Goal: Task Accomplishment & Management: Manage account settings

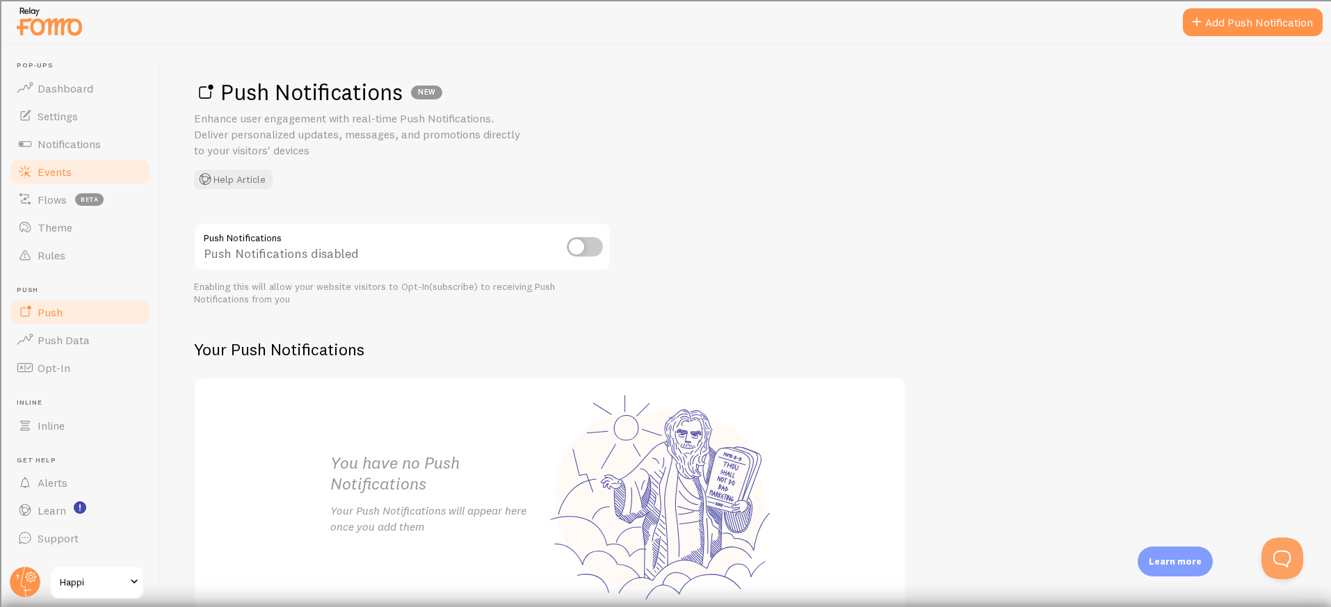
click at [55, 169] on span "Events" at bounding box center [55, 172] width 34 height 14
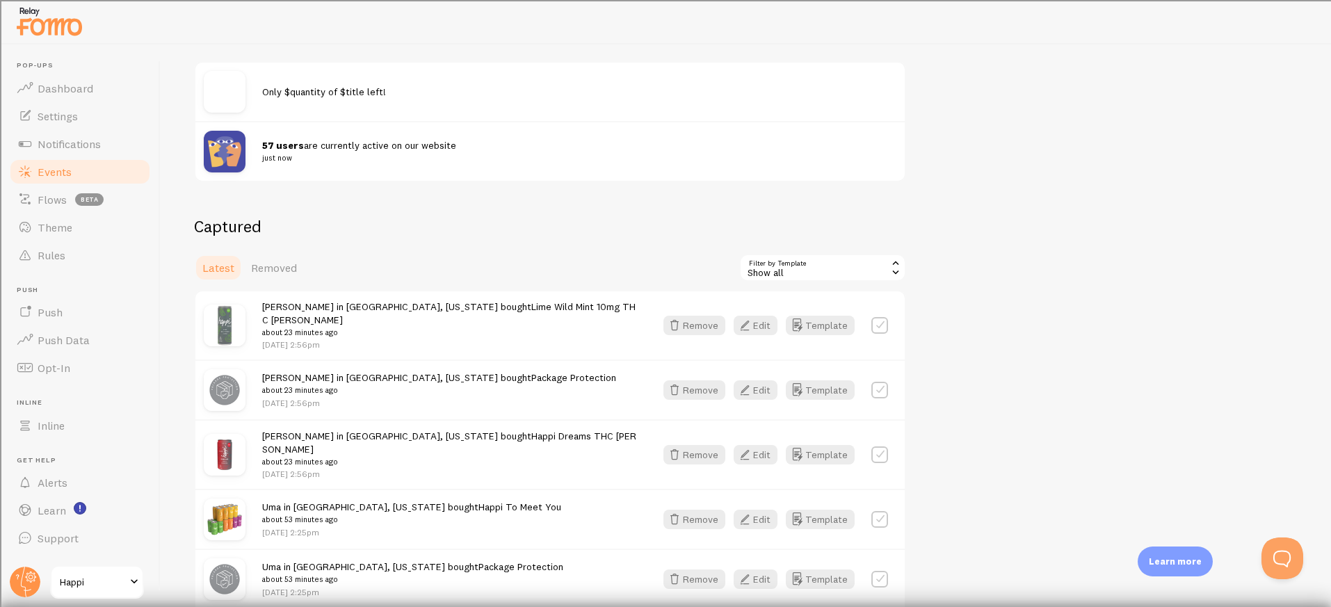
scroll to position [189, 0]
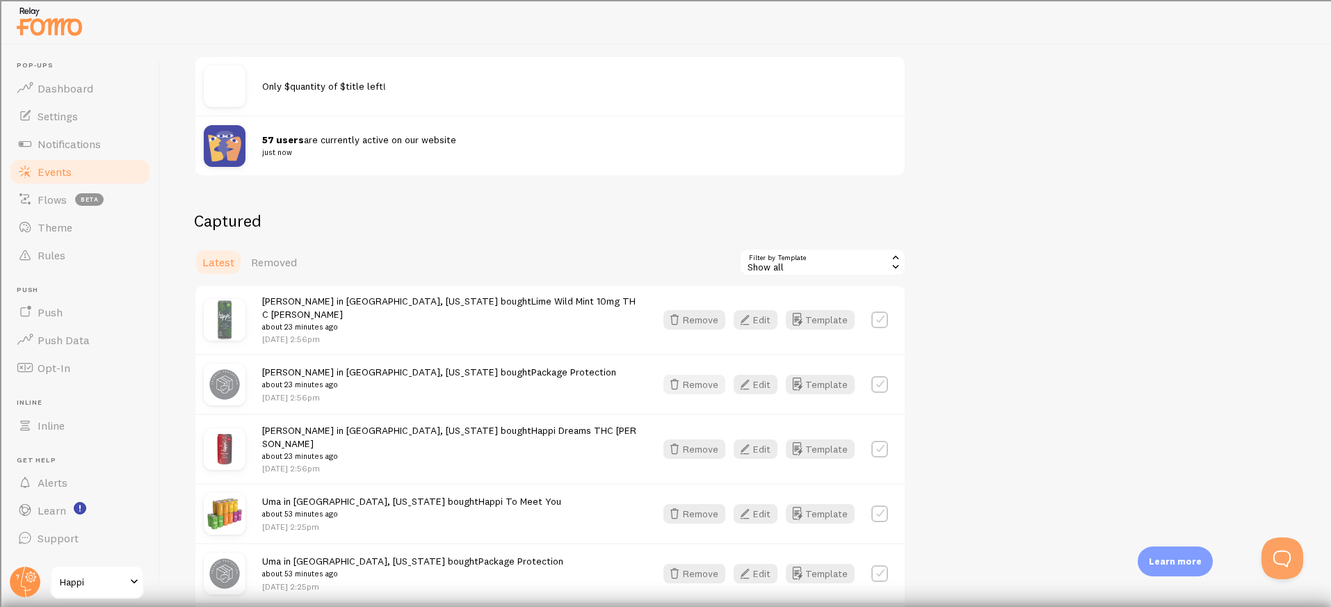
click at [700, 381] on button "Remove" at bounding box center [694, 384] width 62 height 19
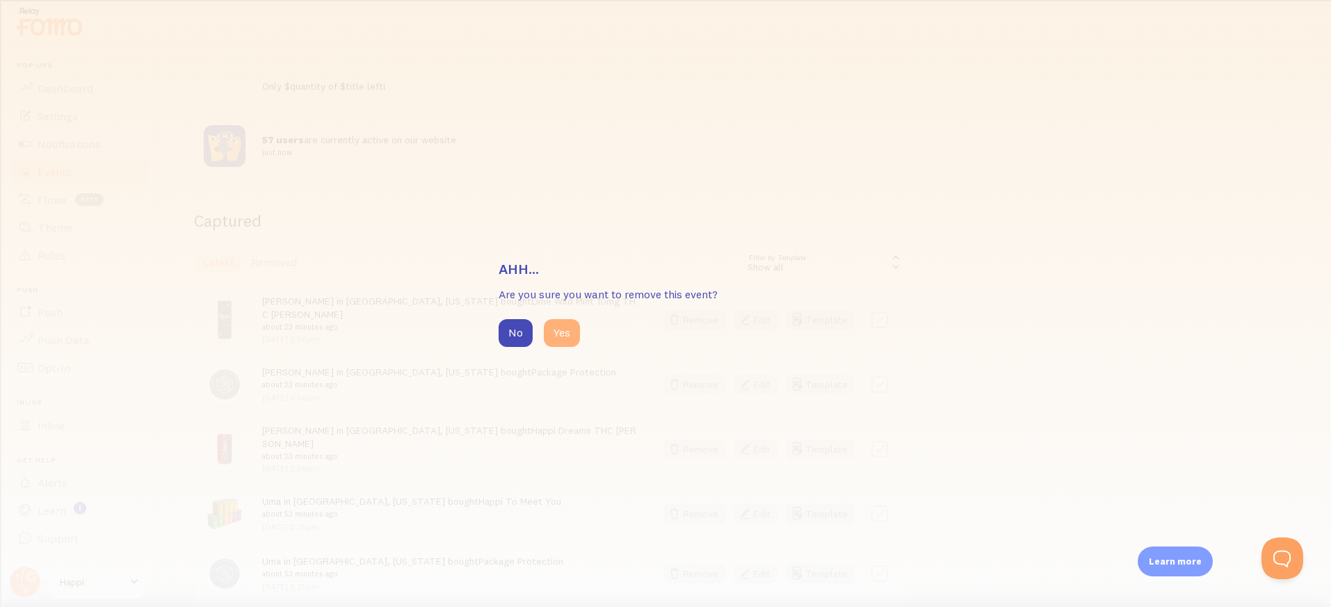
click at [570, 328] on button "Yes" at bounding box center [562, 333] width 36 height 28
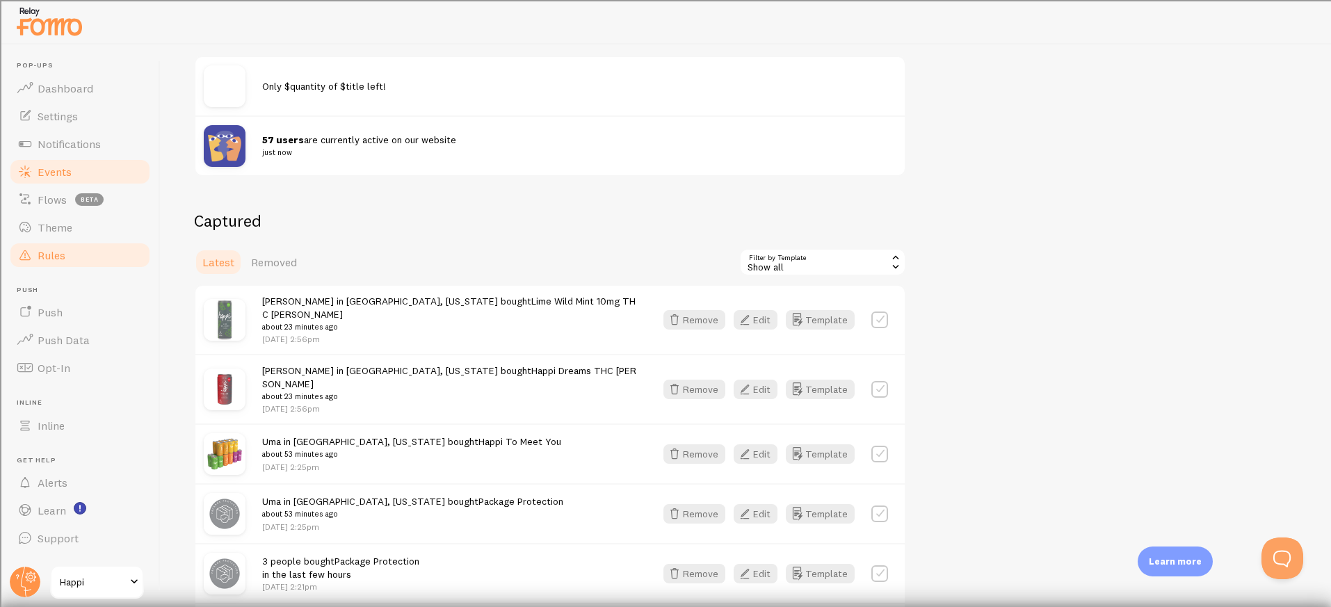
click at [26, 249] on span at bounding box center [25, 255] width 17 height 17
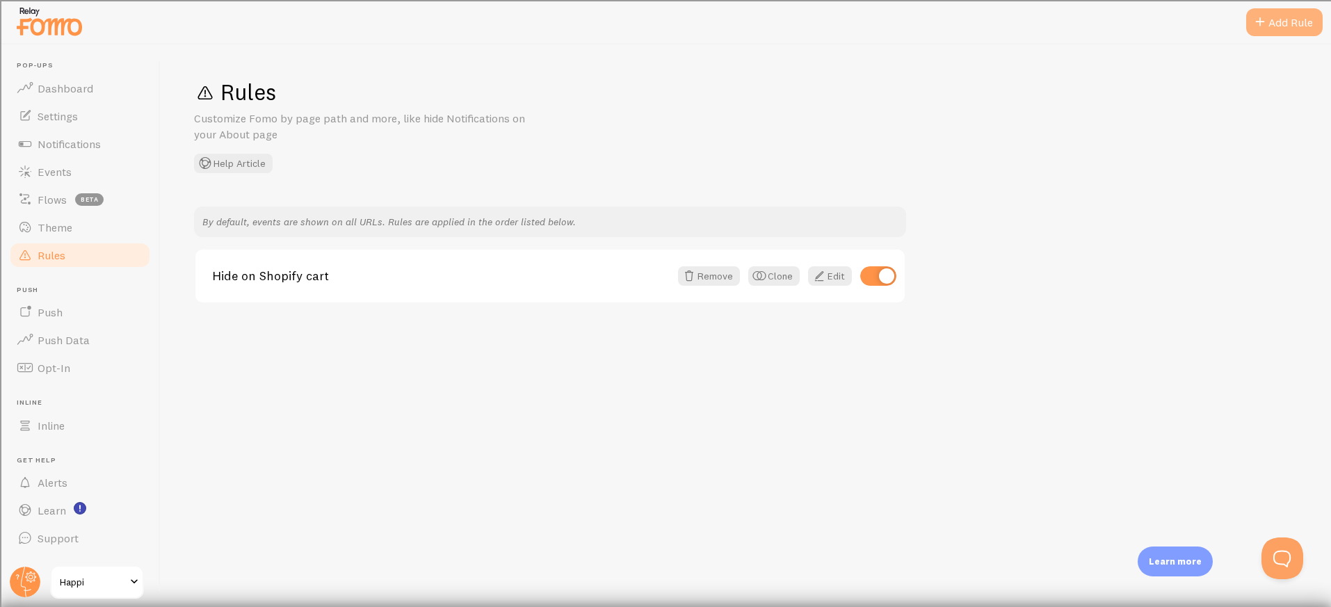
click at [1278, 26] on div "Add Rule" at bounding box center [1284, 22] width 76 height 28
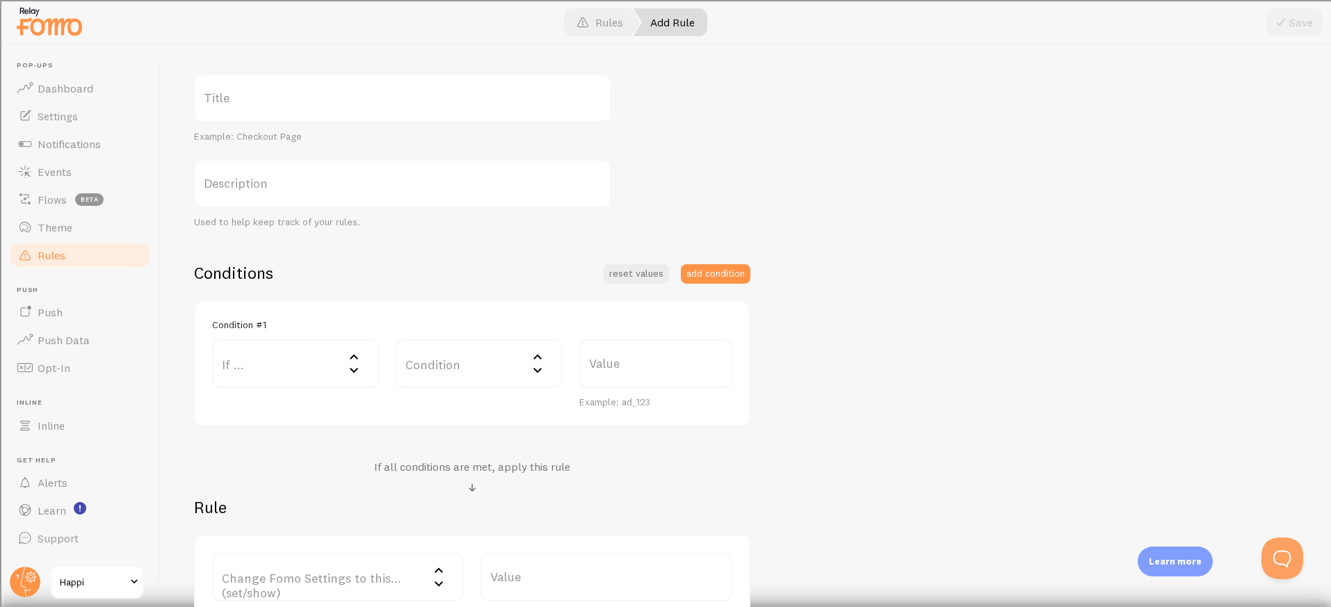
scroll to position [157, 0]
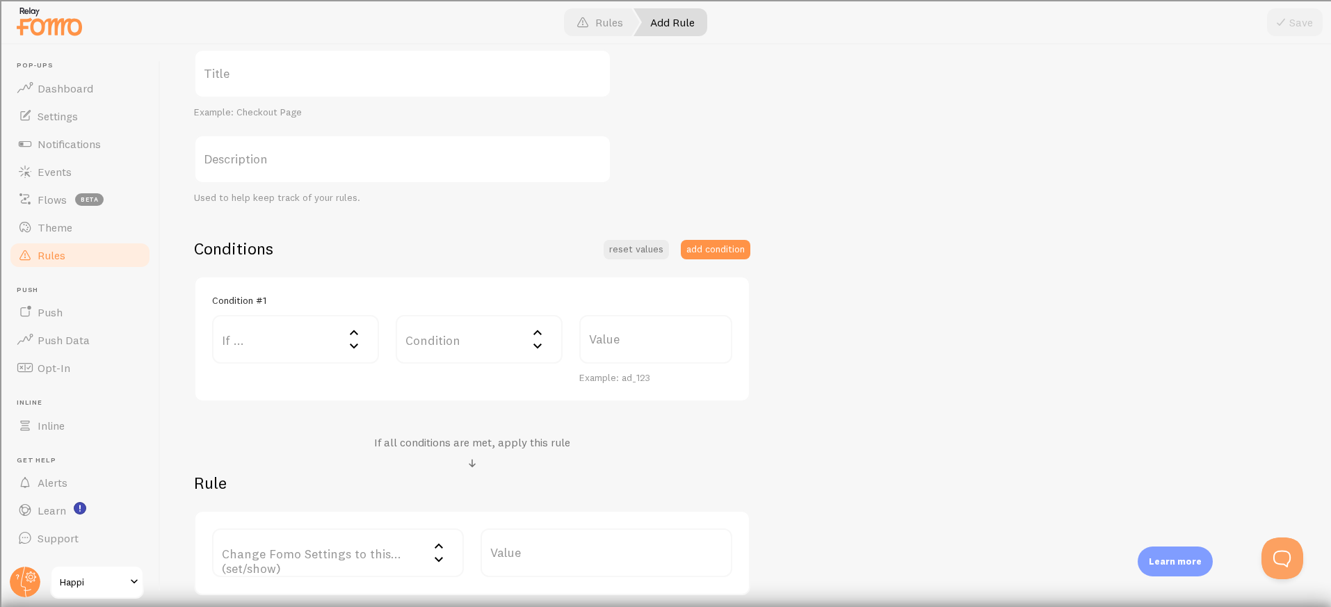
click at [453, 346] on label "Condition" at bounding box center [479, 339] width 167 height 49
click at [339, 341] on label "If ..." at bounding box center [295, 339] width 167 height 49
click at [485, 357] on label "Condition" at bounding box center [479, 339] width 167 height 49
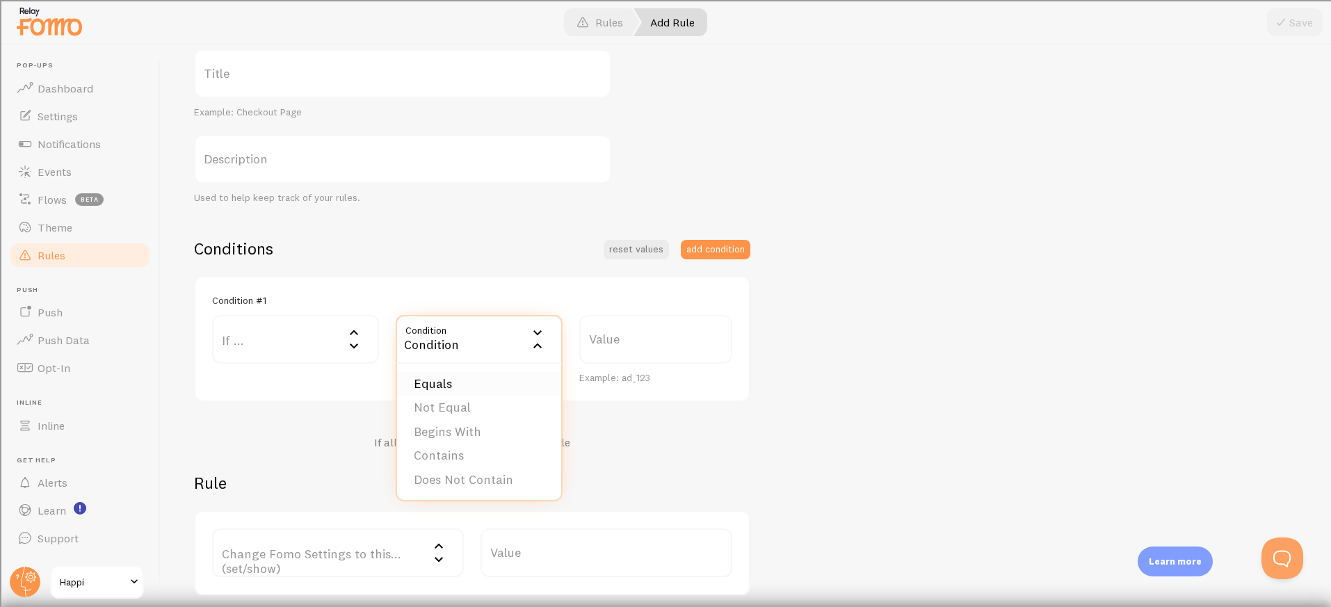
click at [463, 380] on li "Equals" at bounding box center [479, 384] width 164 height 24
click at [627, 345] on label "Value" at bounding box center [655, 339] width 153 height 49
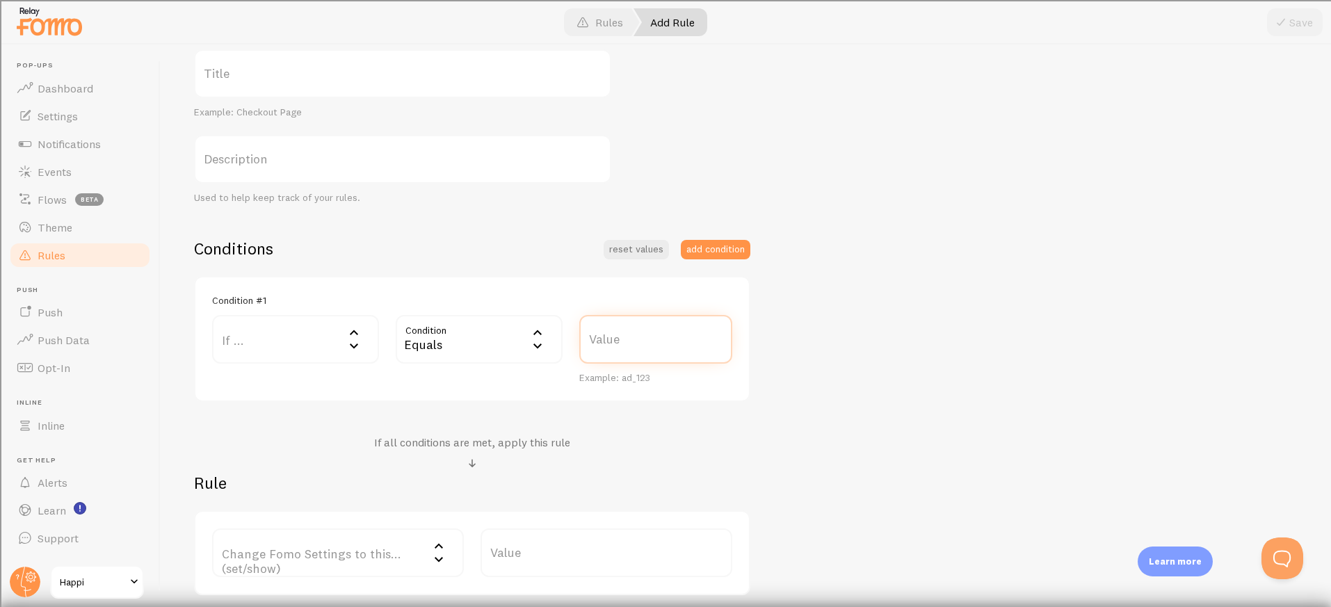
click at [627, 345] on input "Value" at bounding box center [655, 339] width 153 height 49
click at [496, 331] on div "Equals" at bounding box center [479, 339] width 167 height 49
click at [636, 341] on label "Value" at bounding box center [655, 339] width 153 height 49
click at [636, 341] on input "Value" at bounding box center [655, 339] width 153 height 49
type input "Package Protection"
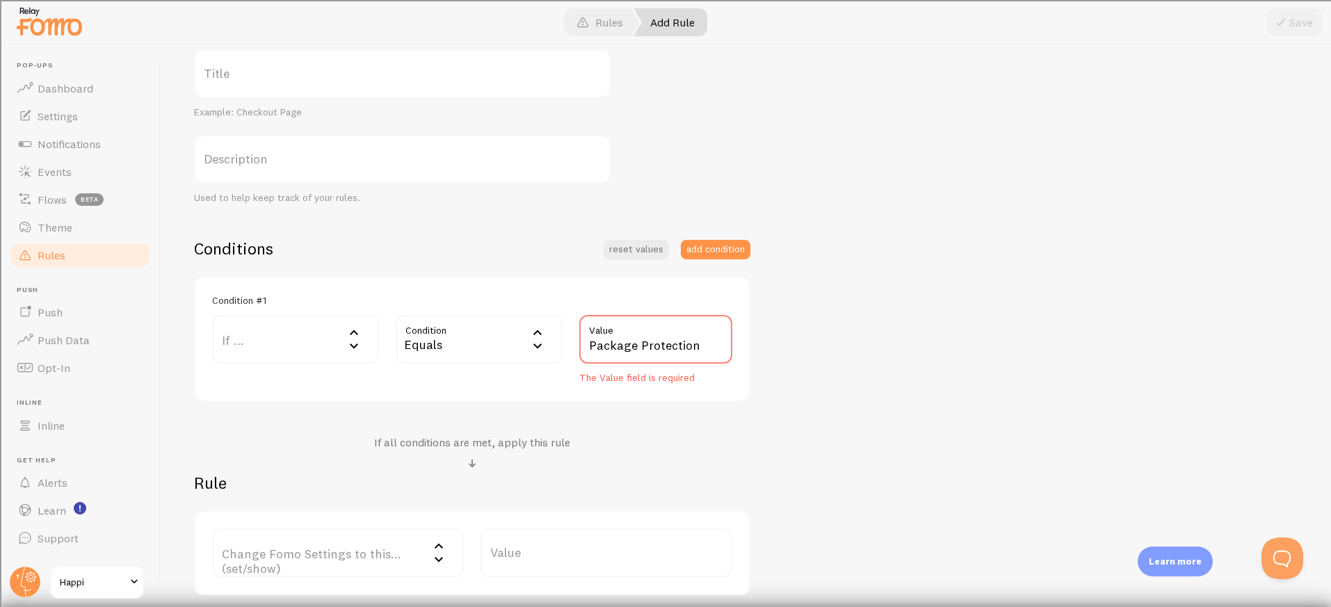
click at [607, 417] on div "Conditions reset values add condition Condition #1 If ... If user is on... URL …" at bounding box center [472, 416] width 556 height 357
click at [332, 329] on label "If ..." at bounding box center [295, 339] width 167 height 49
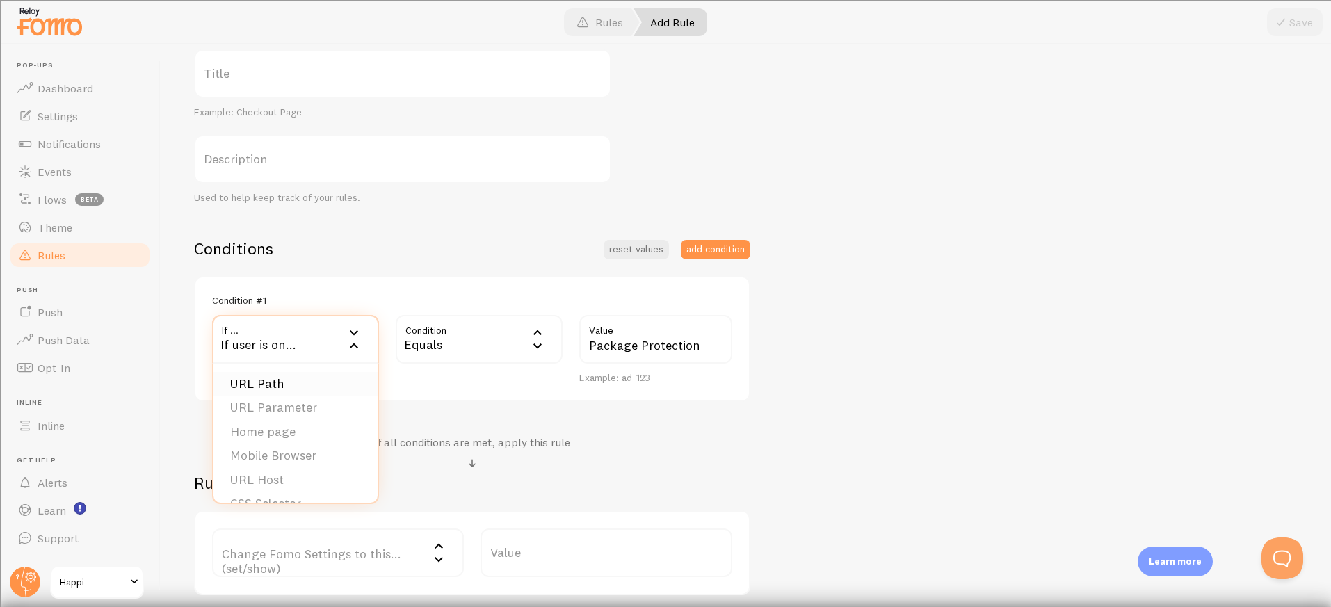
click at [284, 390] on li "URL Path" at bounding box center [295, 384] width 164 height 24
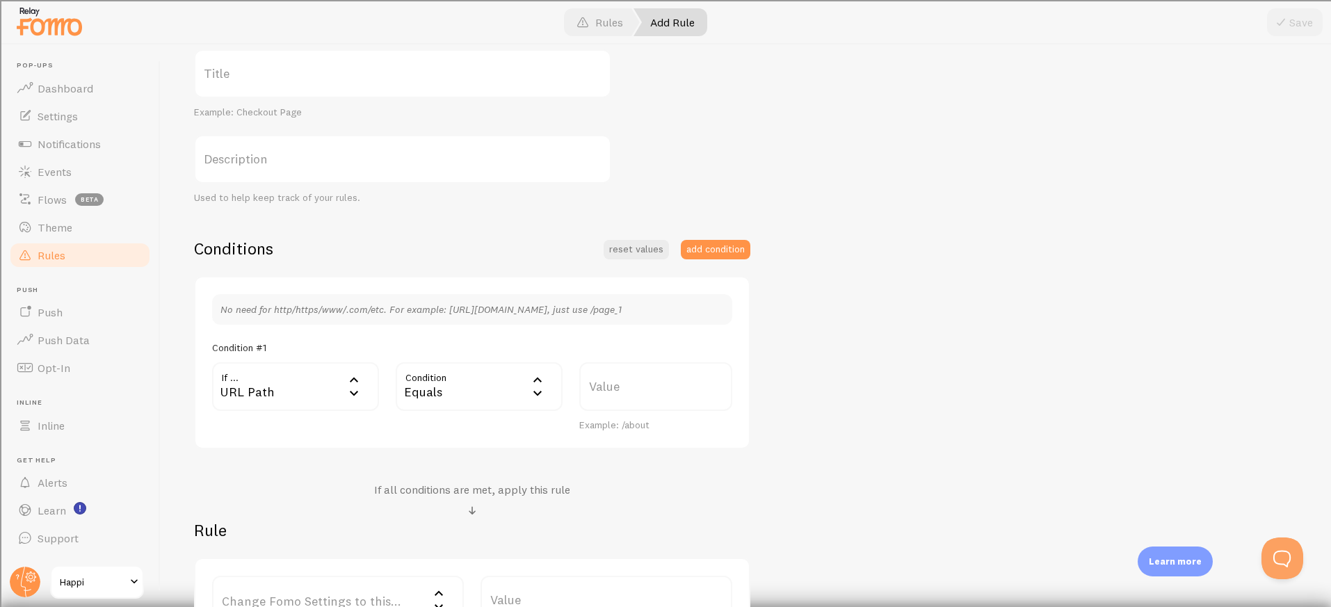
click at [490, 399] on div "Equals" at bounding box center [479, 386] width 167 height 49
click at [464, 503] on li "Contains" at bounding box center [479, 503] width 164 height 24
click at [58, 161] on link "Events" at bounding box center [79, 172] width 143 height 28
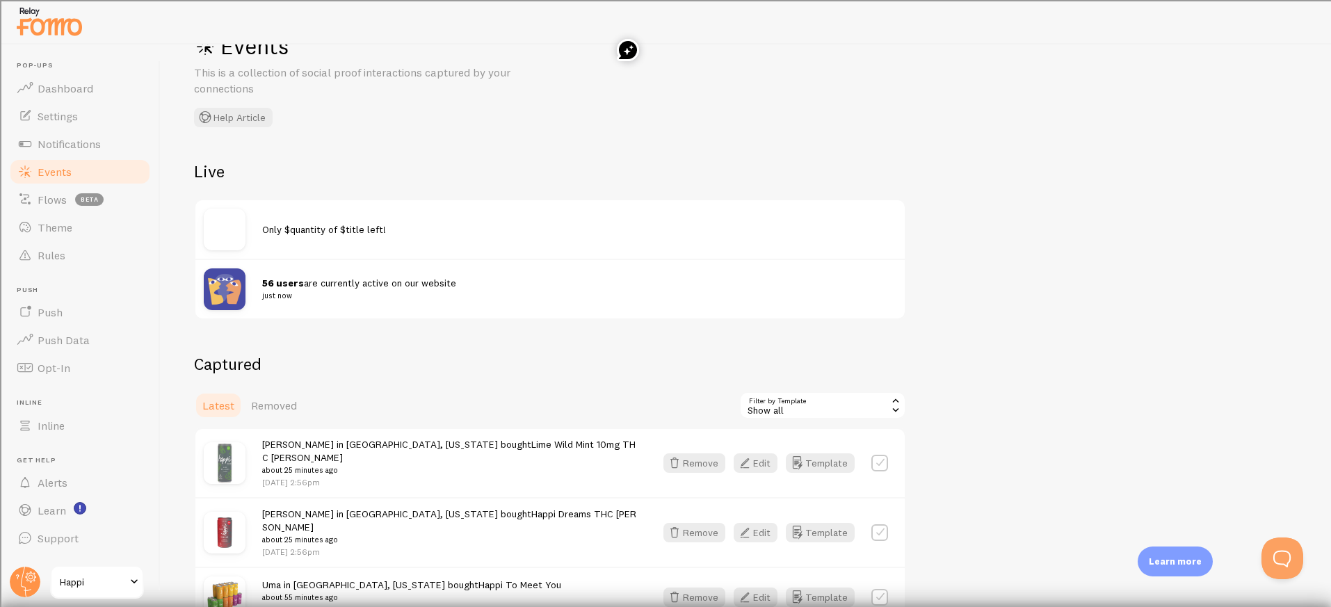
scroll to position [54, 0]
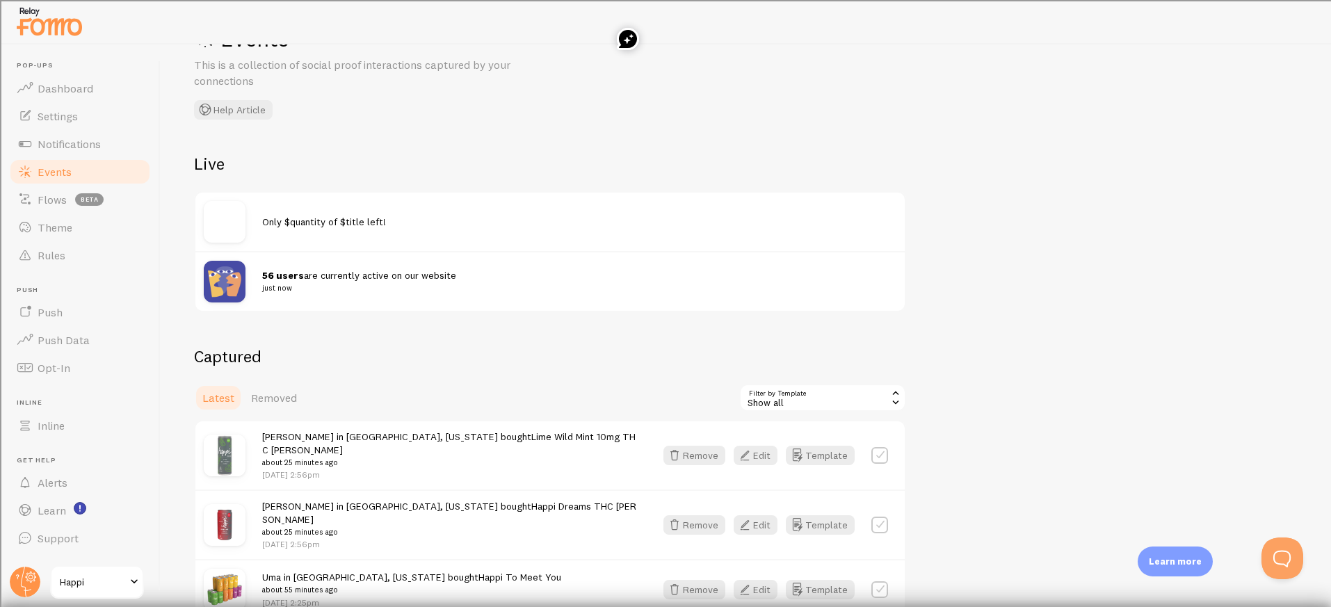
click at [859, 410] on div "Show all" at bounding box center [822, 398] width 167 height 28
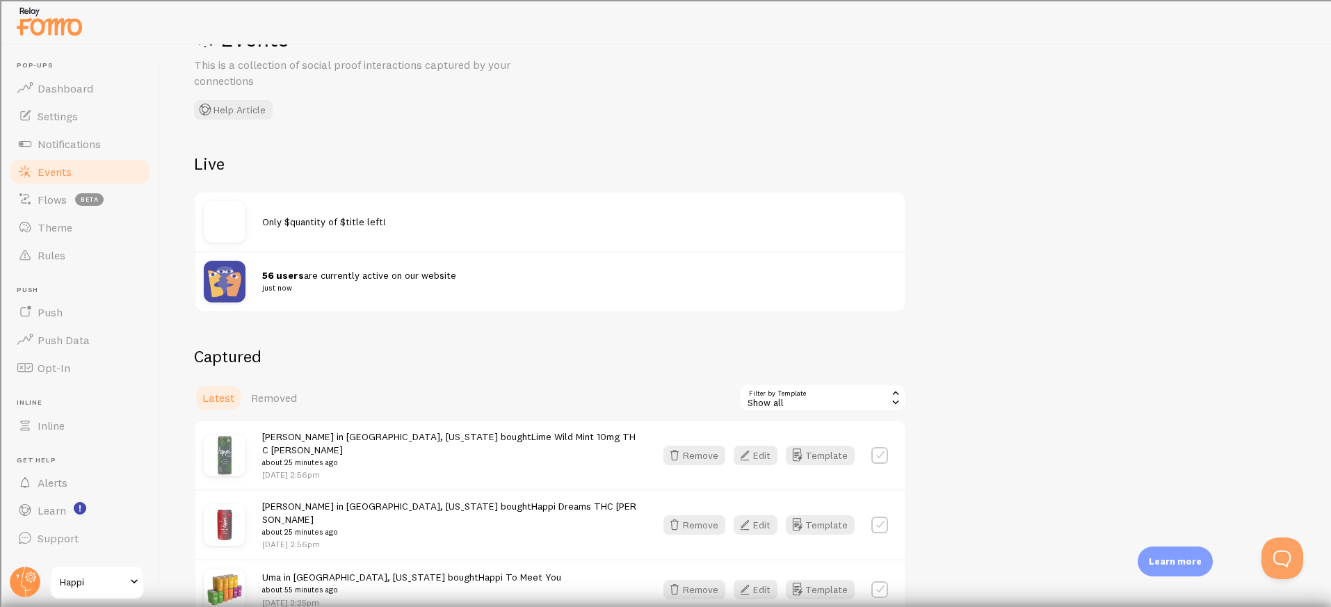
click at [264, 242] on div "Only $quantity of $title left!" at bounding box center [549, 222] width 709 height 58
click at [343, 181] on div "Live Only $quantity of $title left! 56 users are currently active on our websit…" at bounding box center [550, 232] width 712 height 159
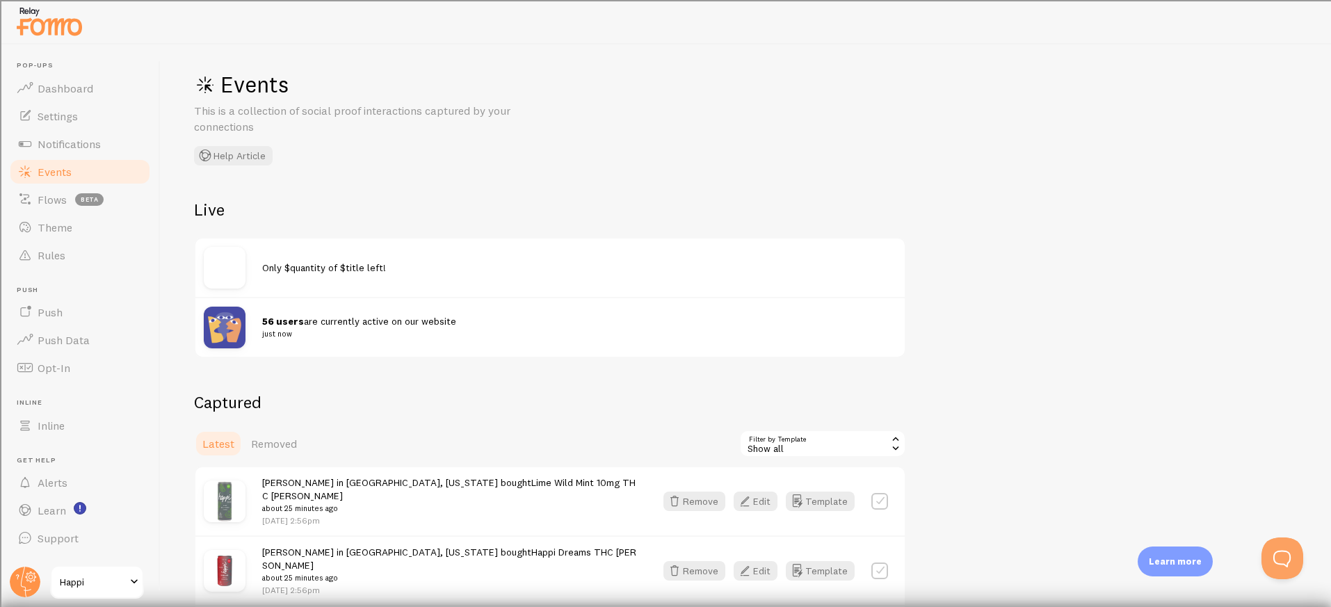
scroll to position [0, 0]
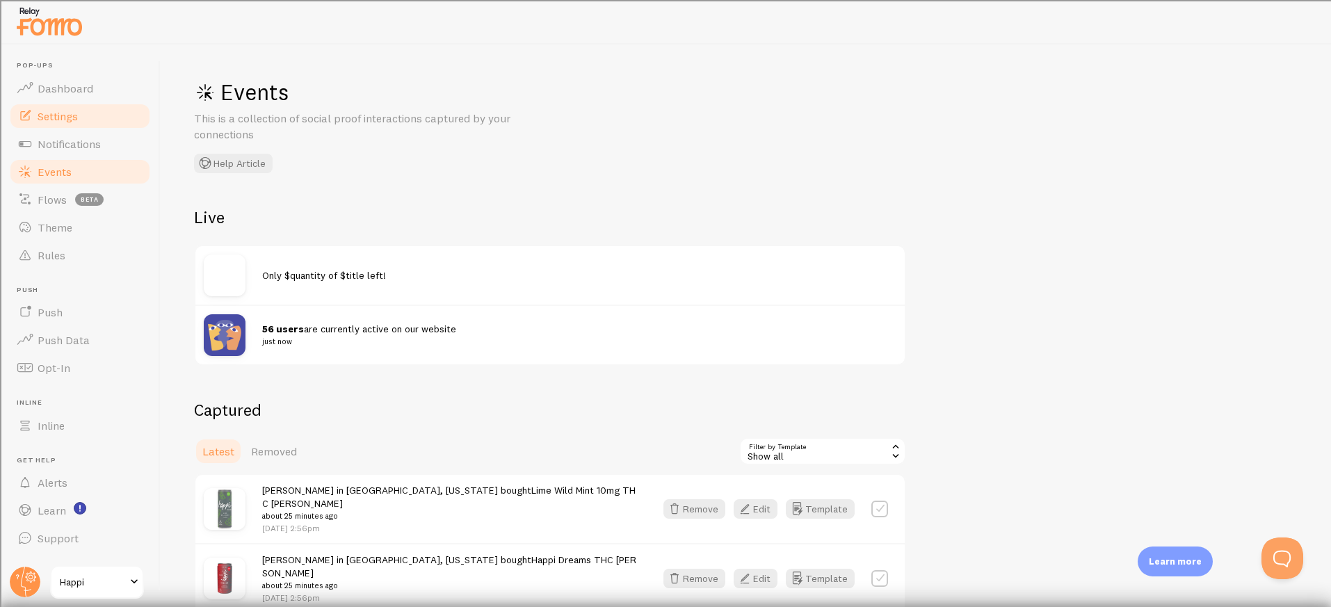
click at [97, 120] on link "Settings" at bounding box center [79, 116] width 143 height 28
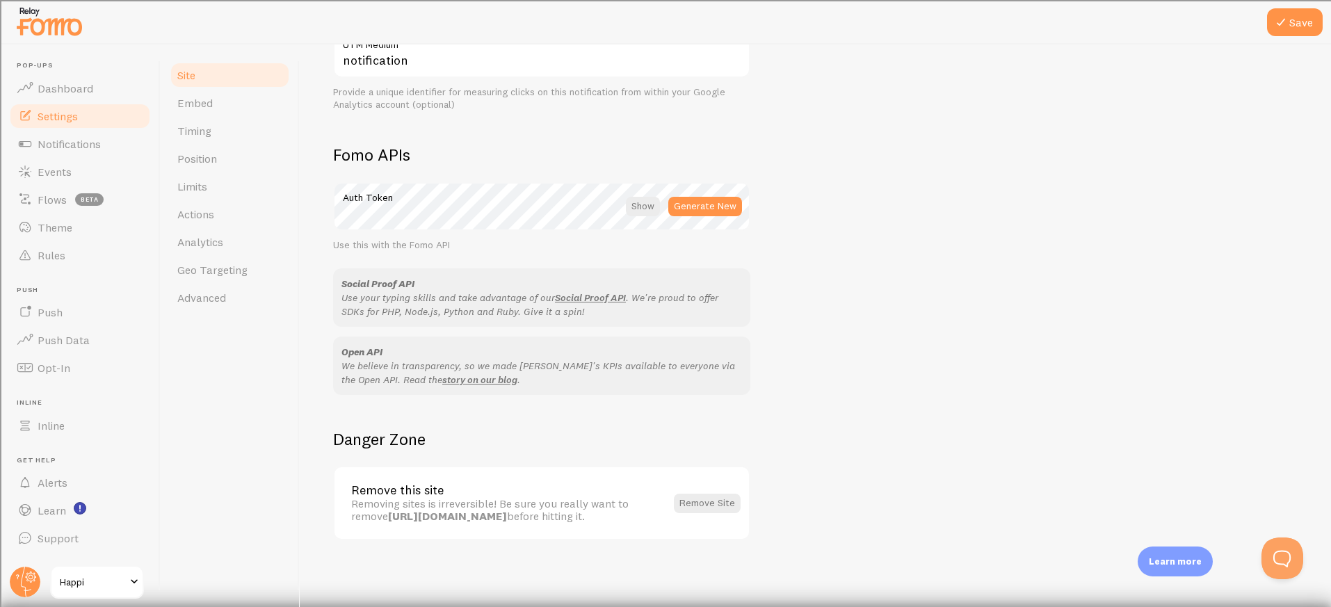
scroll to position [689, 0]
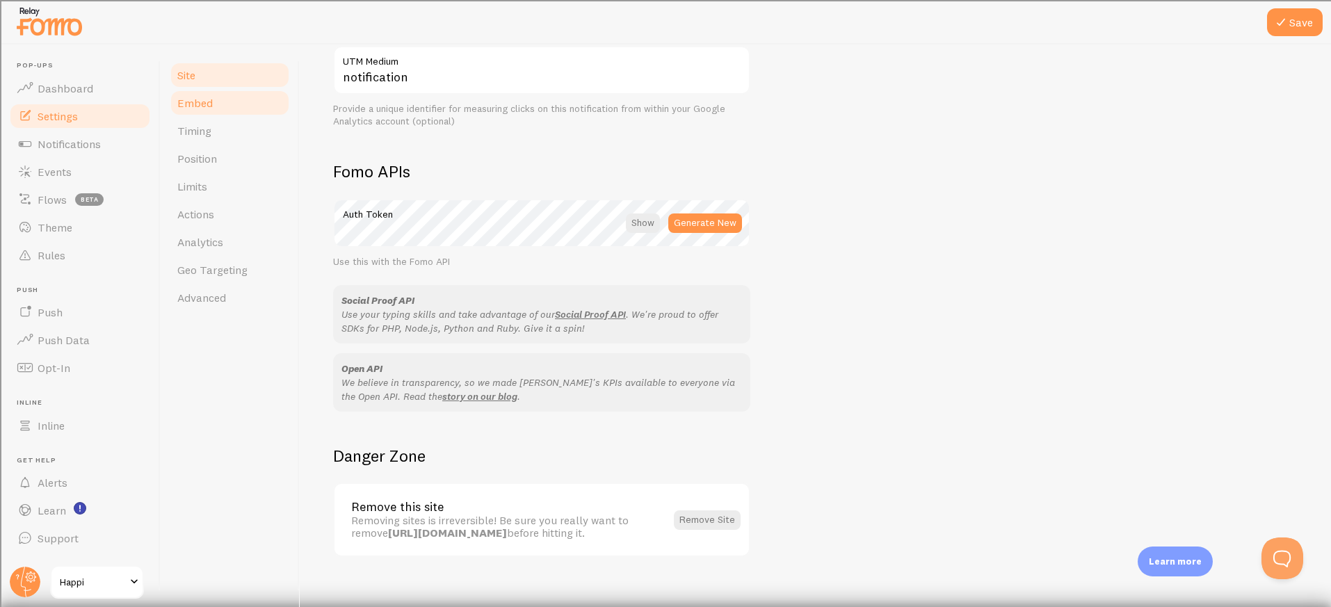
click at [200, 106] on span "Embed" at bounding box center [194, 103] width 35 height 14
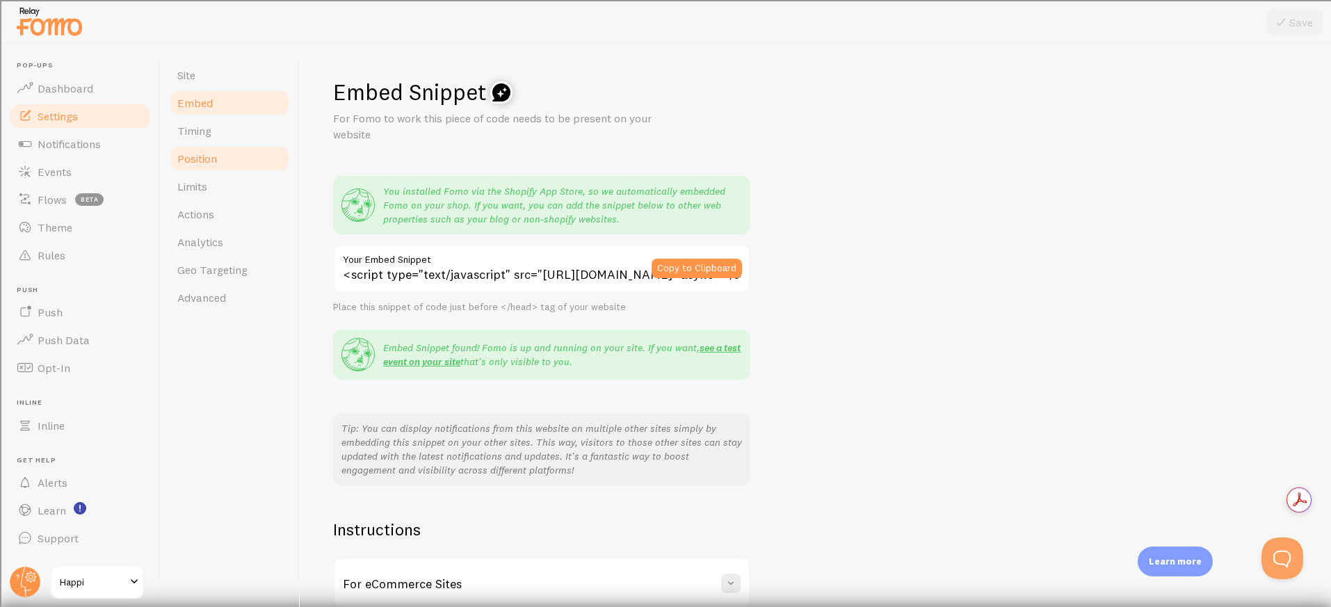
click at [199, 153] on span "Position" at bounding box center [197, 159] width 40 height 14
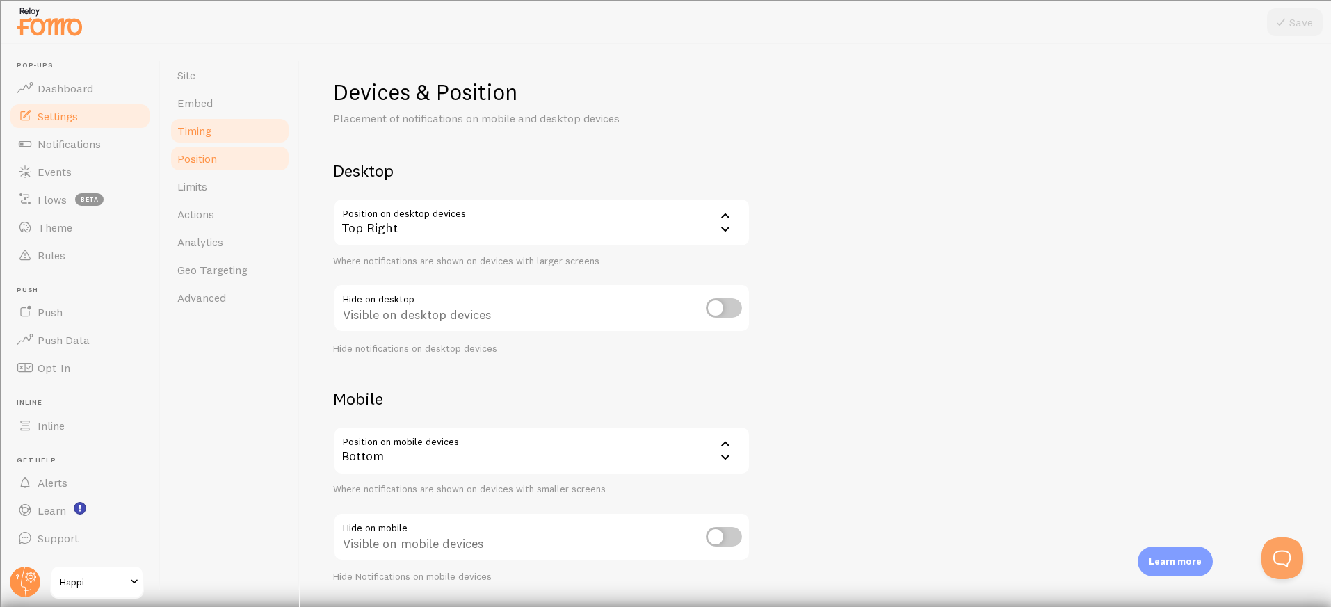
click at [208, 124] on span "Timing" at bounding box center [194, 131] width 34 height 14
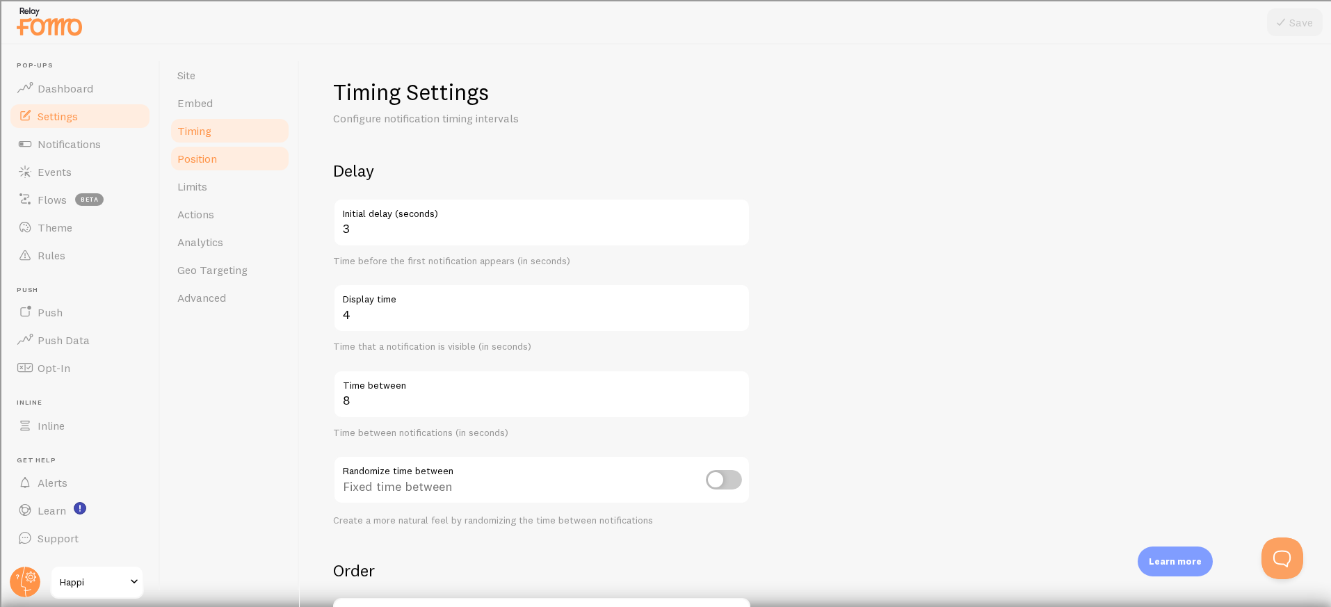
click at [211, 160] on span "Position" at bounding box center [197, 159] width 40 height 14
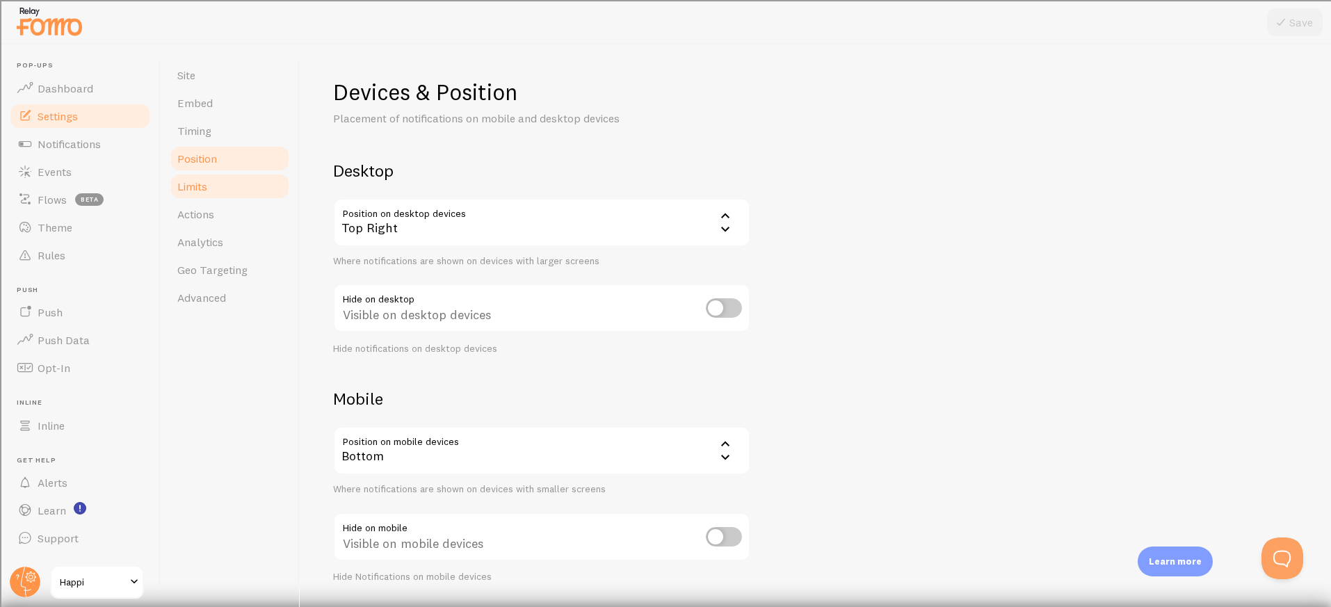
click at [202, 176] on link "Limits" at bounding box center [230, 186] width 122 height 28
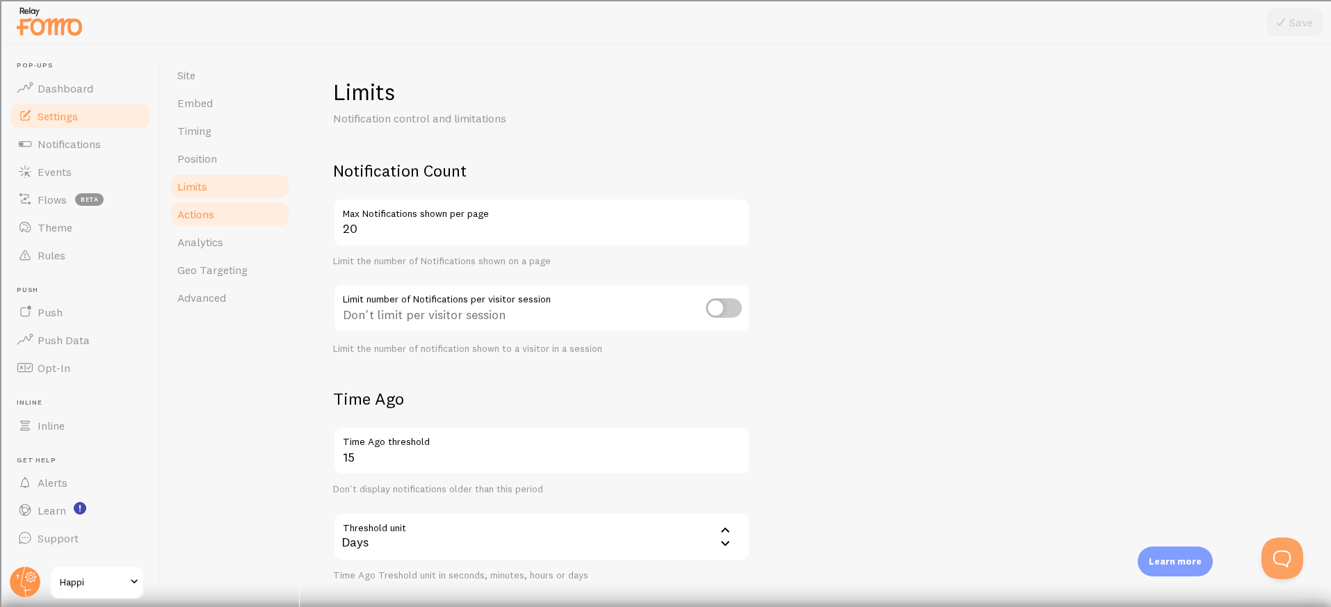
click at [202, 211] on span "Actions" at bounding box center [195, 214] width 37 height 14
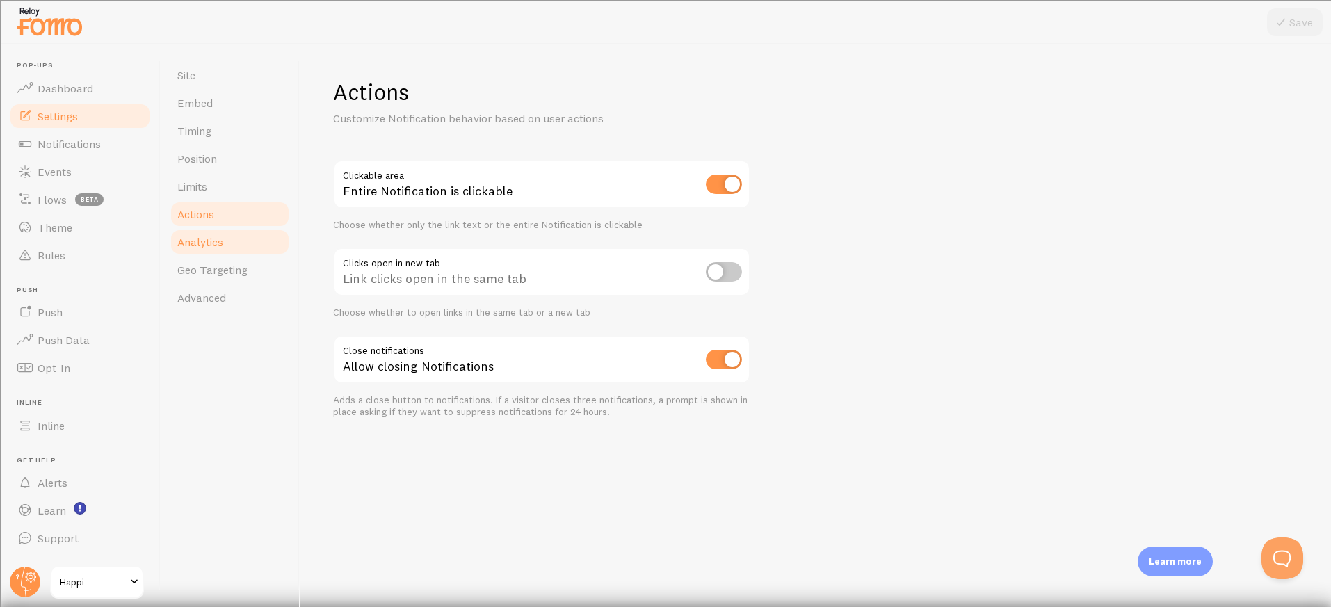
click at [197, 237] on span "Analytics" at bounding box center [200, 242] width 46 height 14
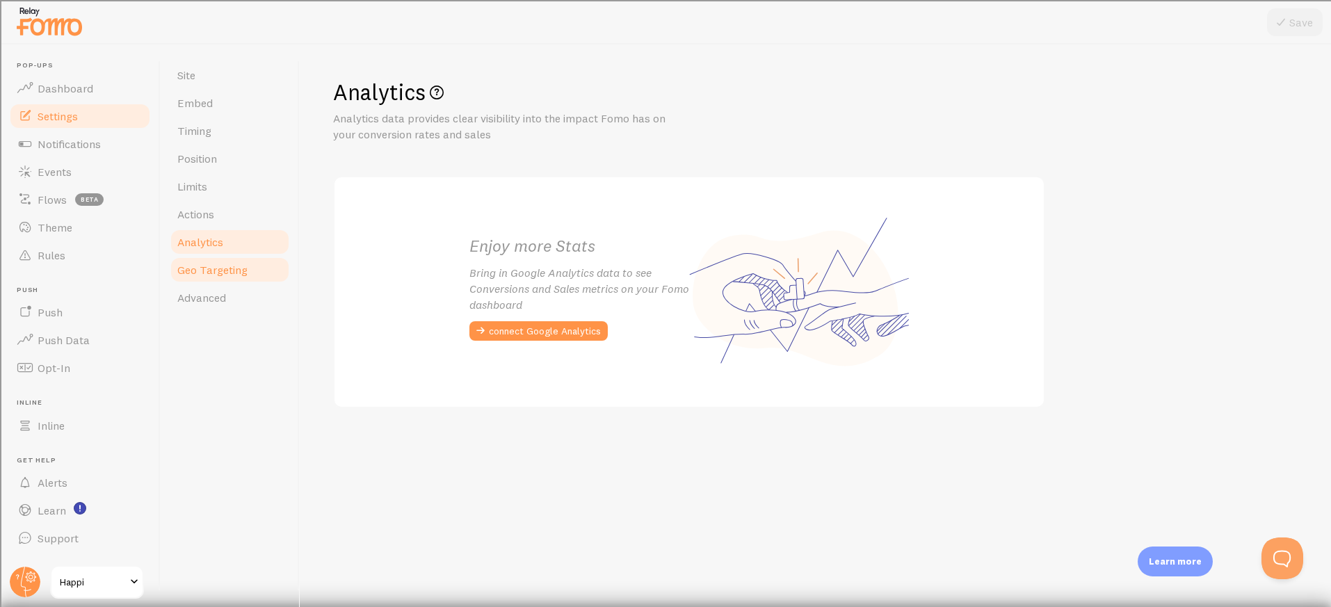
click at [201, 269] on span "Geo Targeting" at bounding box center [212, 270] width 70 height 14
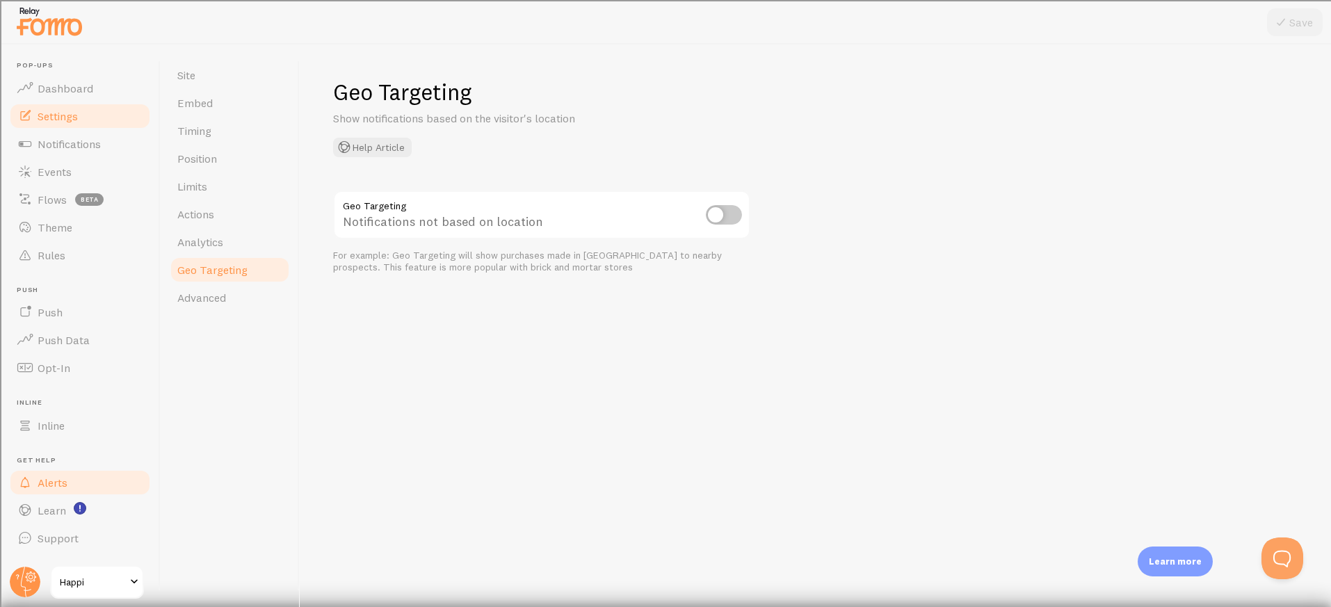
click at [54, 486] on span "Alerts" at bounding box center [53, 483] width 30 height 14
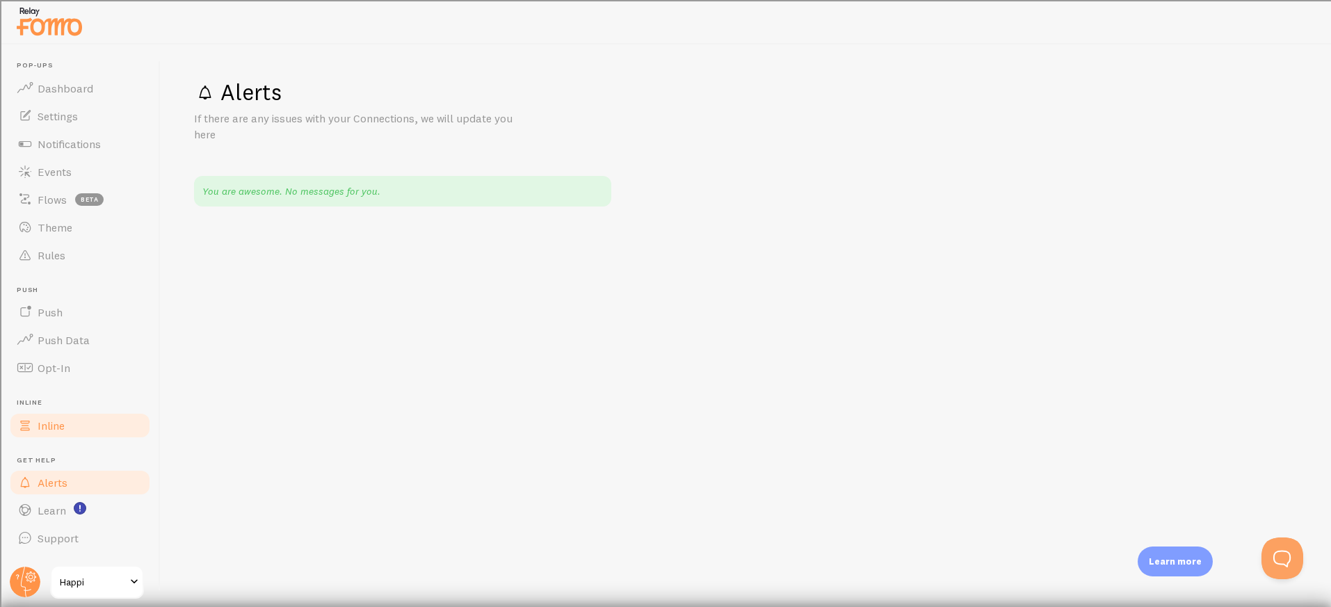
click at [54, 419] on span "Inline" at bounding box center [51, 426] width 27 height 14
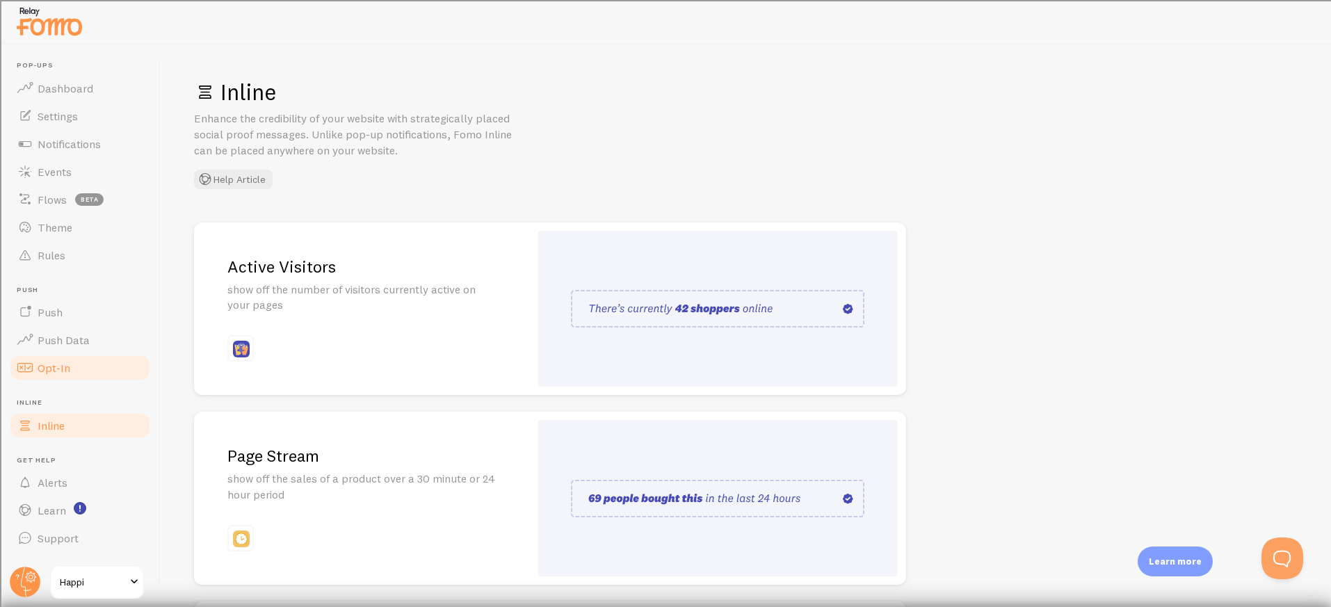
click at [50, 369] on span "Opt-In" at bounding box center [54, 368] width 33 height 14
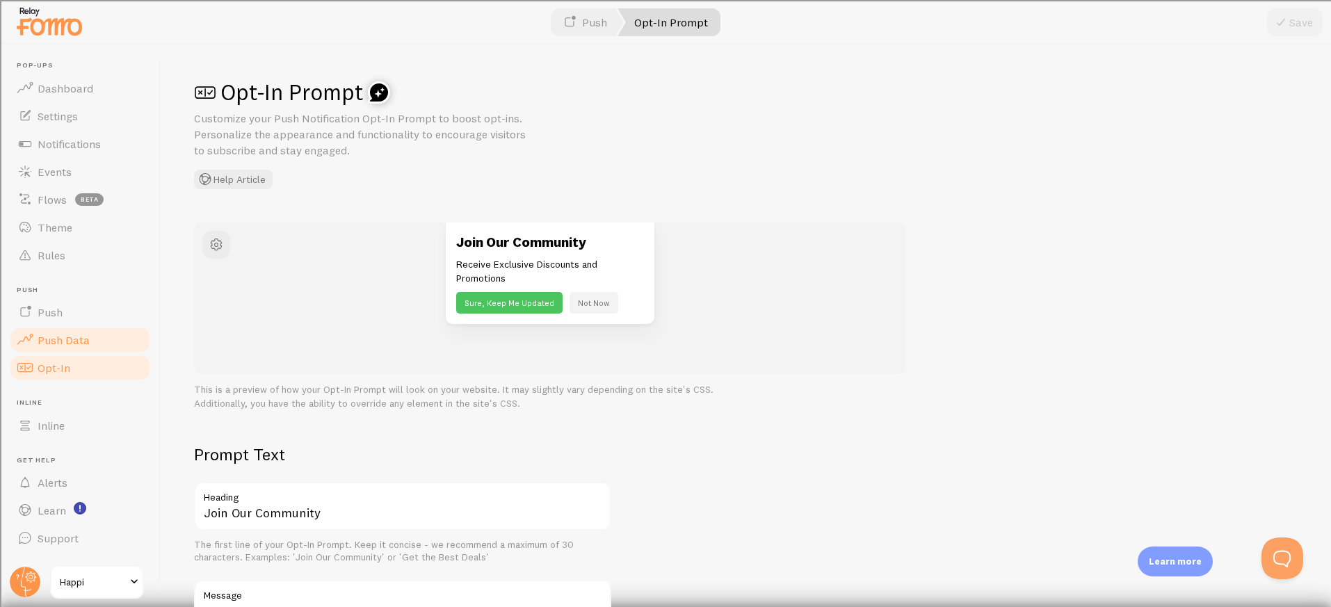
click at [45, 347] on link "Push Data" at bounding box center [79, 340] width 143 height 28
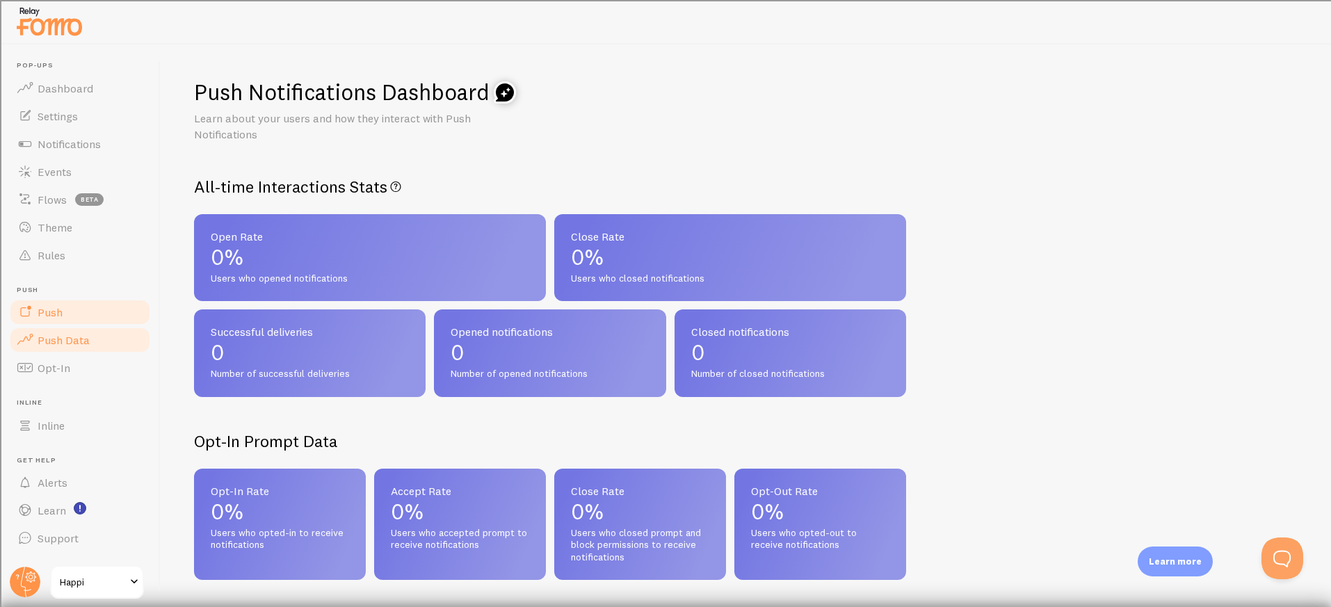
click at [45, 318] on span "Push" at bounding box center [50, 312] width 25 height 14
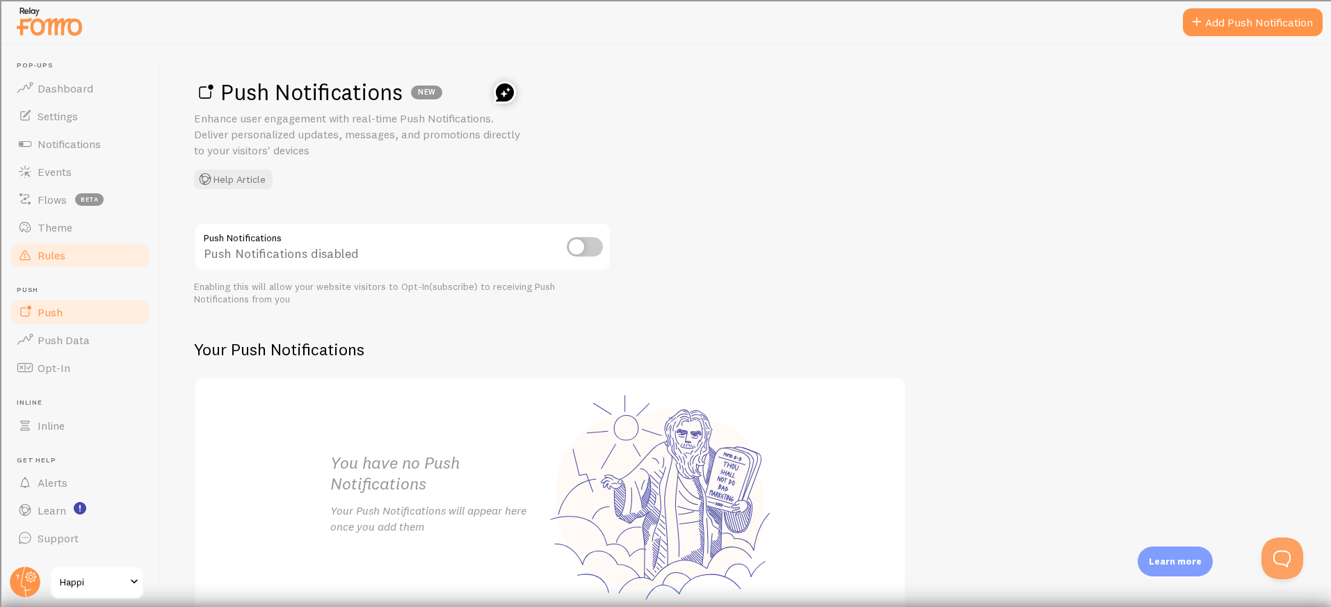
click at [51, 257] on span "Rules" at bounding box center [52, 255] width 28 height 14
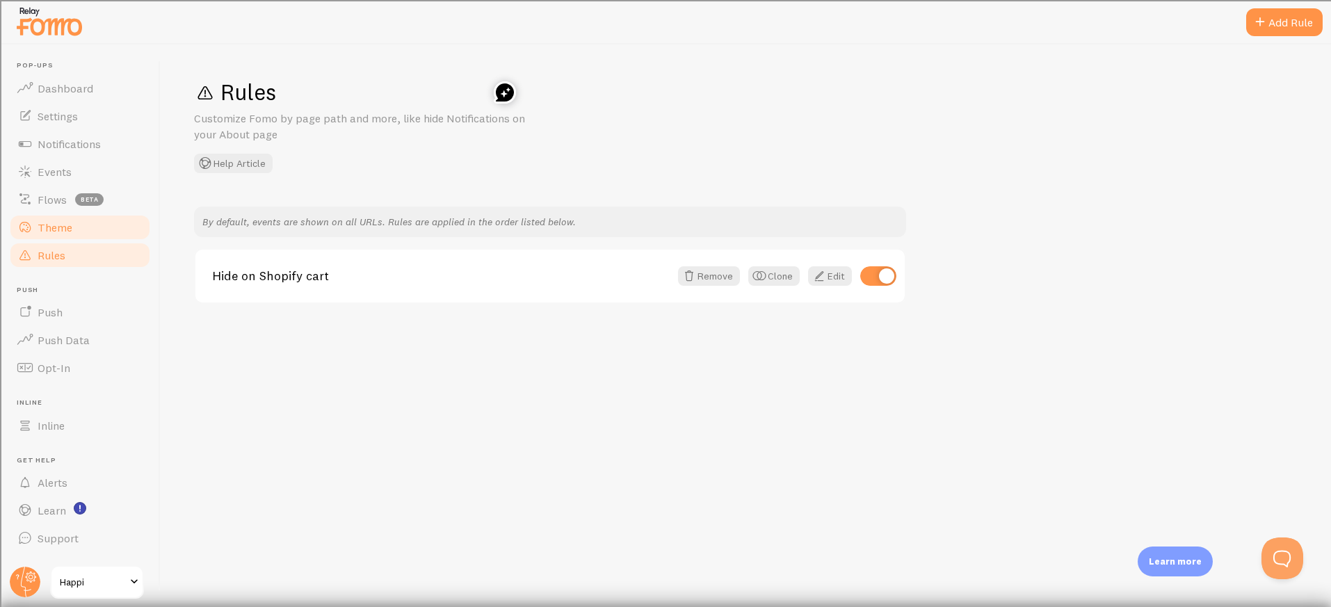
click at [52, 232] on span "Theme" at bounding box center [55, 227] width 35 height 14
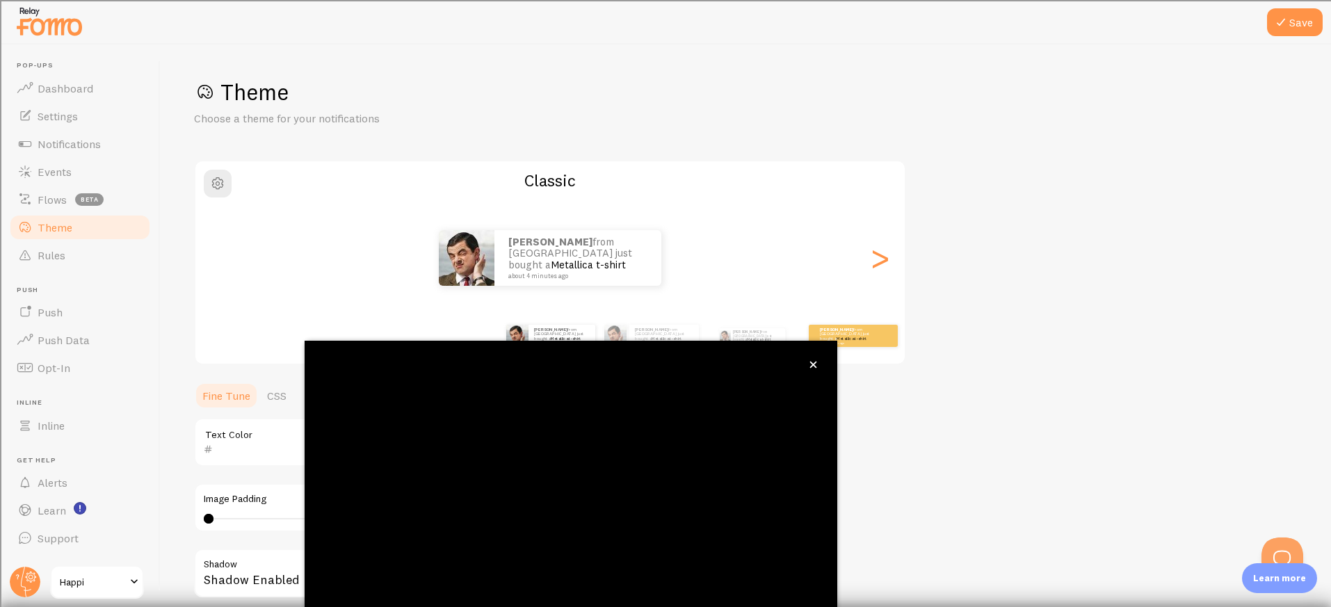
scroll to position [70, 0]
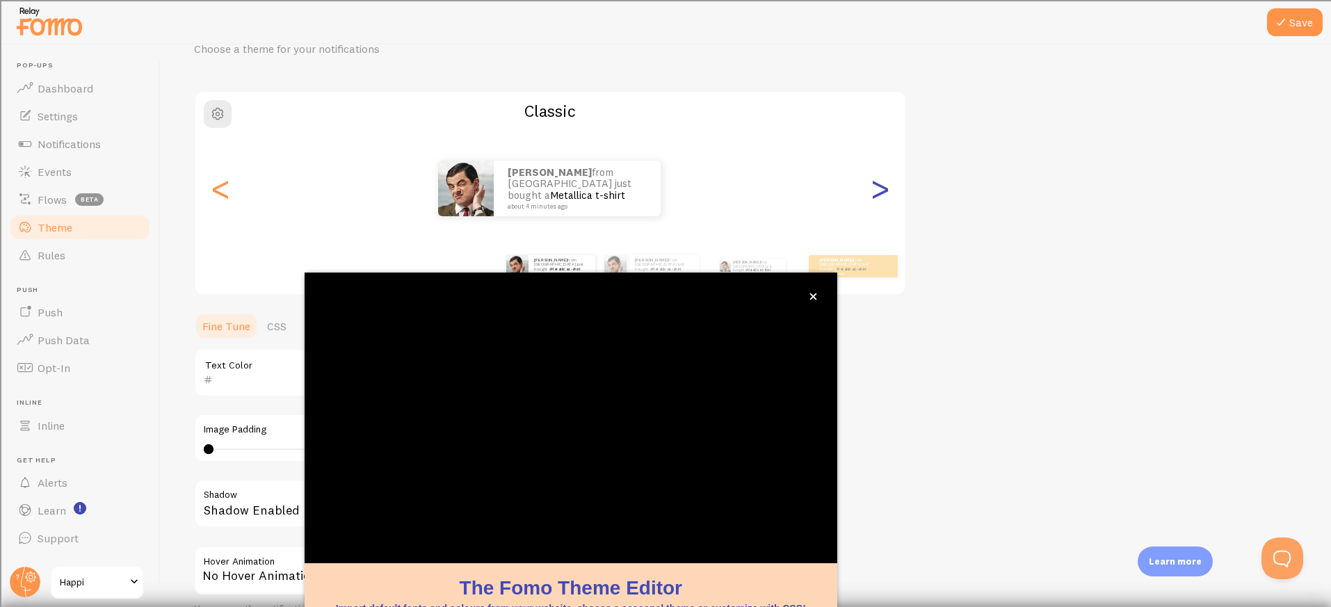
click at [876, 207] on div ">" at bounding box center [879, 188] width 17 height 100
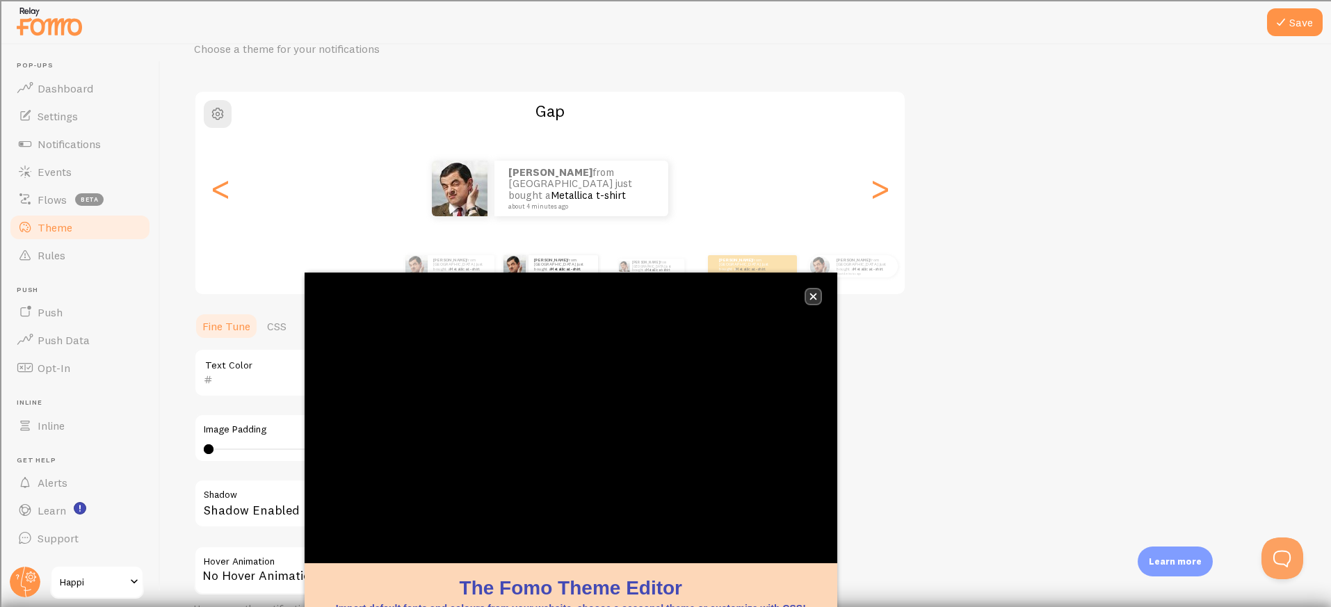
click at [811, 297] on icon "close," at bounding box center [813, 297] width 8 height 8
click at [814, 296] on icon "close," at bounding box center [813, 297] width 8 height 8
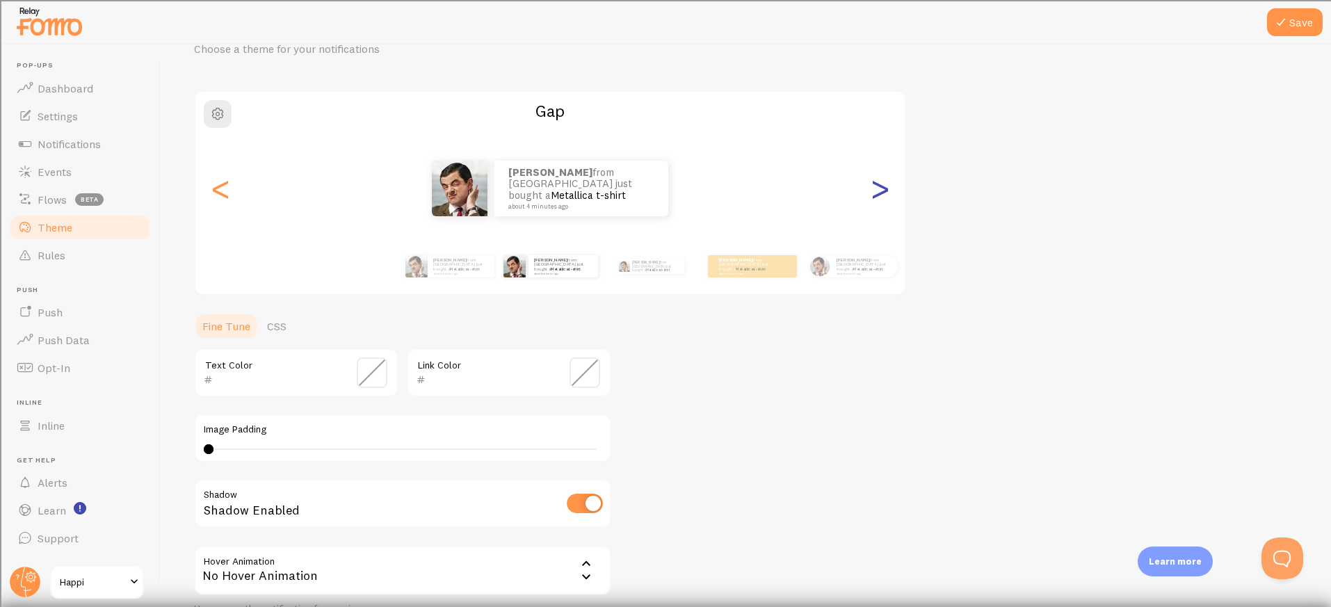
click at [878, 190] on div ">" at bounding box center [879, 188] width 17 height 100
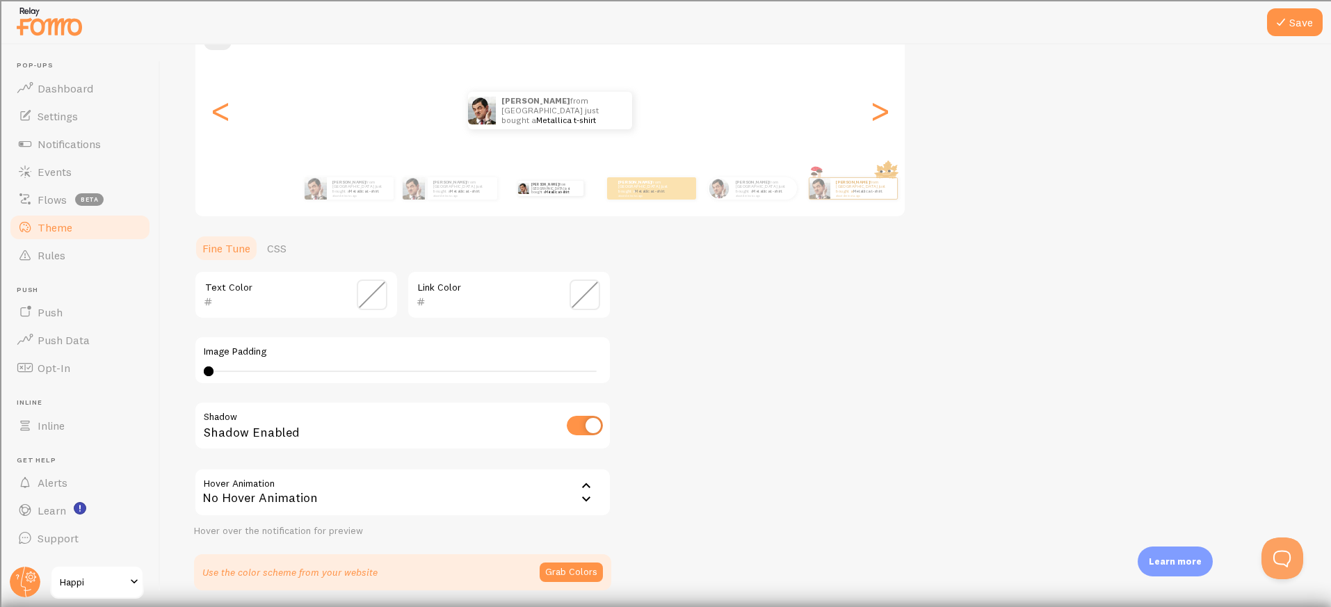
scroll to position [197, 0]
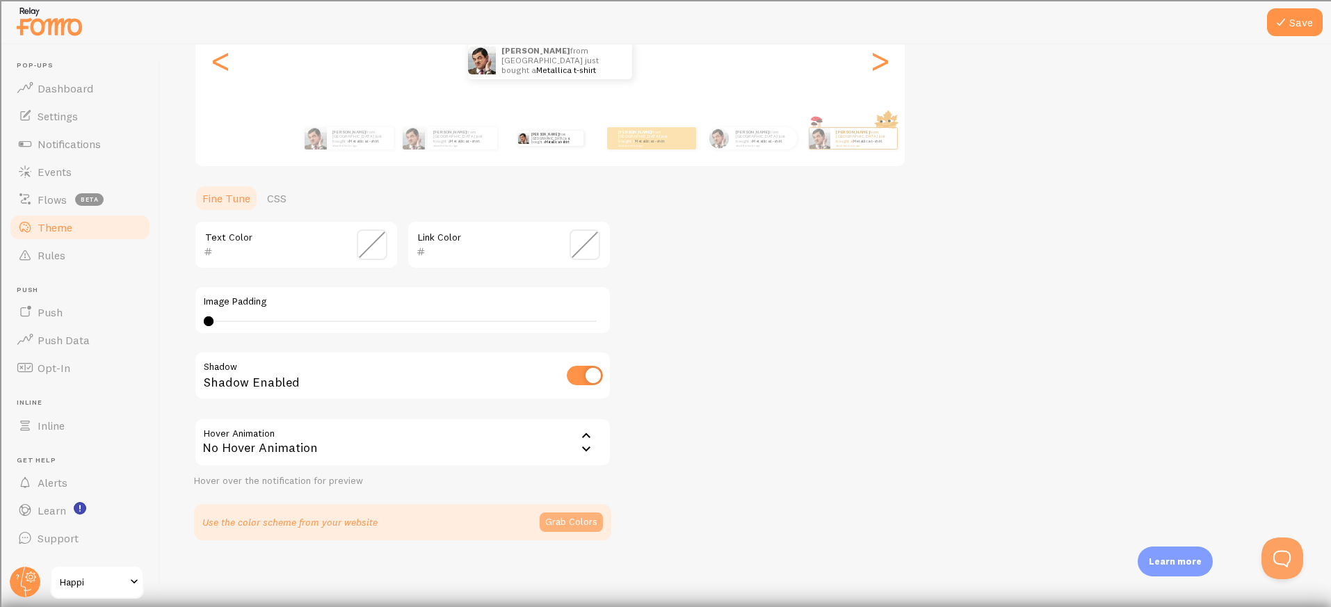
click at [558, 523] on button "Grab Colors" at bounding box center [571, 522] width 63 height 19
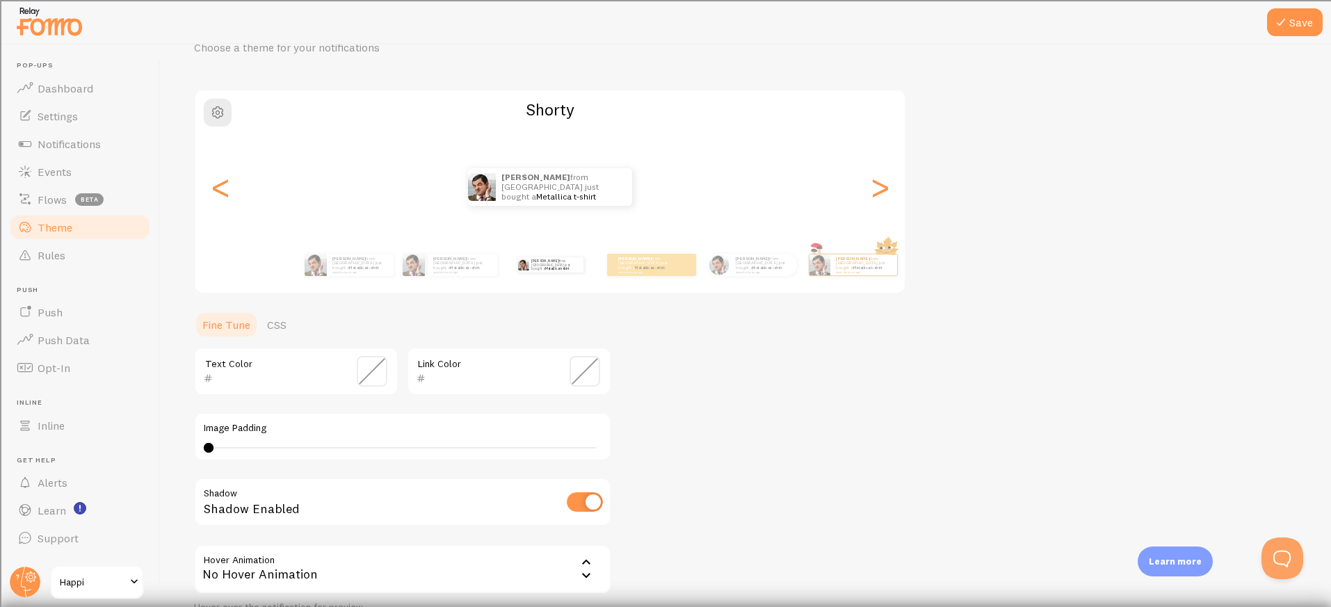
scroll to position [0, 0]
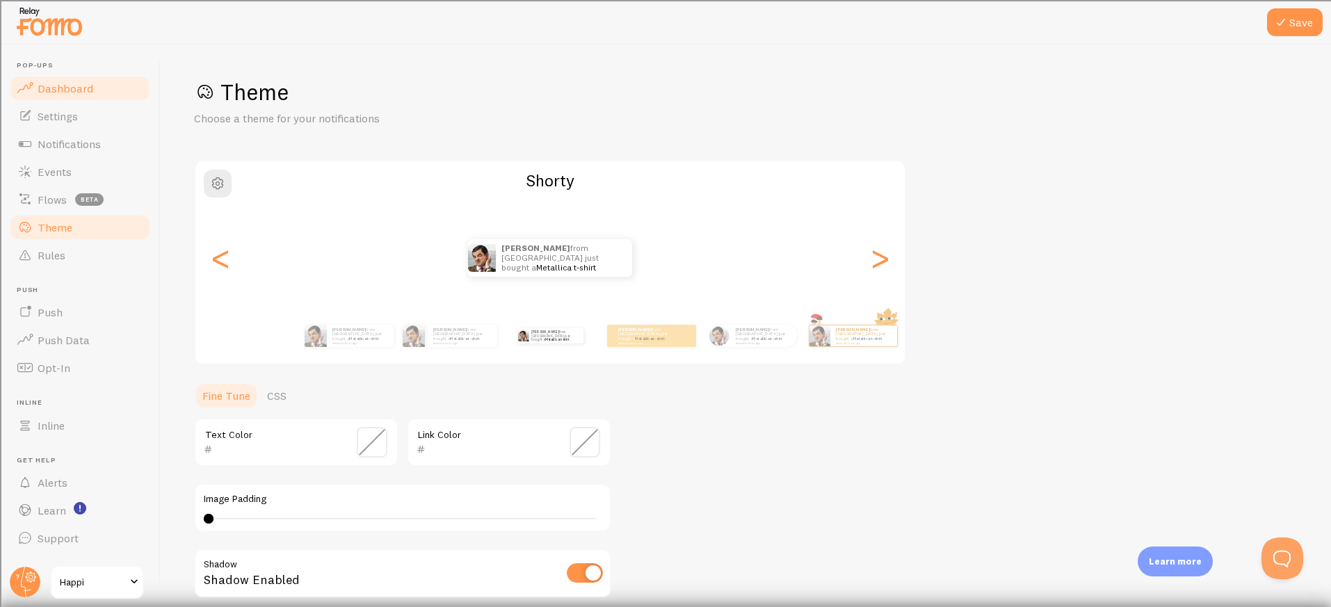
click at [60, 96] on link "Dashboard" at bounding box center [79, 88] width 143 height 28
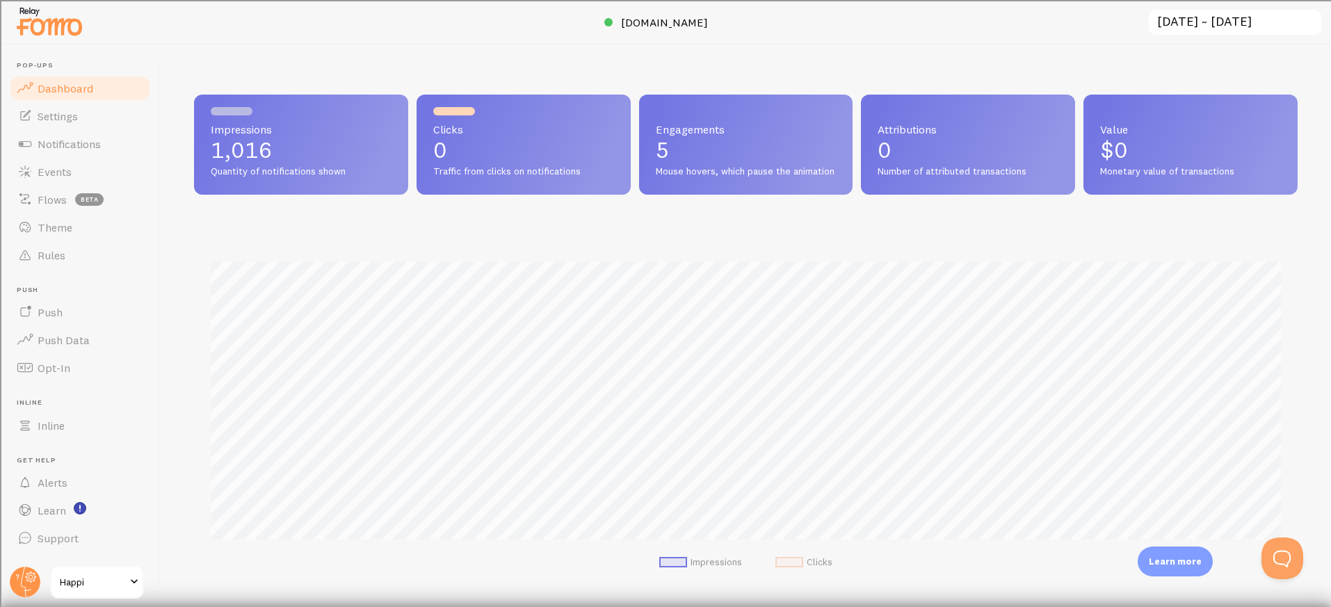
scroll to position [365, 1104]
click at [63, 174] on span "Events" at bounding box center [55, 172] width 34 height 14
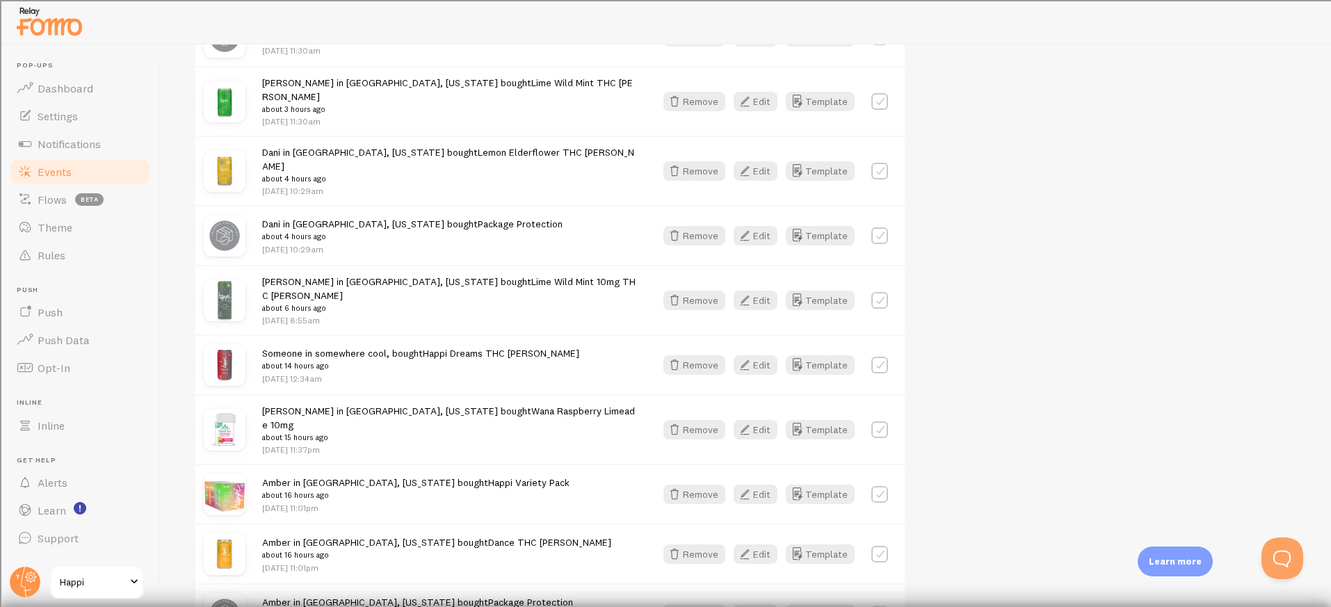
scroll to position [1691, 0]
click at [60, 151] on link "Notifications" at bounding box center [79, 144] width 143 height 28
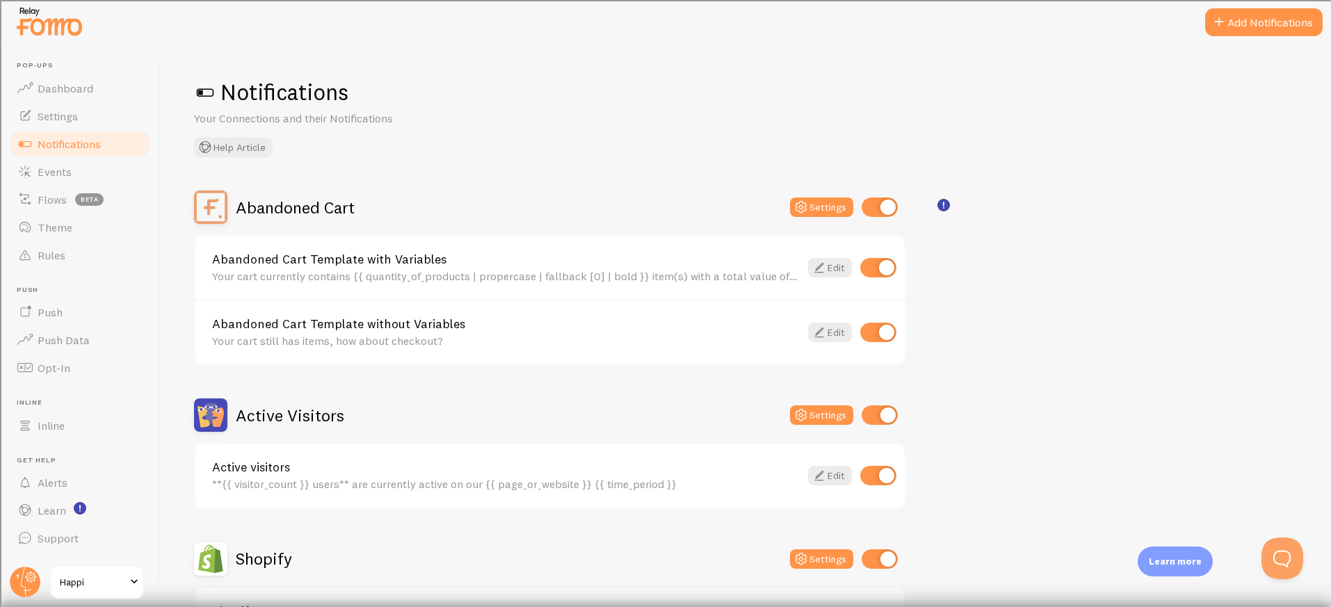
click at [880, 213] on input "checkbox" at bounding box center [880, 206] width 36 height 19
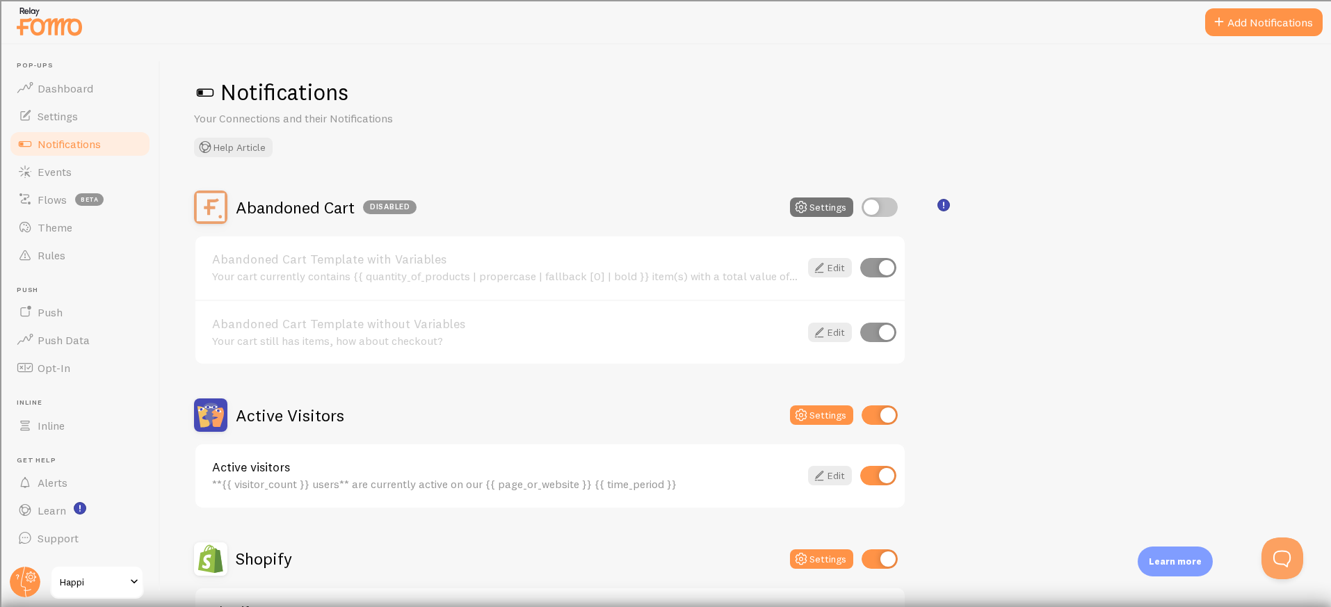
click at [876, 209] on input "checkbox" at bounding box center [880, 206] width 36 height 19
checkbox input "true"
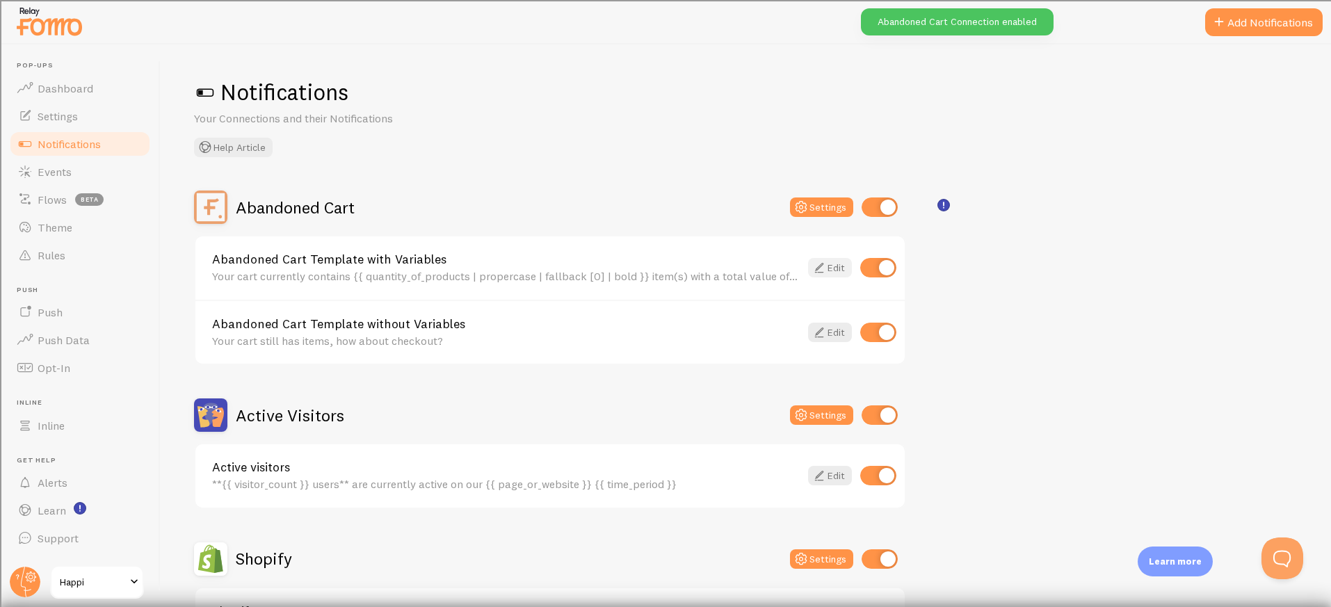
click at [818, 268] on icon at bounding box center [819, 267] width 17 height 17
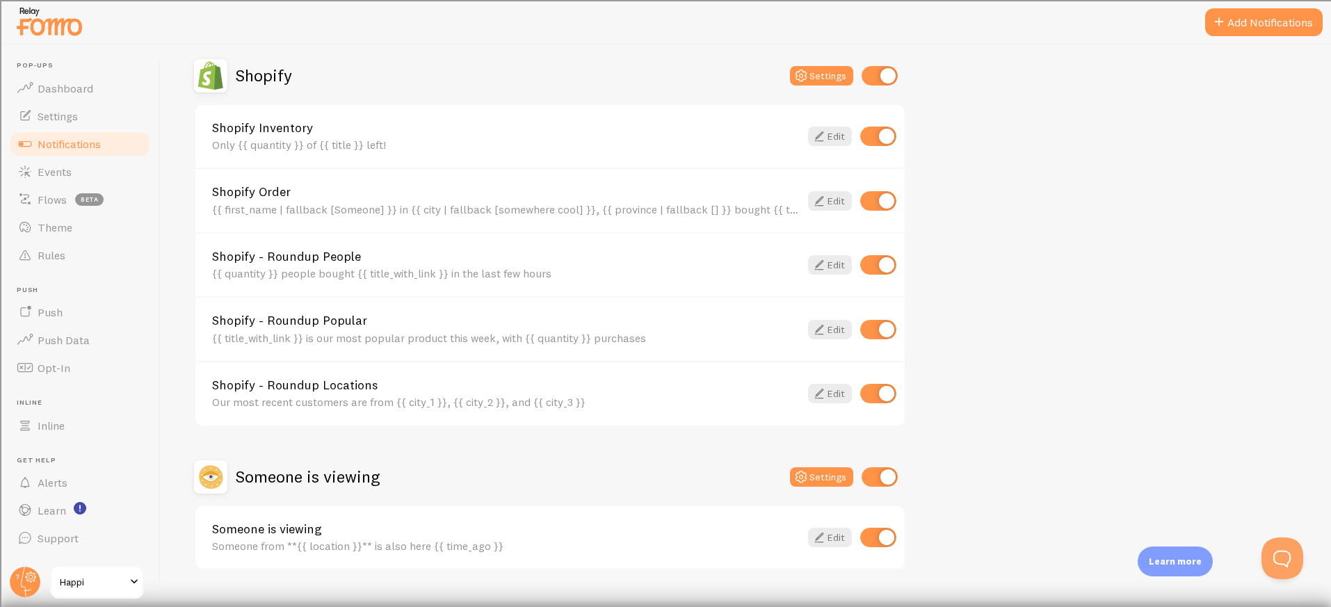
scroll to position [513, 0]
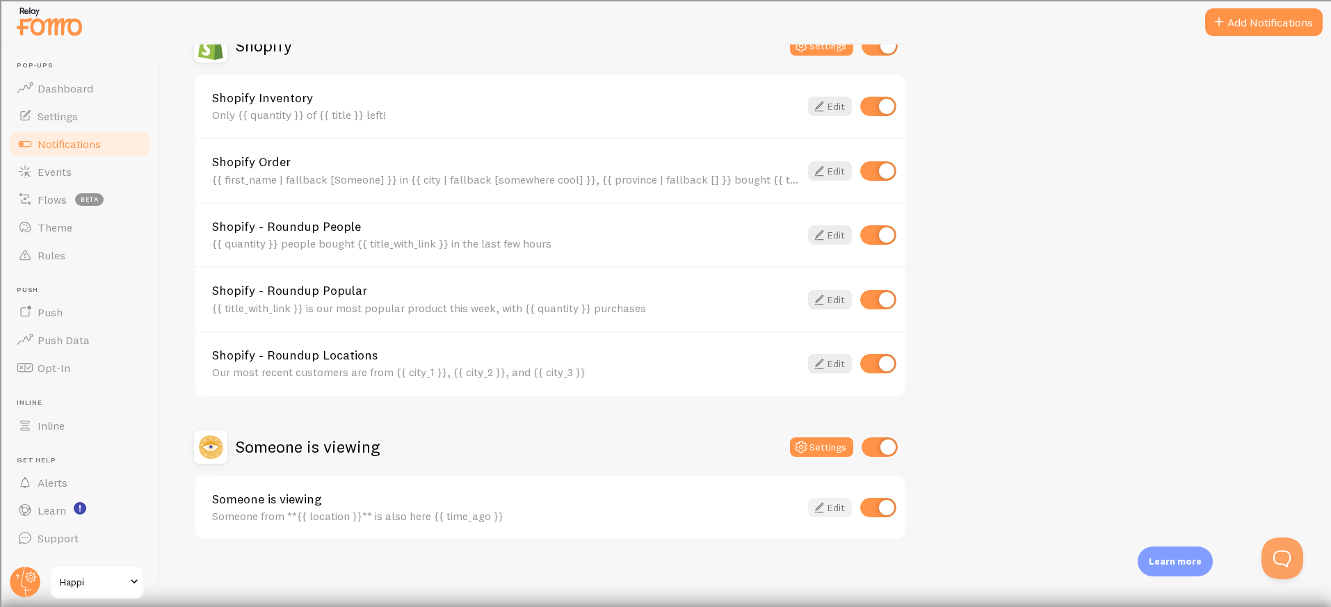
click at [833, 513] on link "Edit" at bounding box center [830, 507] width 44 height 19
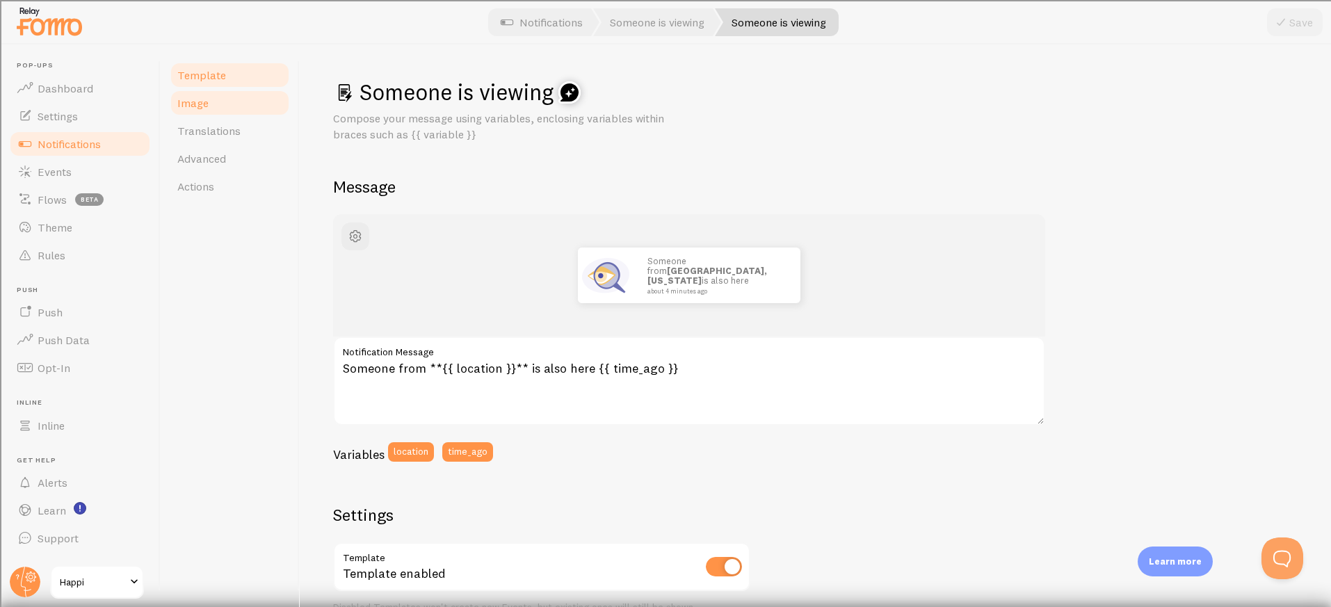
click at [205, 109] on span "Image" at bounding box center [192, 103] width 31 height 14
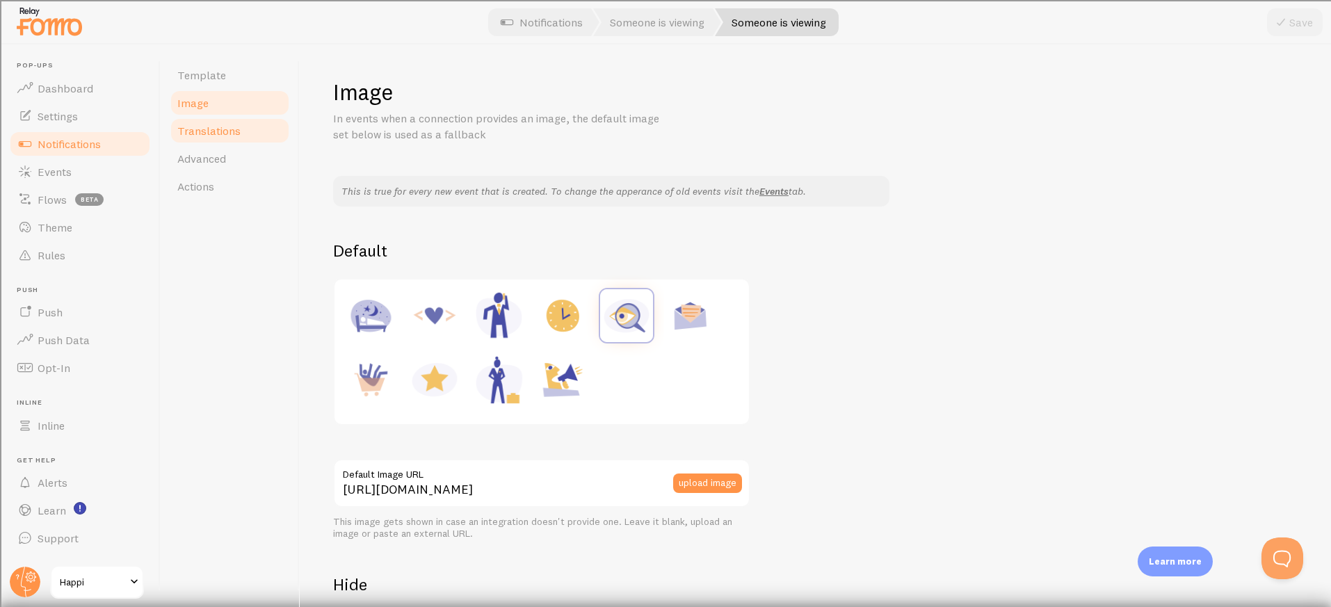
click at [203, 138] on link "Translations" at bounding box center [230, 131] width 122 height 28
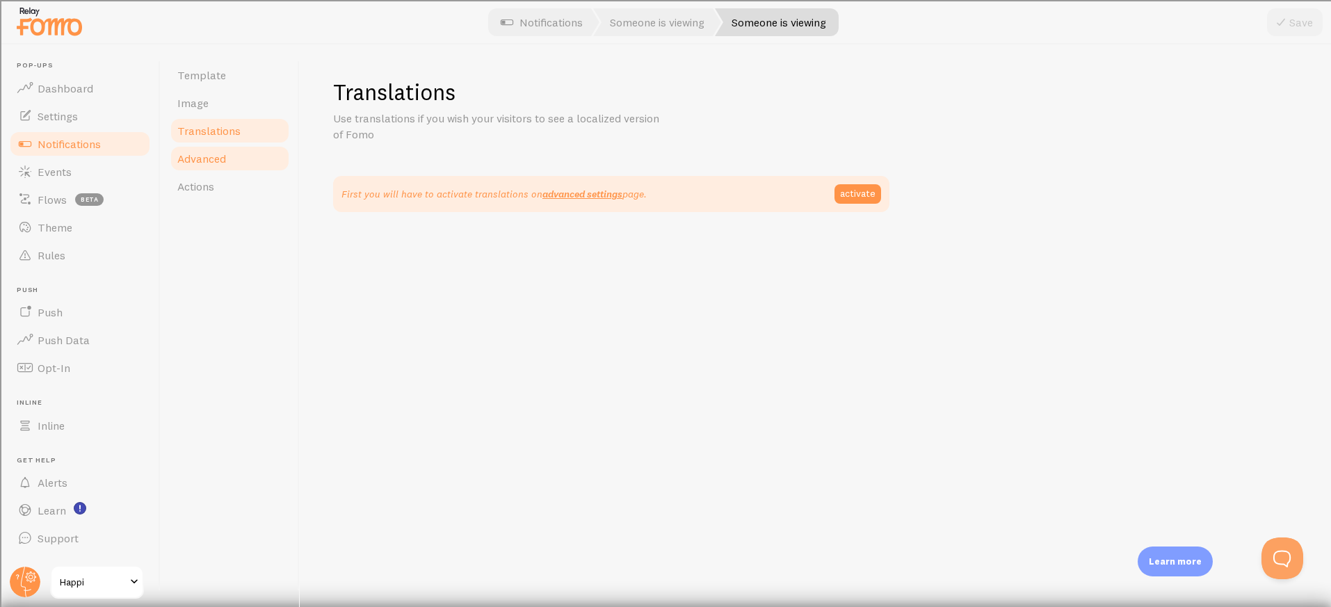
click at [200, 161] on span "Advanced" at bounding box center [201, 159] width 49 height 14
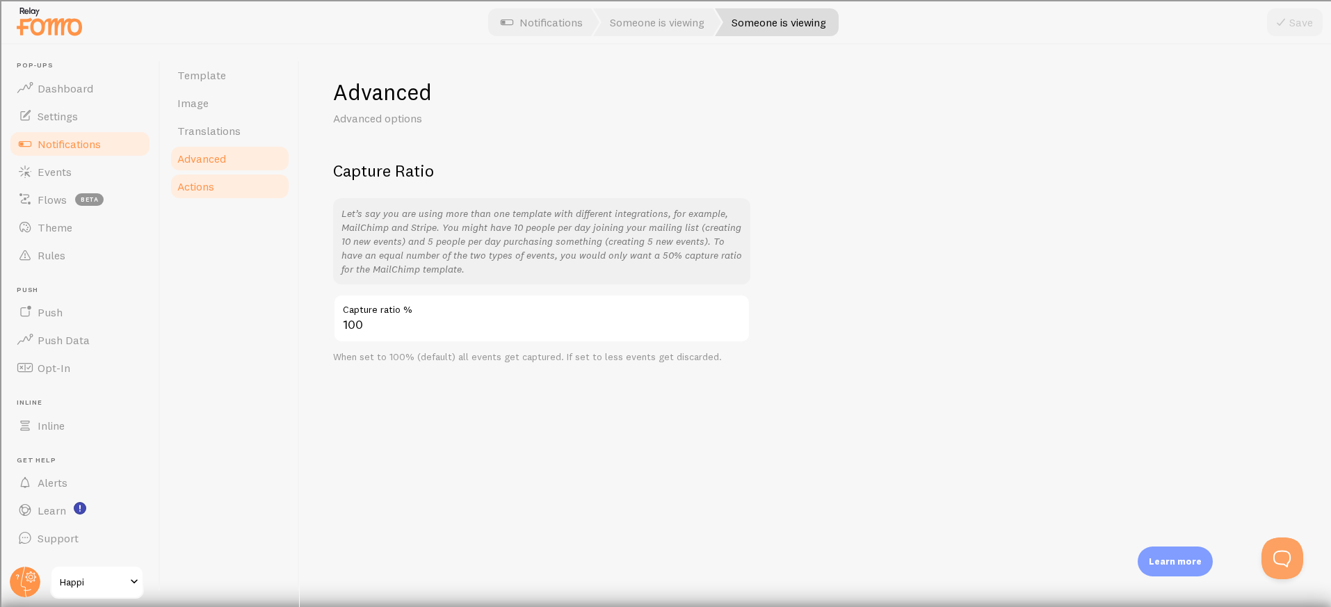
click at [196, 194] on link "Actions" at bounding box center [230, 186] width 122 height 28
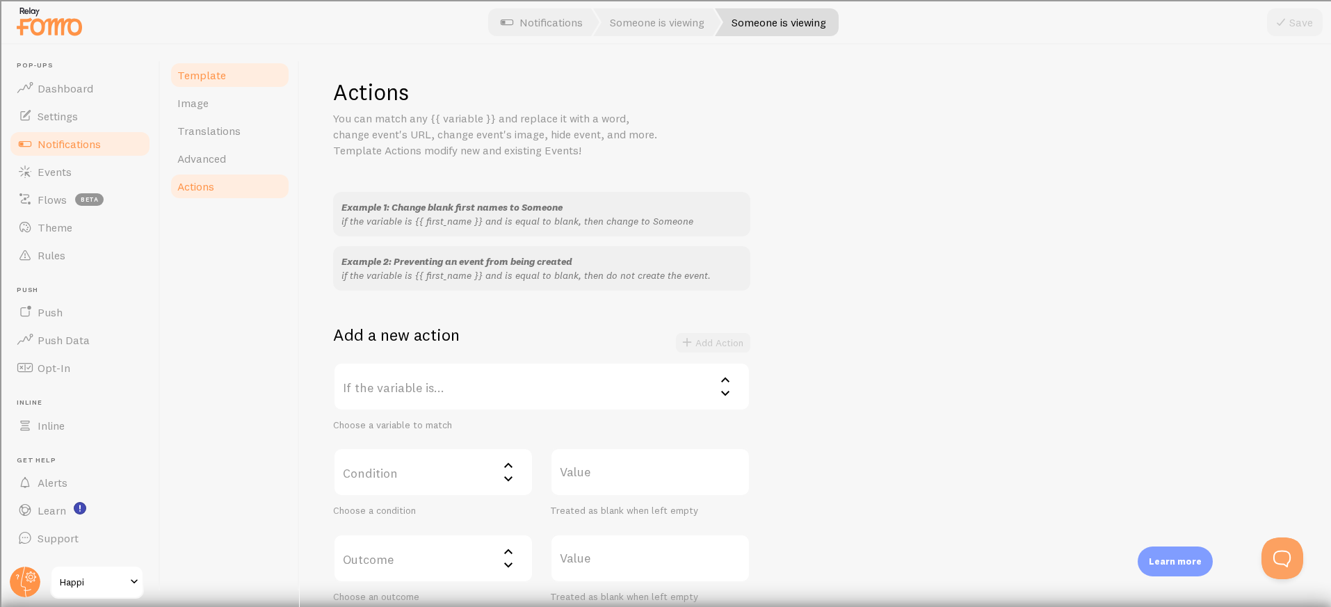
click at [212, 84] on link "Template" at bounding box center [230, 75] width 122 height 28
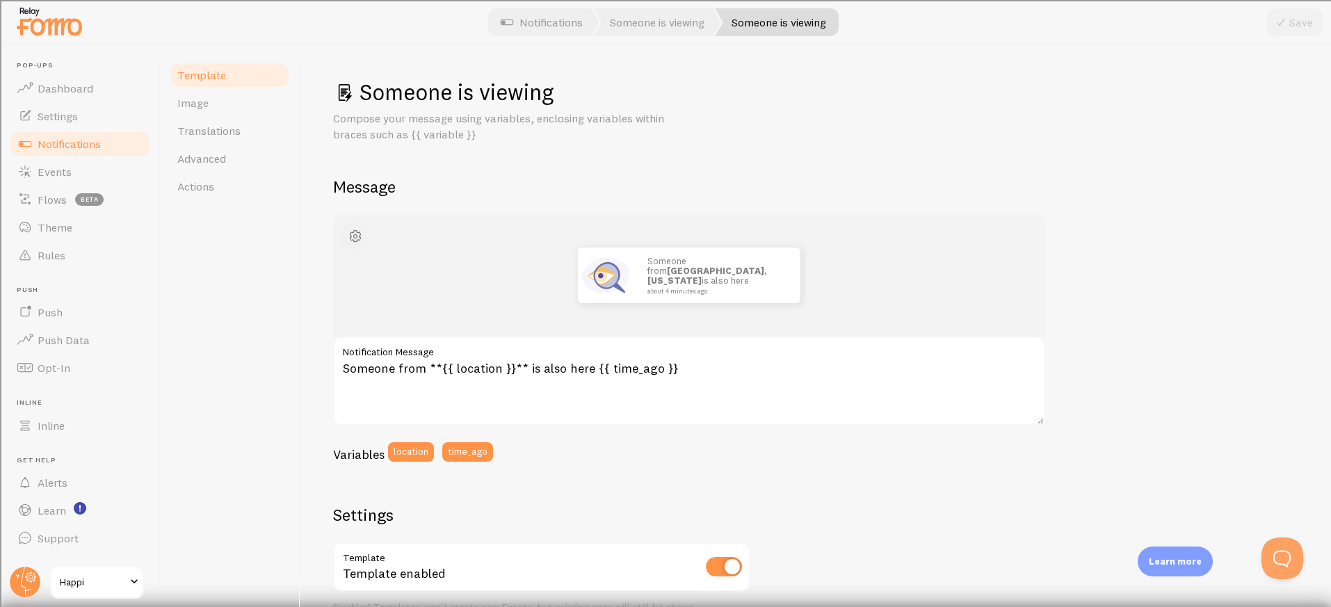
click at [362, 237] on span "button" at bounding box center [355, 236] width 17 height 17
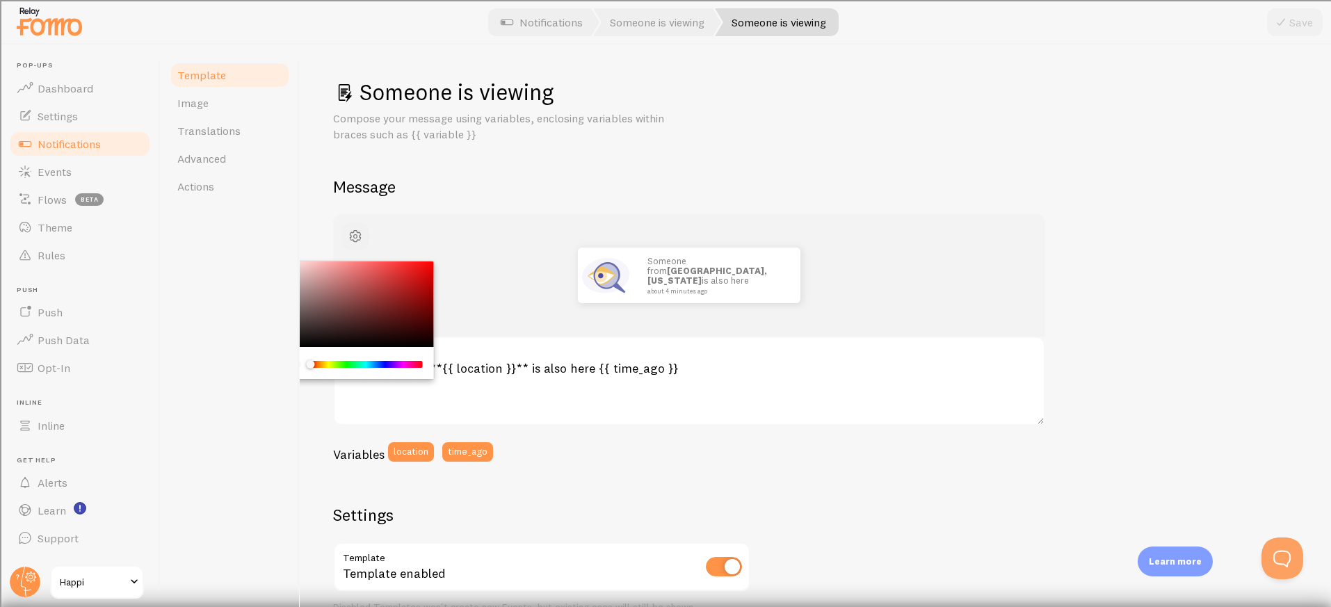
click at [362, 237] on span "button" at bounding box center [355, 236] width 17 height 17
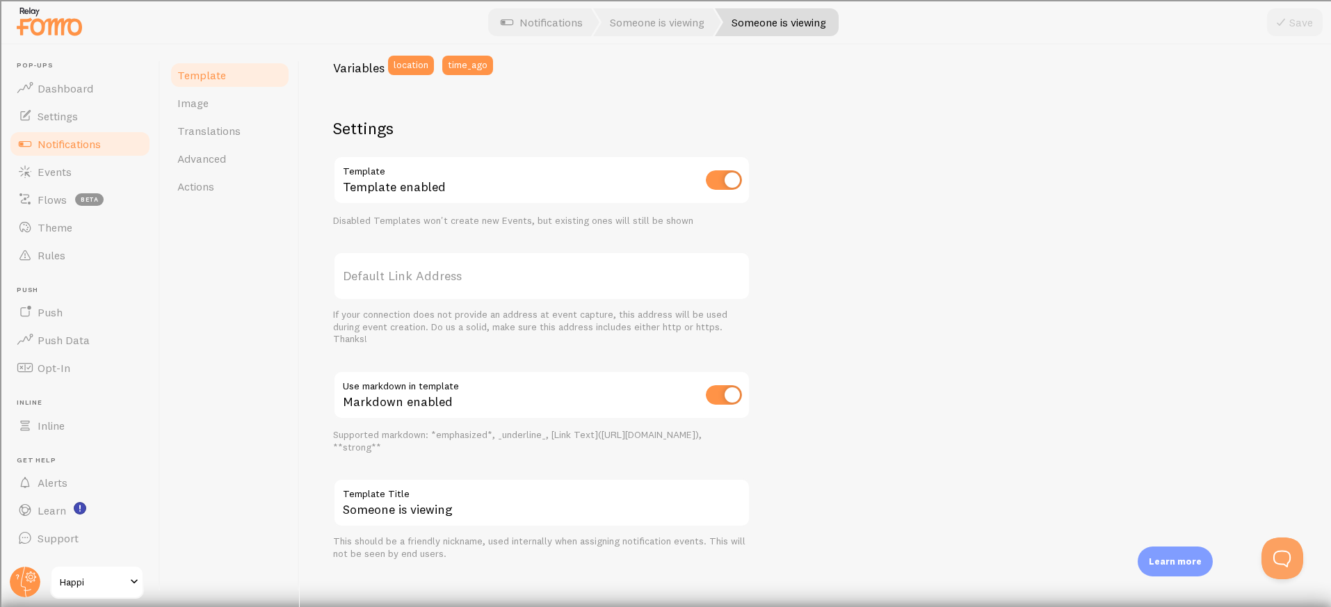
scroll to position [398, 0]
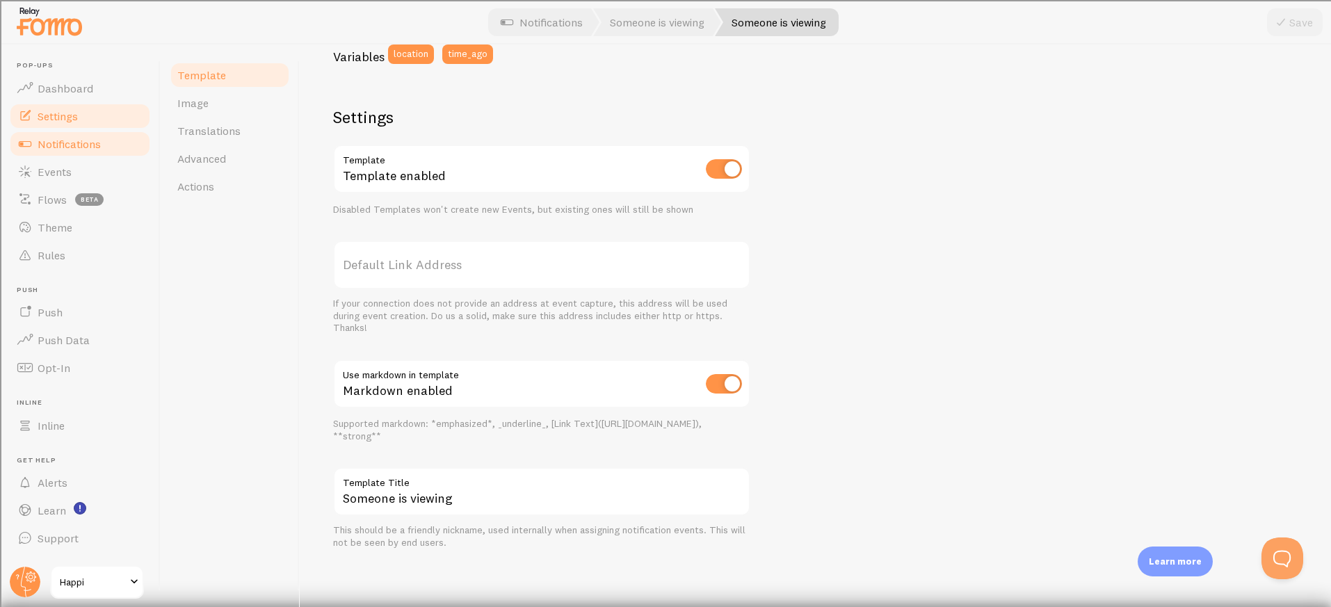
click at [69, 120] on span "Settings" at bounding box center [58, 116] width 40 height 14
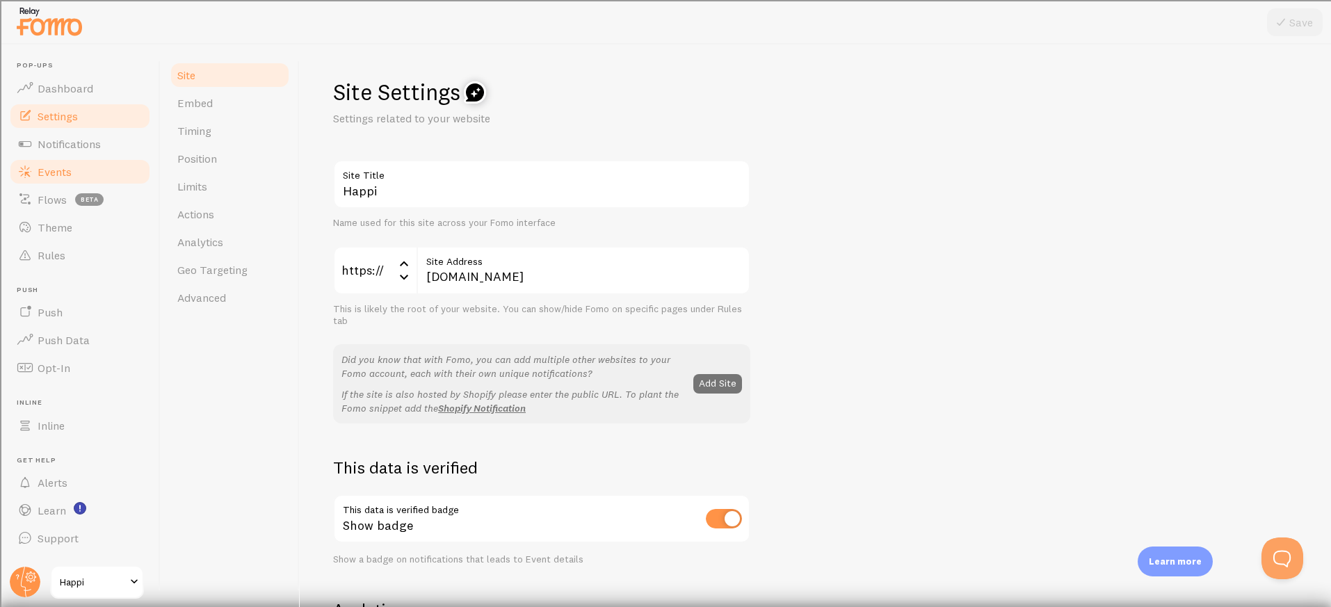
click at [54, 174] on span "Events" at bounding box center [55, 172] width 34 height 14
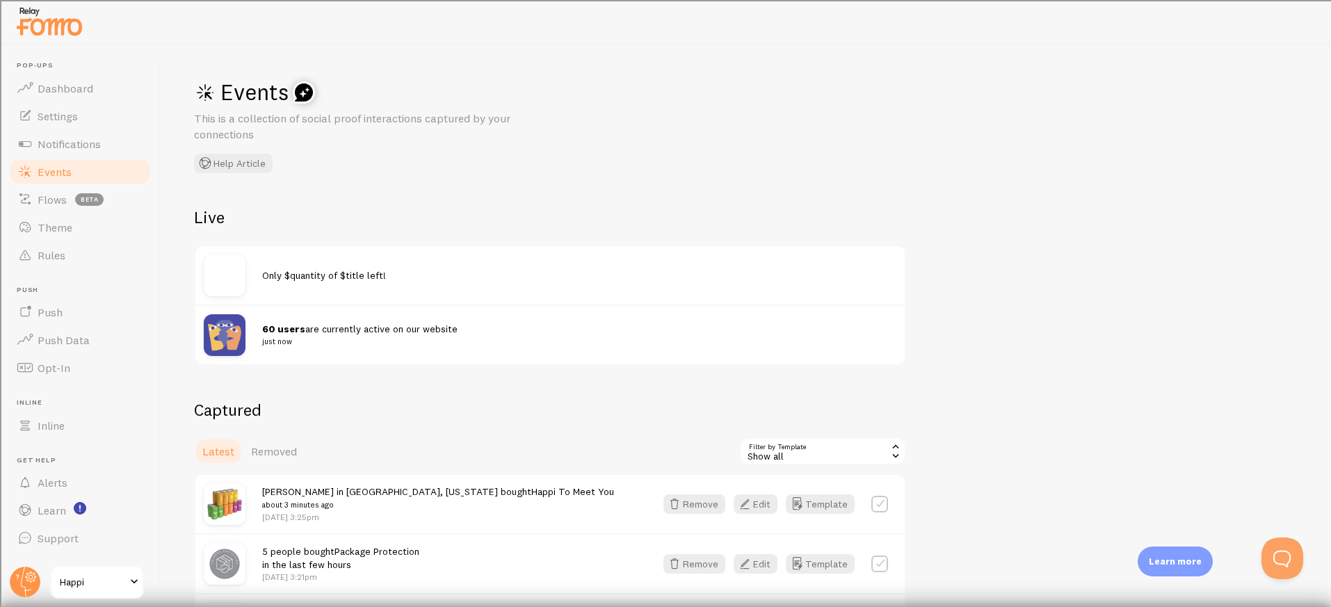
click at [224, 271] on img at bounding box center [225, 276] width 42 height 42
click at [269, 275] on span "Only $quantity of $title left!" at bounding box center [324, 275] width 124 height 13
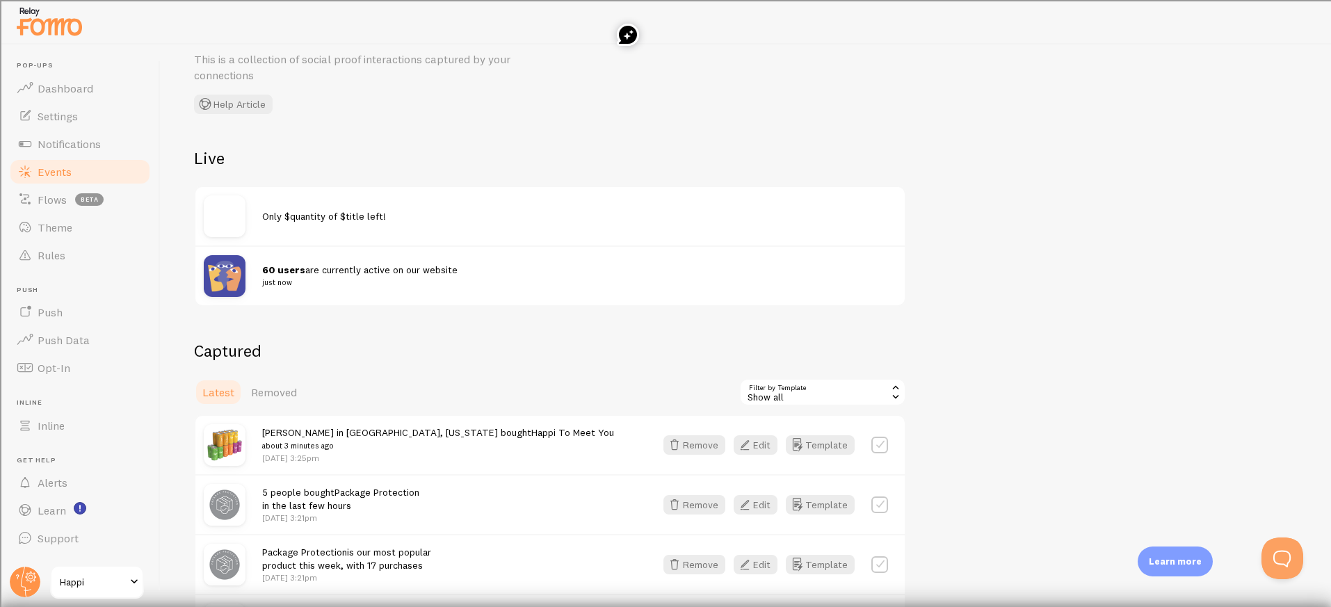
scroll to position [73, 0]
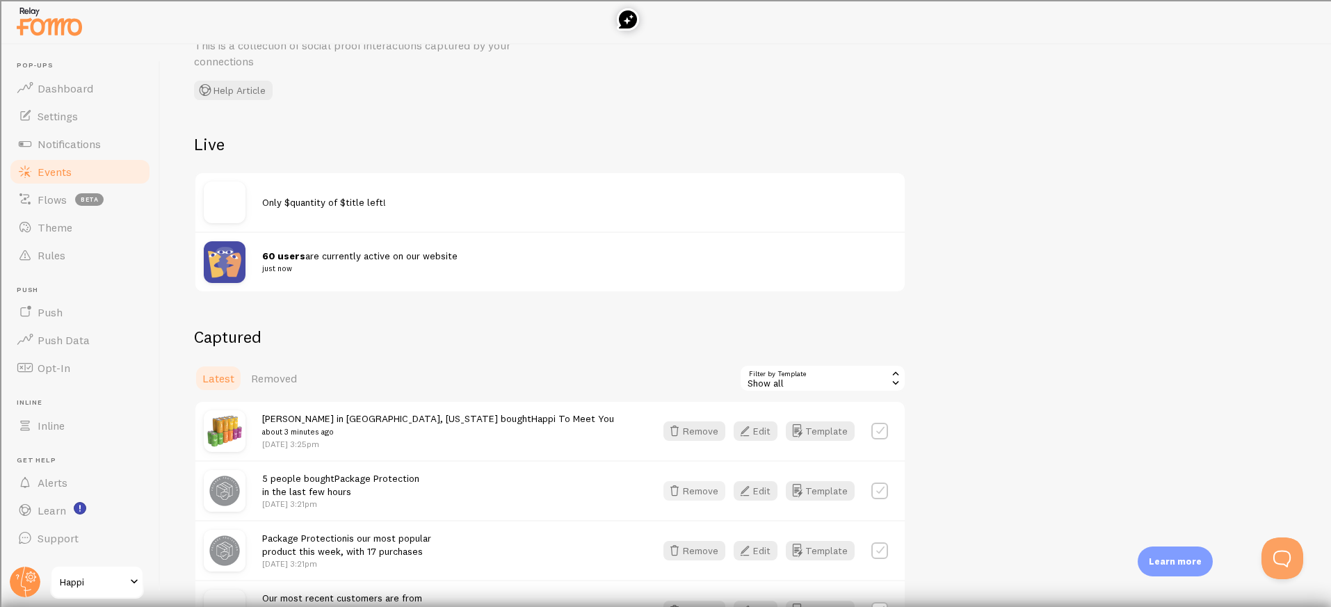
click at [710, 492] on button "Remove" at bounding box center [694, 490] width 62 height 19
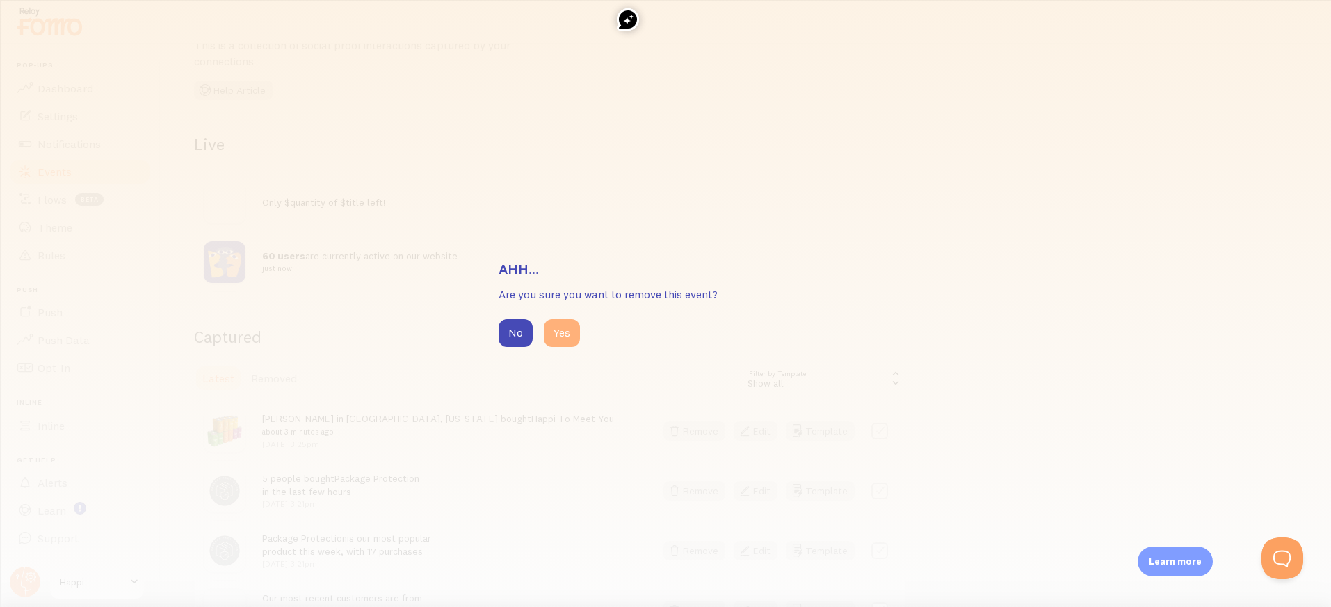
click at [557, 324] on button "Yes" at bounding box center [562, 333] width 36 height 28
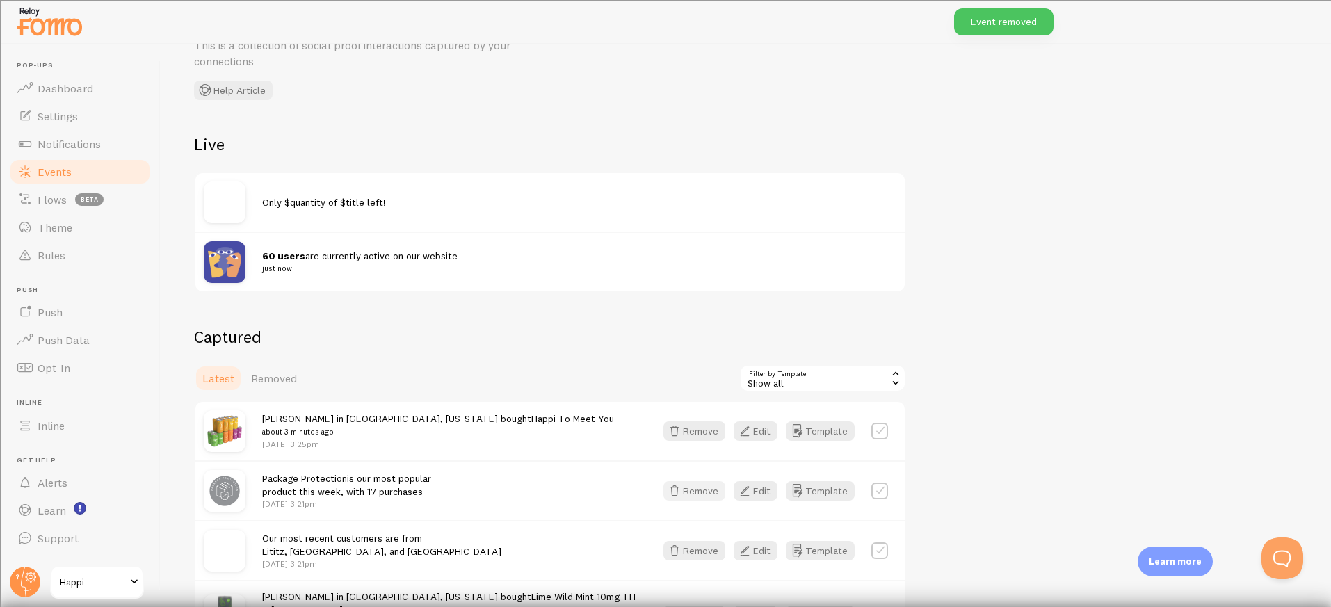
click at [700, 496] on button "Remove" at bounding box center [694, 490] width 62 height 19
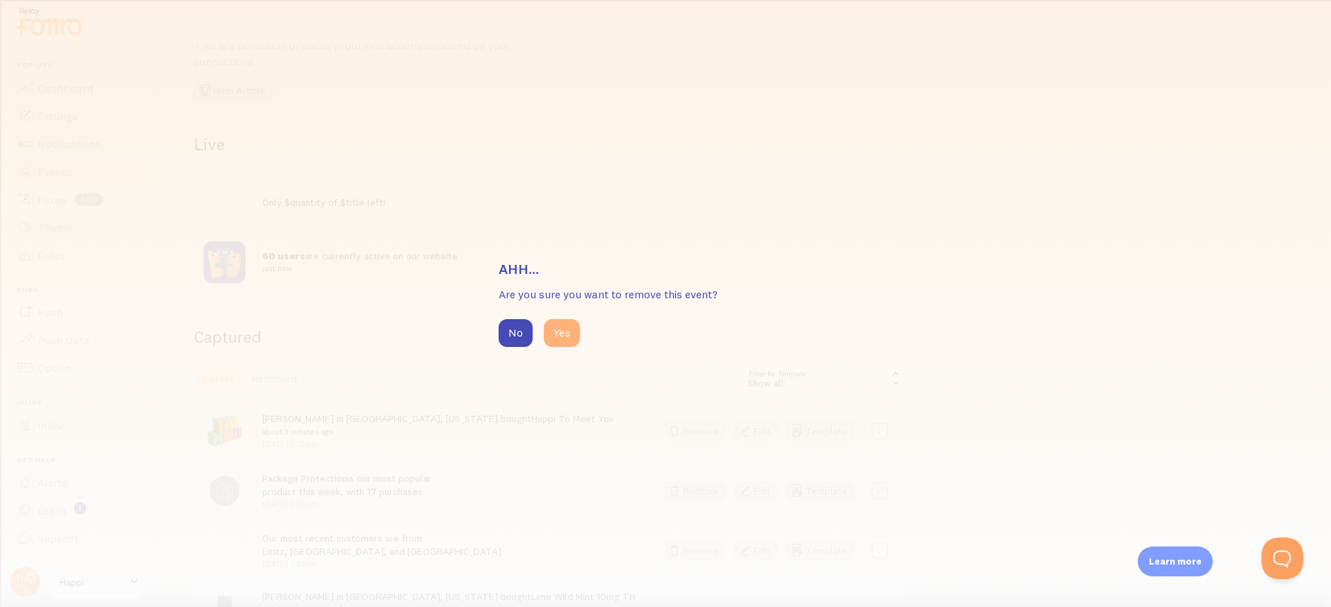
click at [570, 342] on button "Yes" at bounding box center [562, 333] width 36 height 28
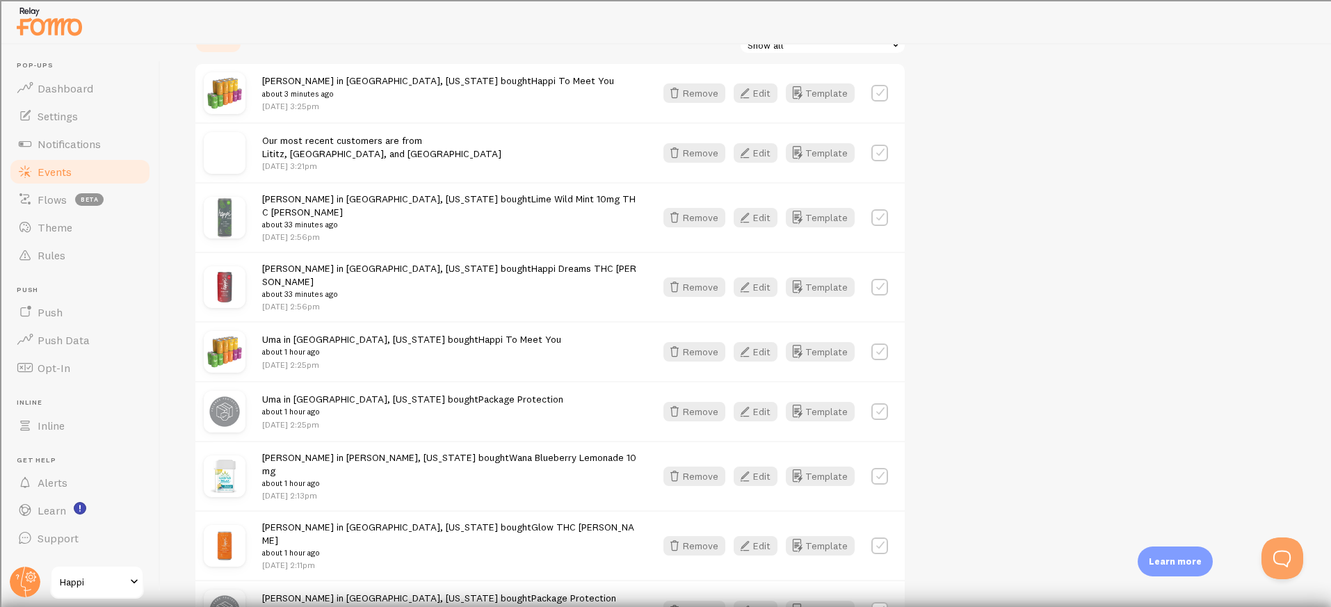
scroll to position [412, 0]
click at [686, 401] on button "Remove" at bounding box center [694, 410] width 62 height 19
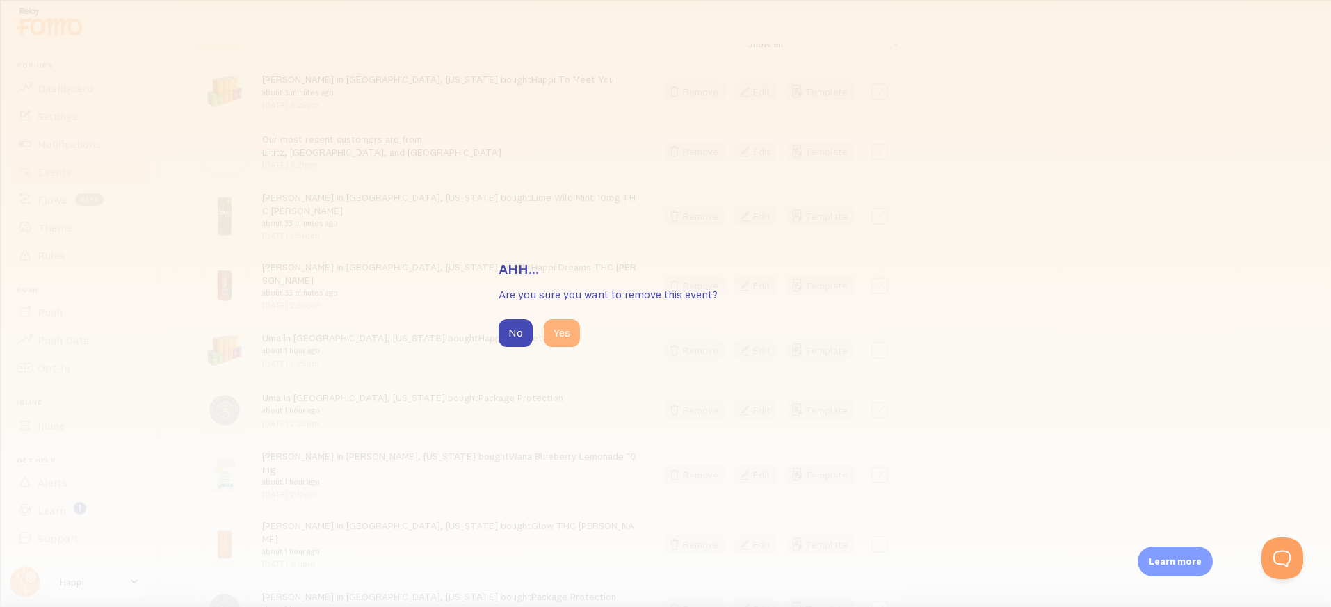
click at [555, 328] on button "Yes" at bounding box center [562, 333] width 36 height 28
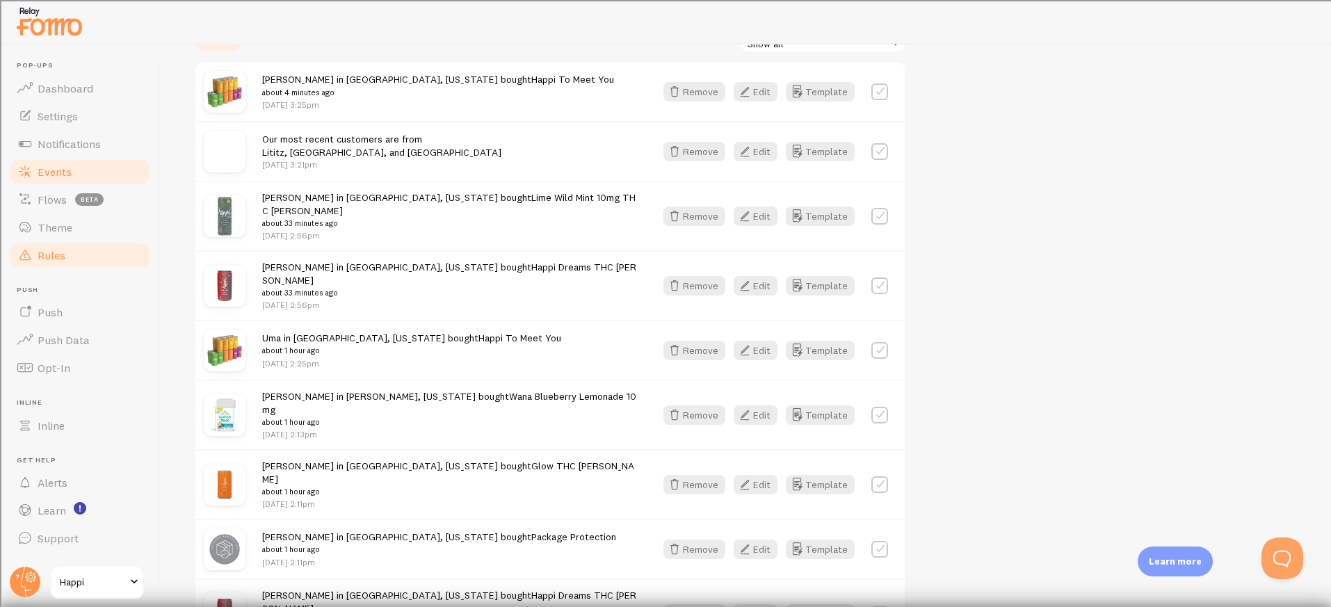
click at [42, 252] on span "Rules" at bounding box center [52, 255] width 28 height 14
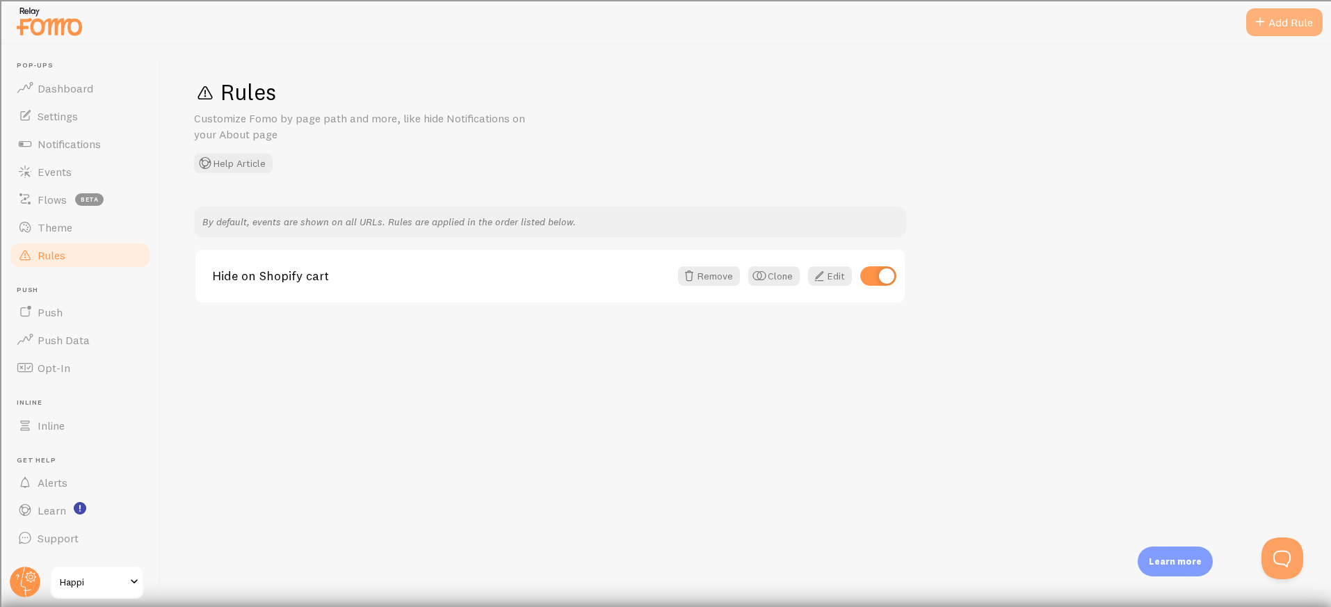
click at [1275, 19] on div "Add Rule" at bounding box center [1284, 22] width 76 height 28
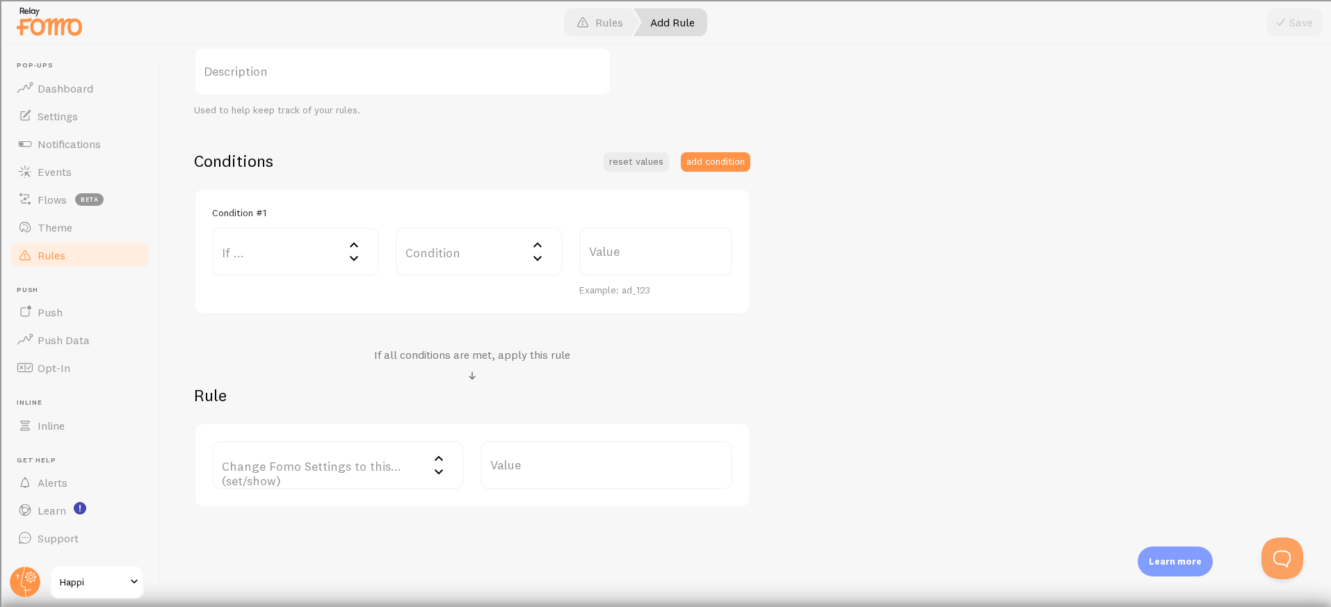
scroll to position [268, 0]
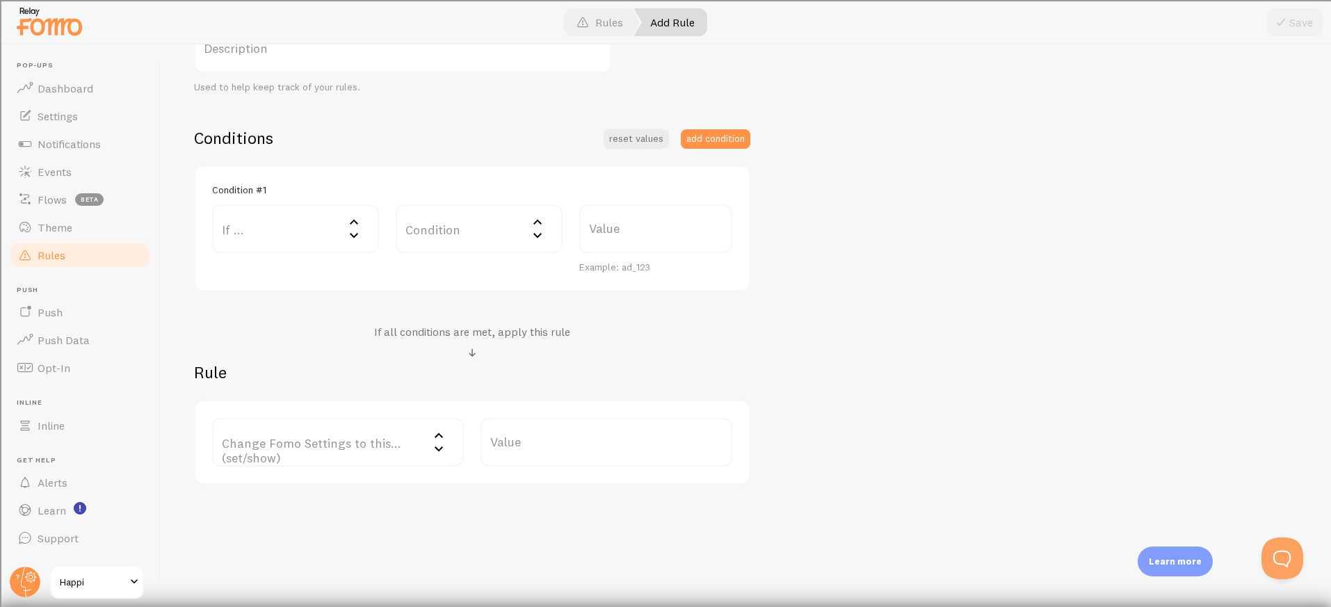
click at [323, 248] on label "If ..." at bounding box center [295, 228] width 167 height 49
click at [302, 270] on li "URL Path" at bounding box center [295, 273] width 164 height 24
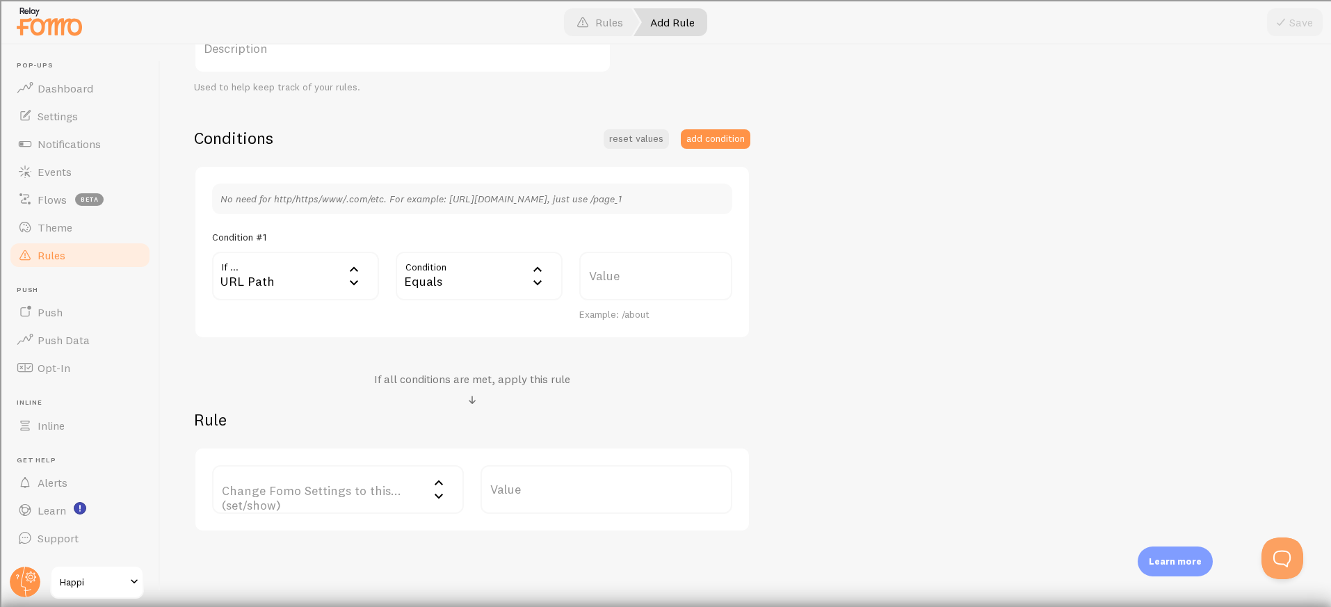
click at [516, 296] on div "Equals" at bounding box center [479, 276] width 167 height 49
click at [480, 381] on li "Contains" at bounding box center [479, 392] width 164 height 24
click at [620, 291] on label "Value" at bounding box center [655, 276] width 153 height 49
click at [620, 291] on input "Value" at bounding box center [655, 276] width 153 height 49
click at [620, 287] on label "Value" at bounding box center [655, 276] width 153 height 49
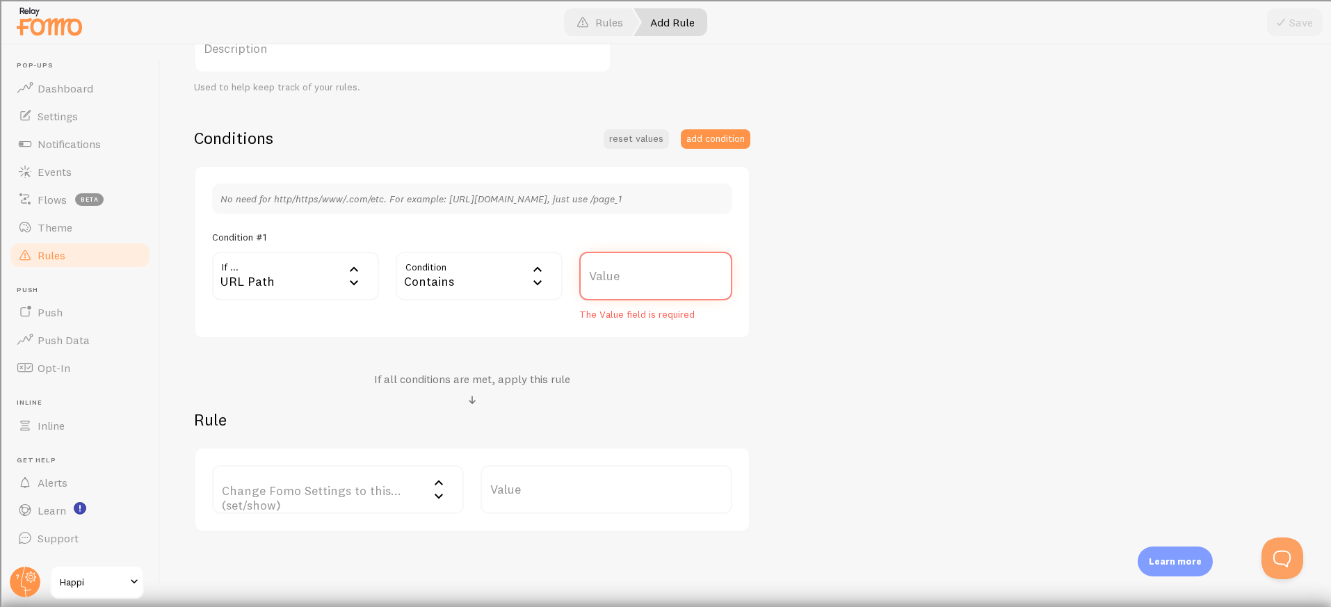
click at [620, 287] on input "Value" at bounding box center [655, 276] width 153 height 49
paste input "/products/package-protection"
type input "/products/package-protection"
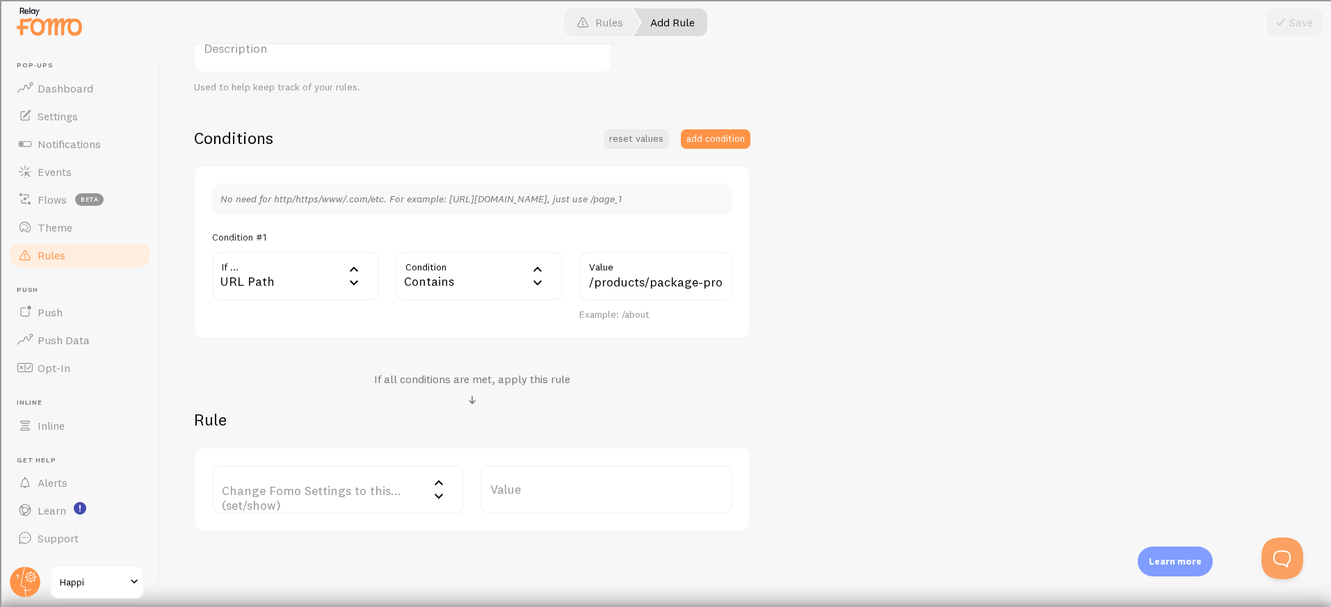
click at [298, 483] on label "Change Fomo Settings to this... (set/show)" at bounding box center [338, 489] width 252 height 49
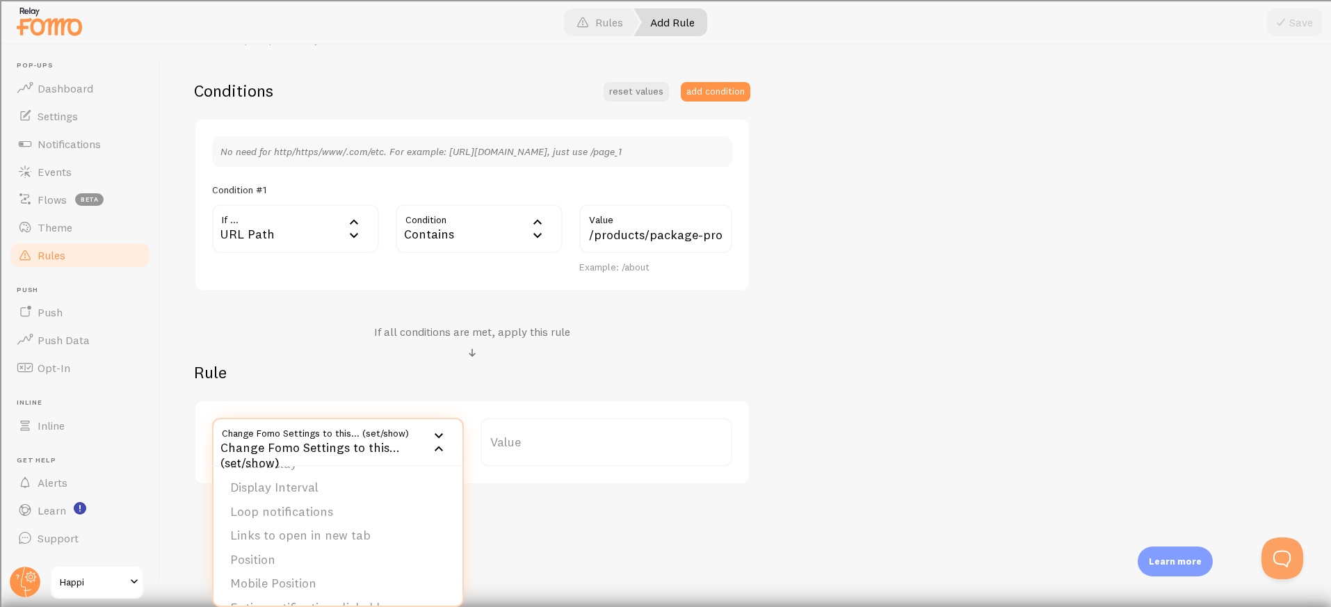
scroll to position [113, 0]
click at [574, 535] on div "Add Rule Customize Fomo by page path and more, like hide Notifications on your …" at bounding box center [746, 326] width 1170 height 563
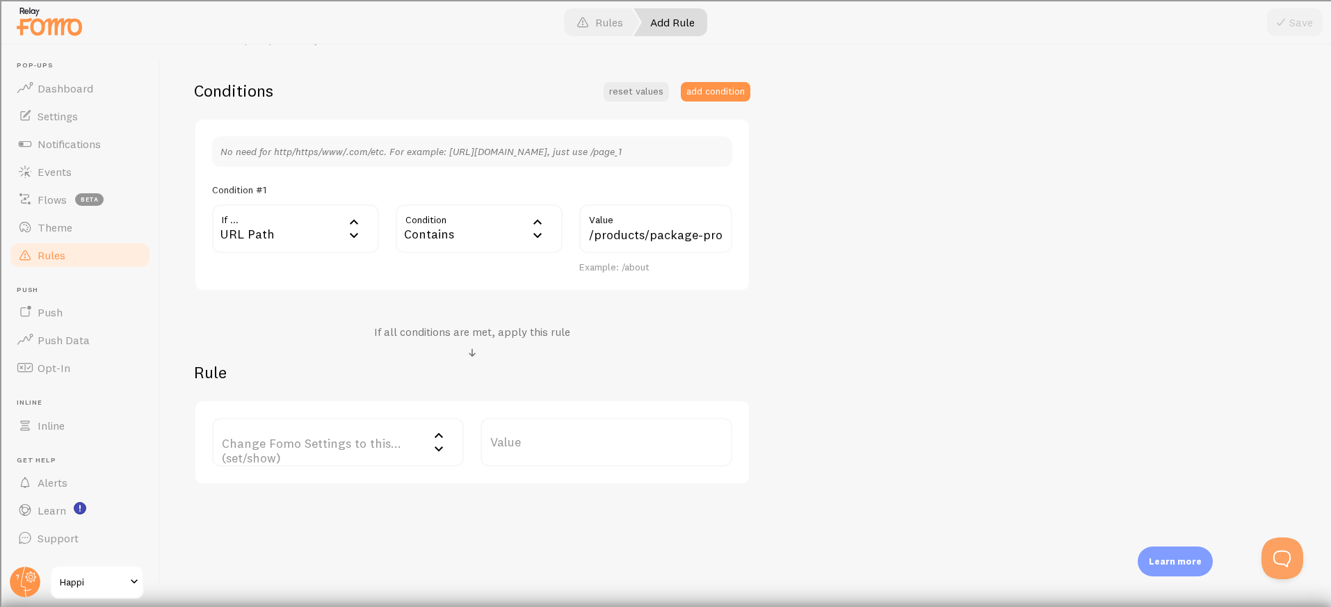
click at [353, 442] on label "Change Fomo Settings to this... (set/show)" at bounding box center [338, 442] width 252 height 49
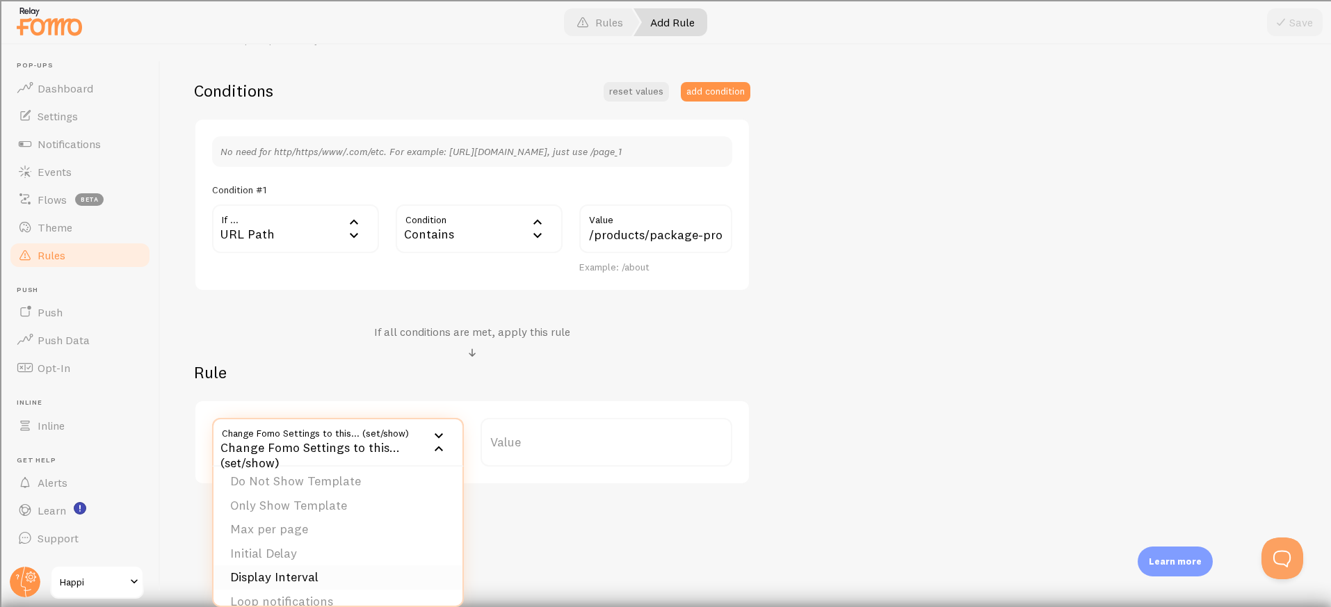
scroll to position [0, 0]
click at [351, 508] on li "Do Not Show Template" at bounding box center [337, 511] width 249 height 24
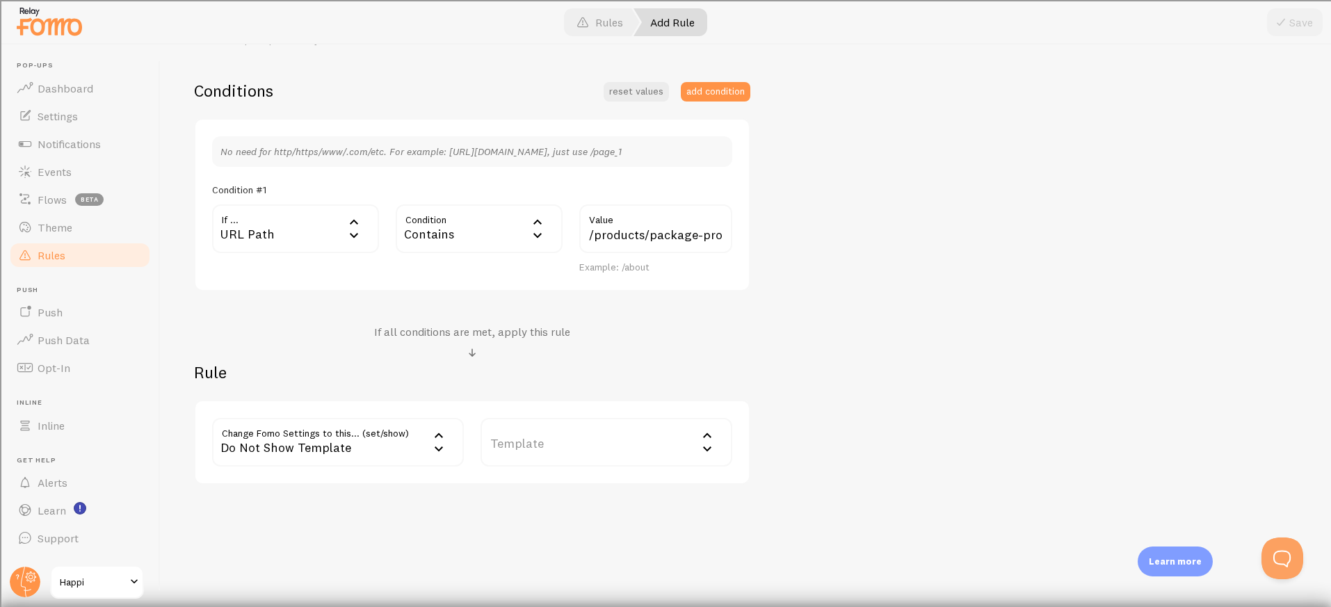
click at [562, 454] on label "Template" at bounding box center [607, 442] width 252 height 49
click at [396, 440] on div "Do Not Show Template" at bounding box center [338, 442] width 252 height 49
click at [533, 423] on label "Template" at bounding box center [607, 442] width 252 height 49
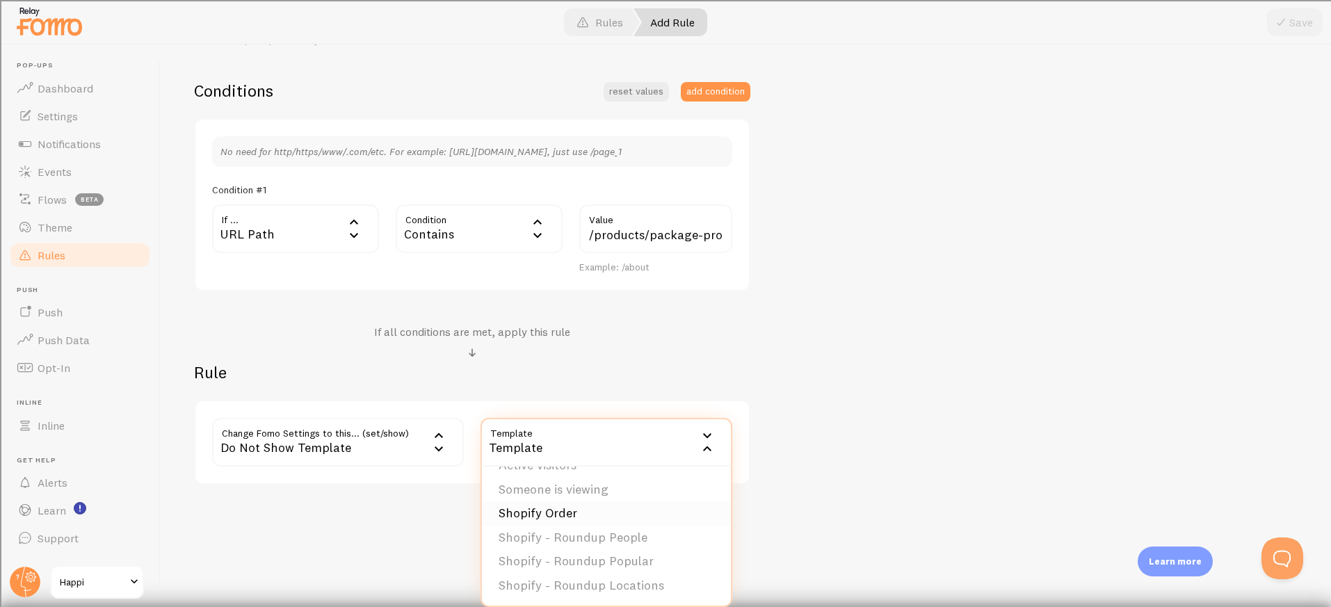
click at [552, 515] on li "Shopify Order" at bounding box center [606, 513] width 249 height 24
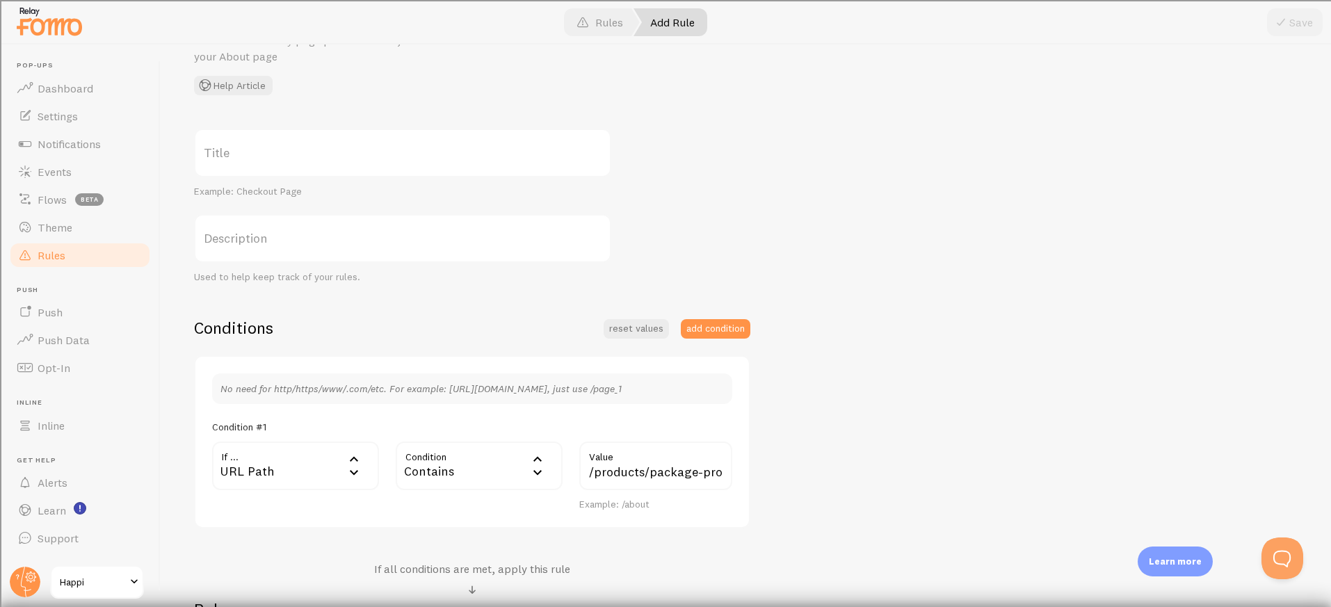
scroll to position [0, 0]
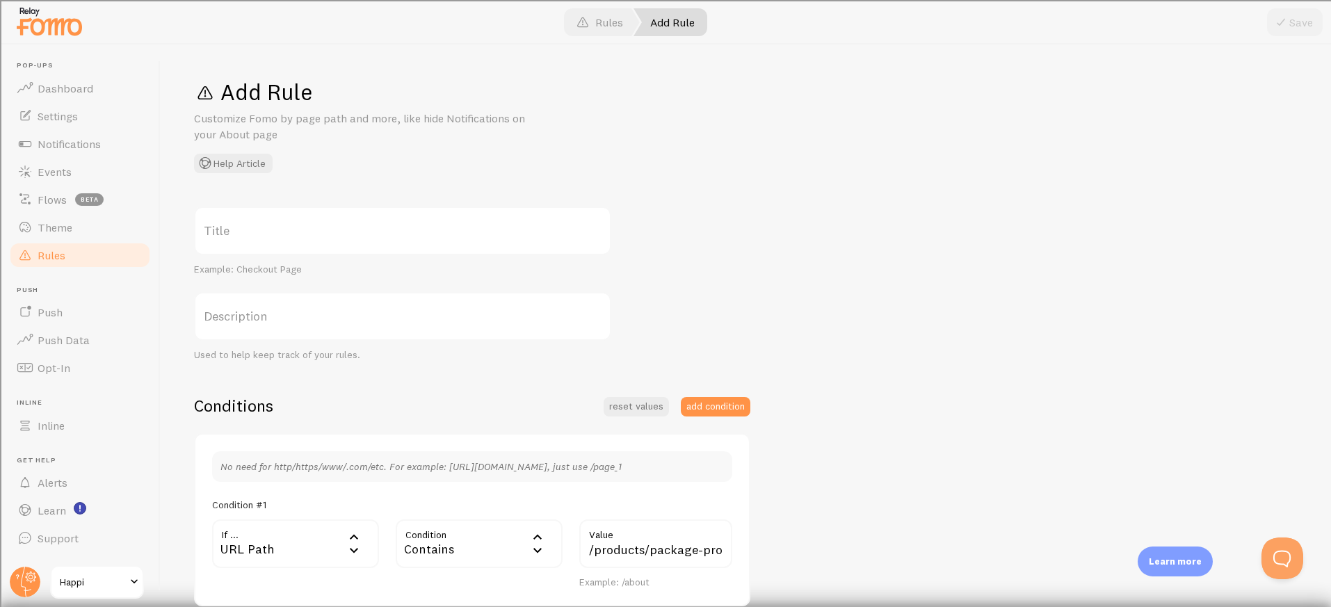
click at [329, 211] on label "Title" at bounding box center [402, 231] width 417 height 49
click at [329, 211] on input "Title" at bounding box center [402, 231] width 417 height 49
type input "Do Not Show Package Protection"
click at [350, 304] on label "Description" at bounding box center [402, 316] width 417 height 49
click at [350, 304] on input "Description" at bounding box center [402, 316] width 417 height 49
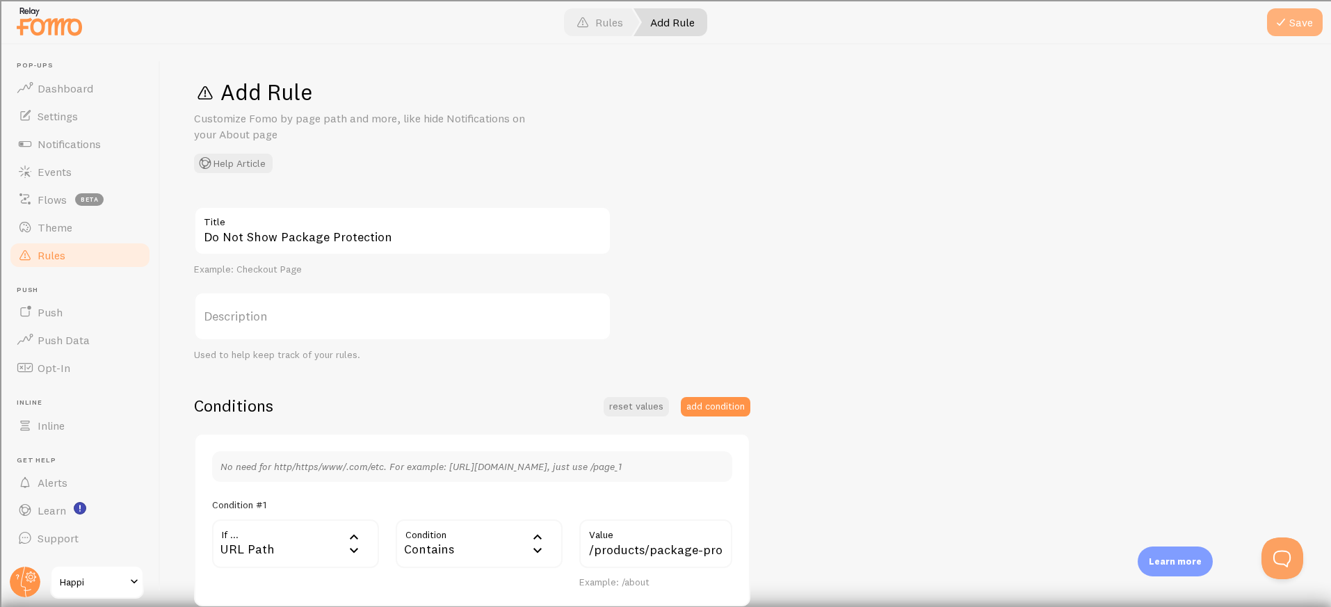
click at [1311, 10] on button "Save" at bounding box center [1295, 22] width 56 height 28
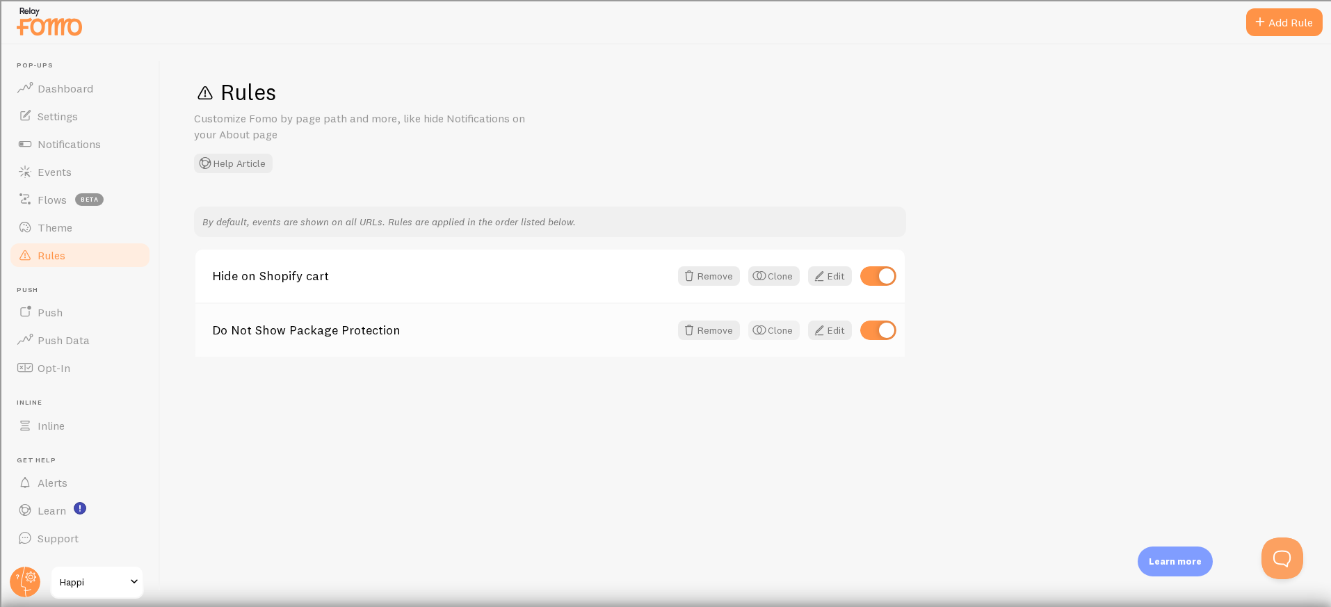
click at [768, 336] on button "Clone" at bounding box center [773, 330] width 51 height 19
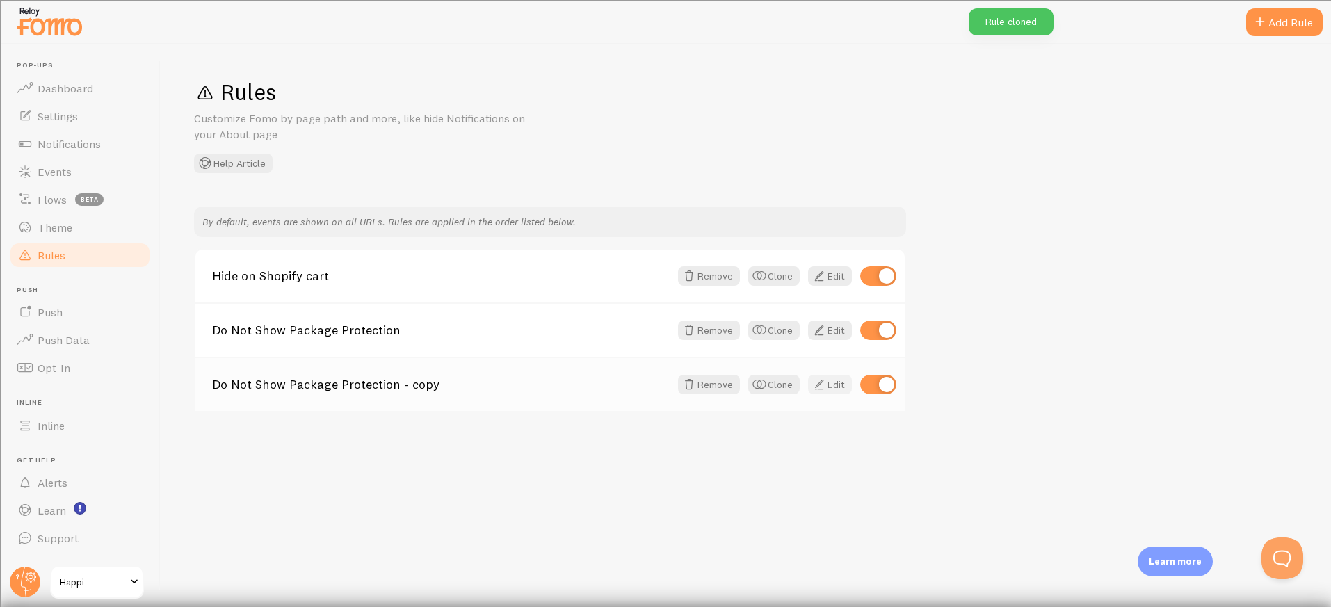
click at [828, 385] on link "Edit" at bounding box center [830, 384] width 44 height 19
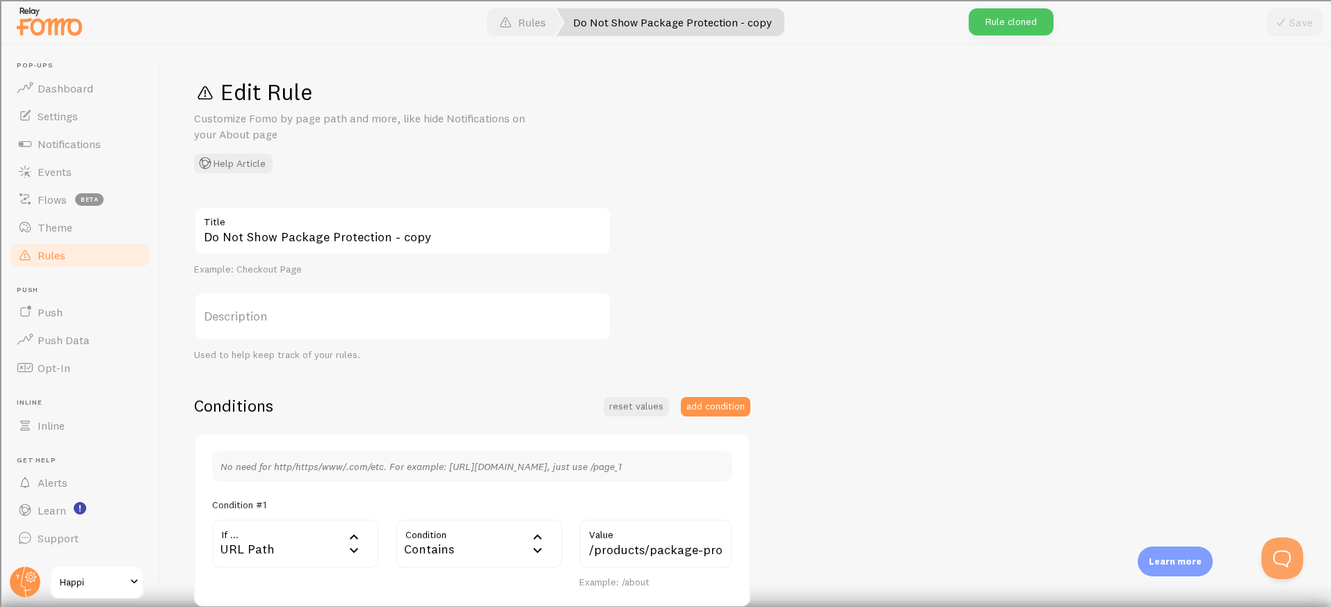
scroll to position [315, 0]
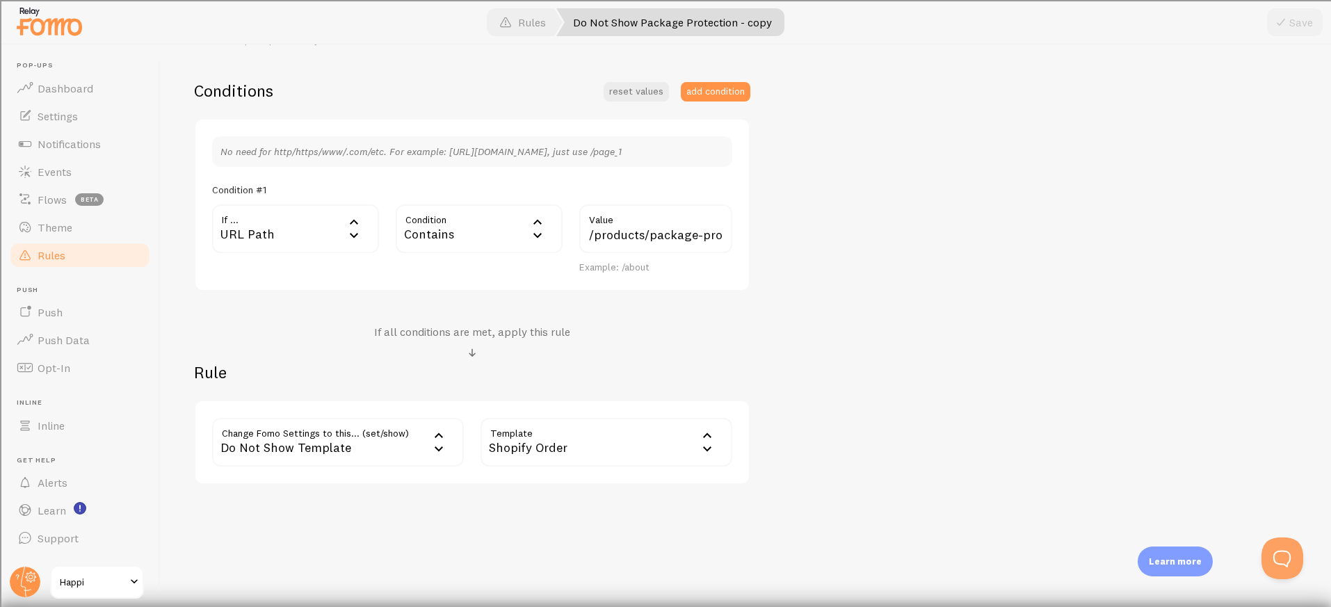
click at [325, 442] on div "Do Not Show Template" at bounding box center [338, 442] width 252 height 49
click at [563, 449] on div "Shopify Order" at bounding box center [607, 442] width 252 height 49
click at [814, 492] on div "Edit Rule Customize Fomo by page path and more, like hide Notifications on your…" at bounding box center [746, 326] width 1170 height 563
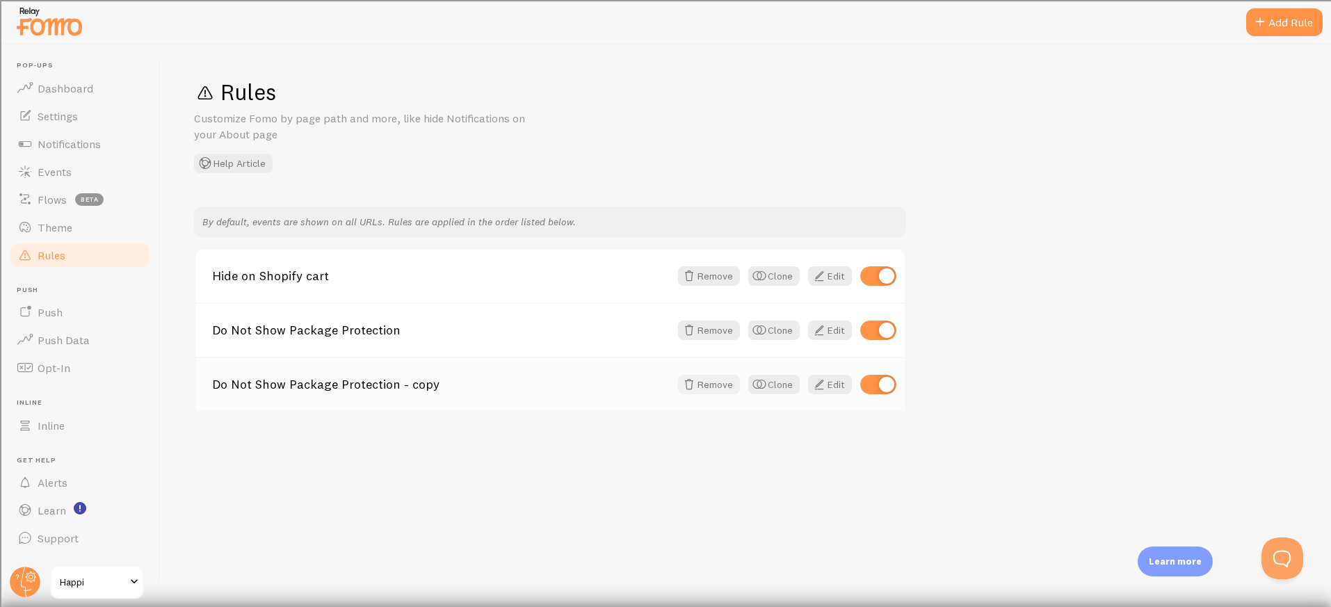
click at [712, 388] on button "Remove" at bounding box center [709, 384] width 62 height 19
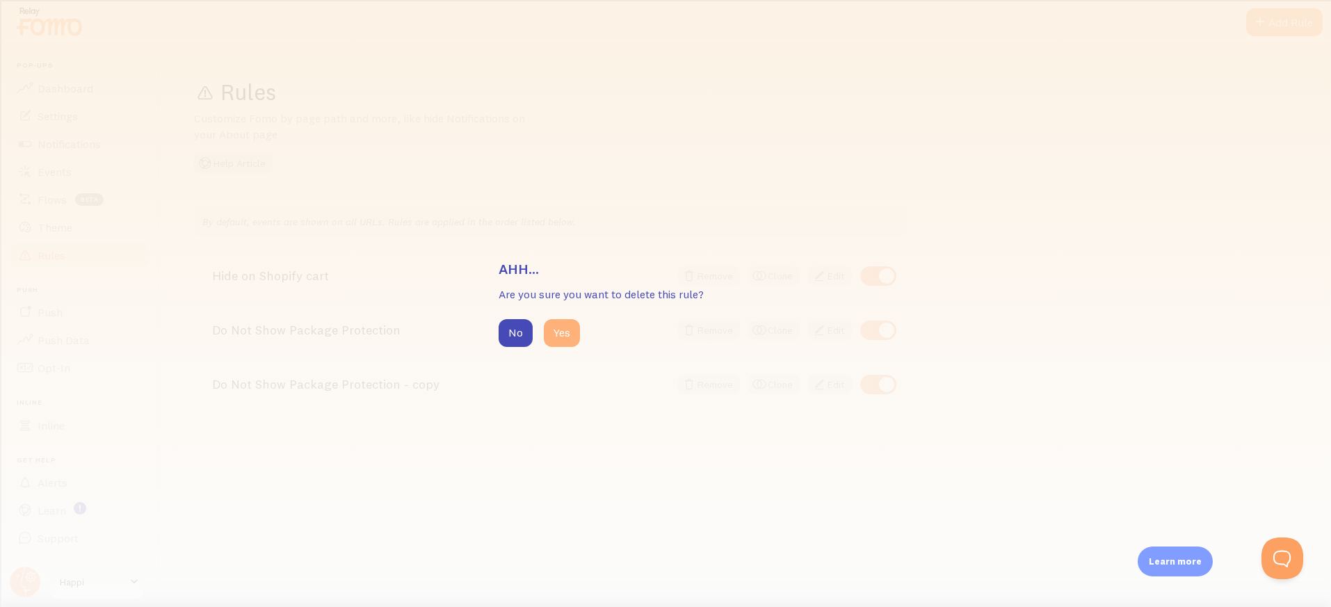
click at [562, 335] on button "Yes" at bounding box center [562, 333] width 36 height 28
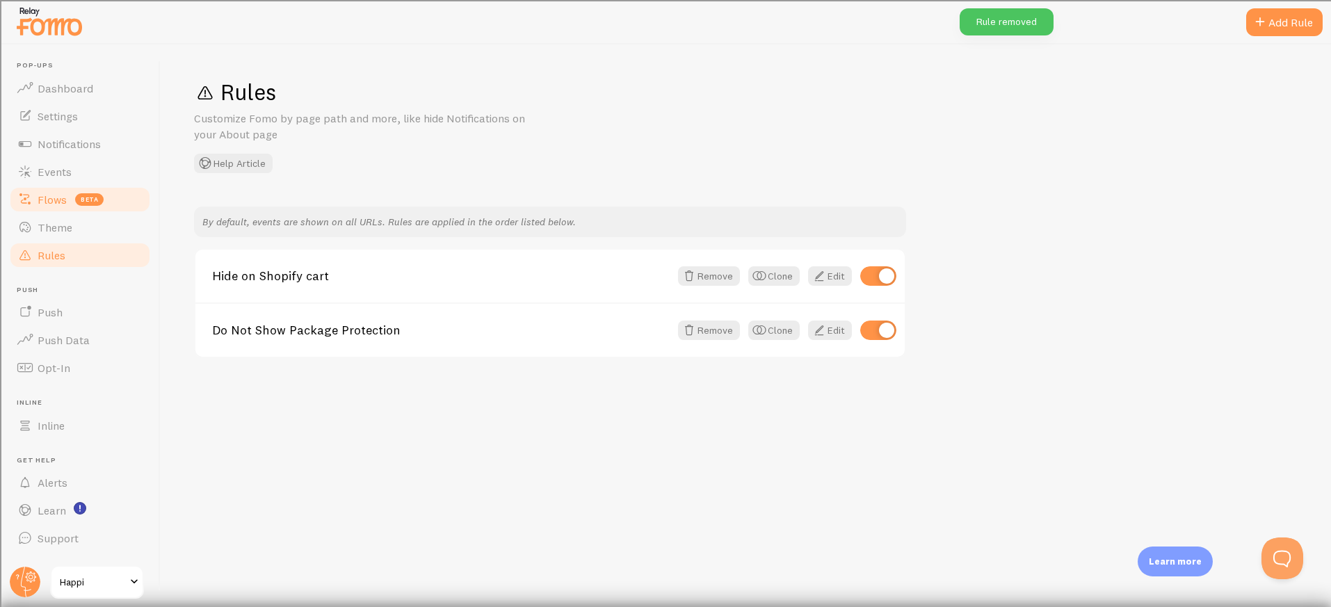
click at [55, 204] on span "Flows" at bounding box center [52, 200] width 29 height 14
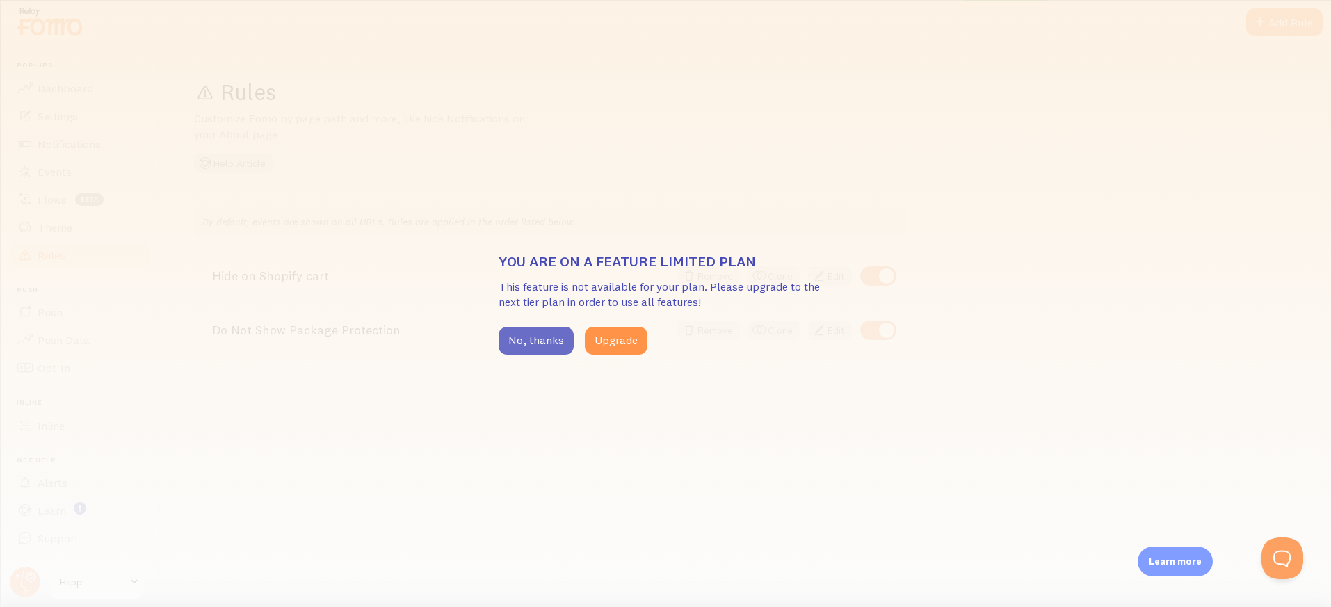
click at [542, 340] on button "No, thanks" at bounding box center [536, 341] width 75 height 28
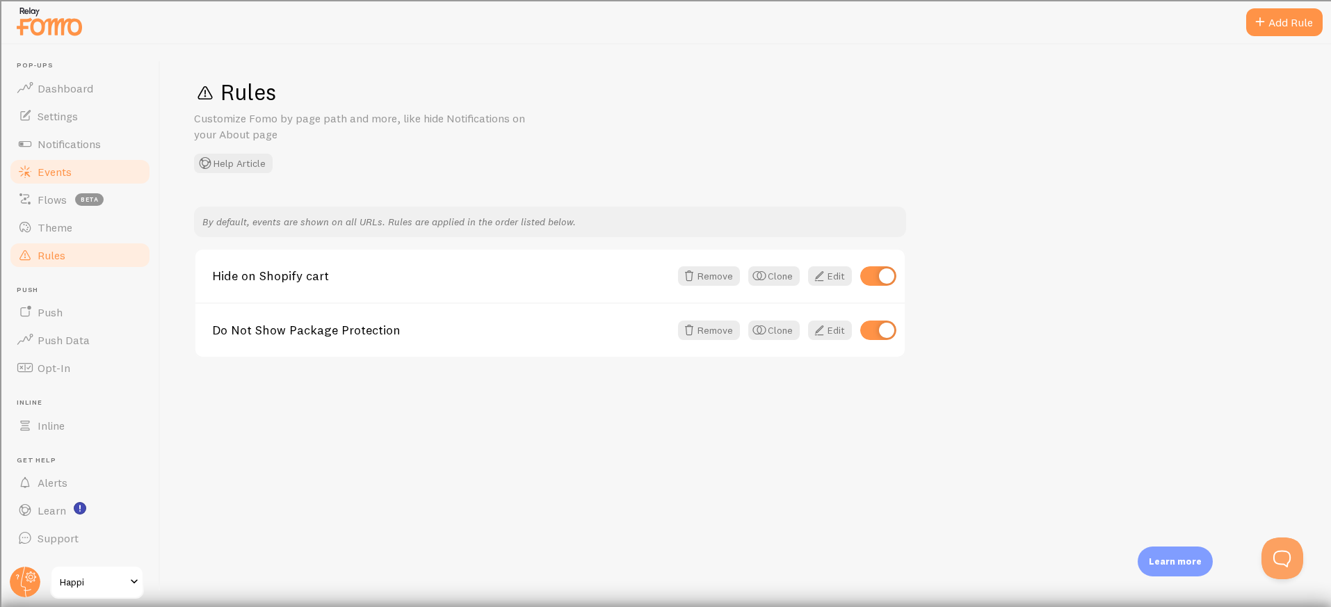
click at [32, 179] on link "Events" at bounding box center [79, 172] width 143 height 28
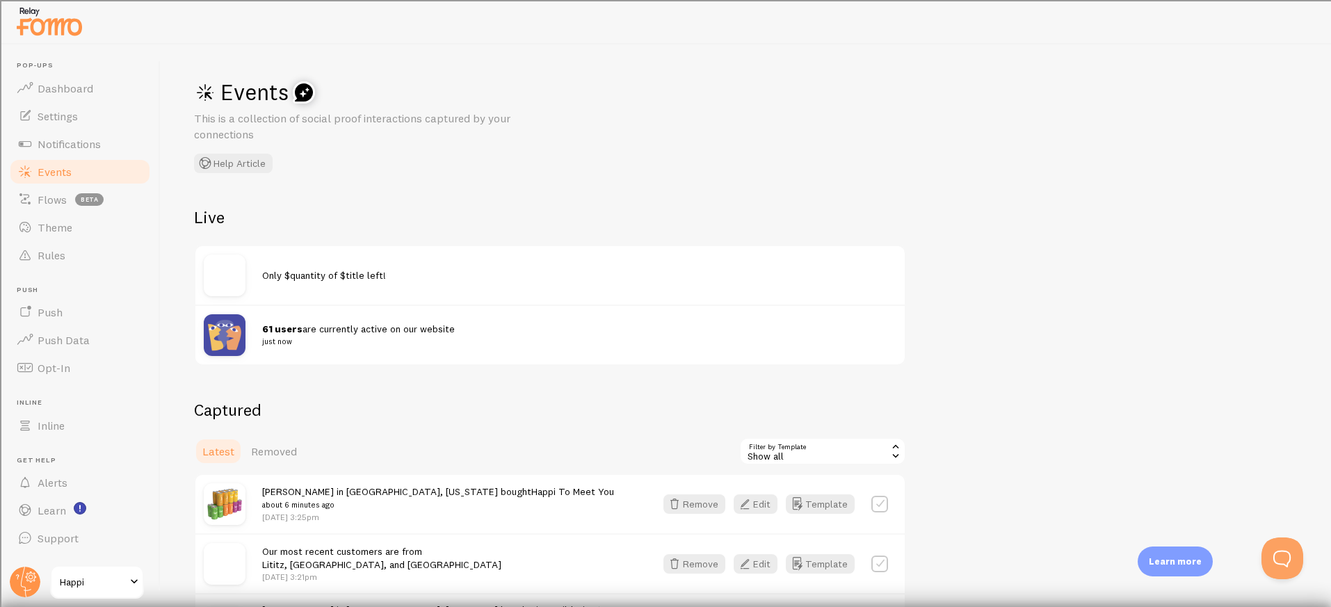
click at [765, 450] on div "Show all" at bounding box center [822, 451] width 167 height 28
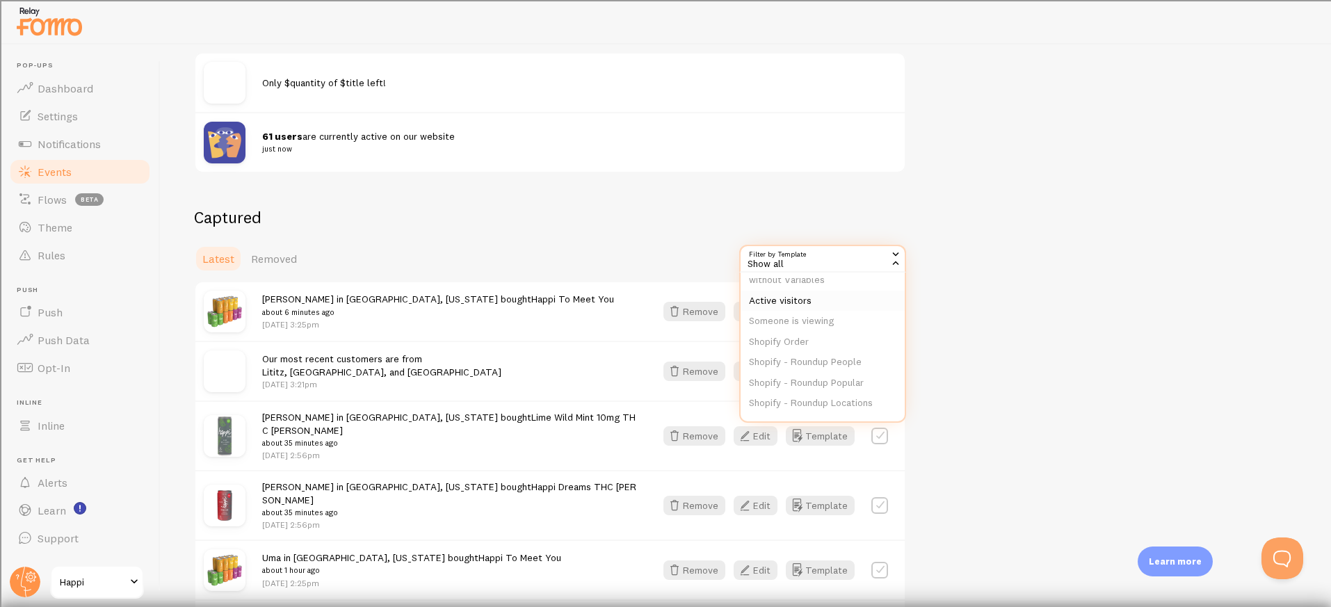
scroll to position [104, 0]
click at [789, 340] on li "Shopify Order" at bounding box center [823, 340] width 164 height 21
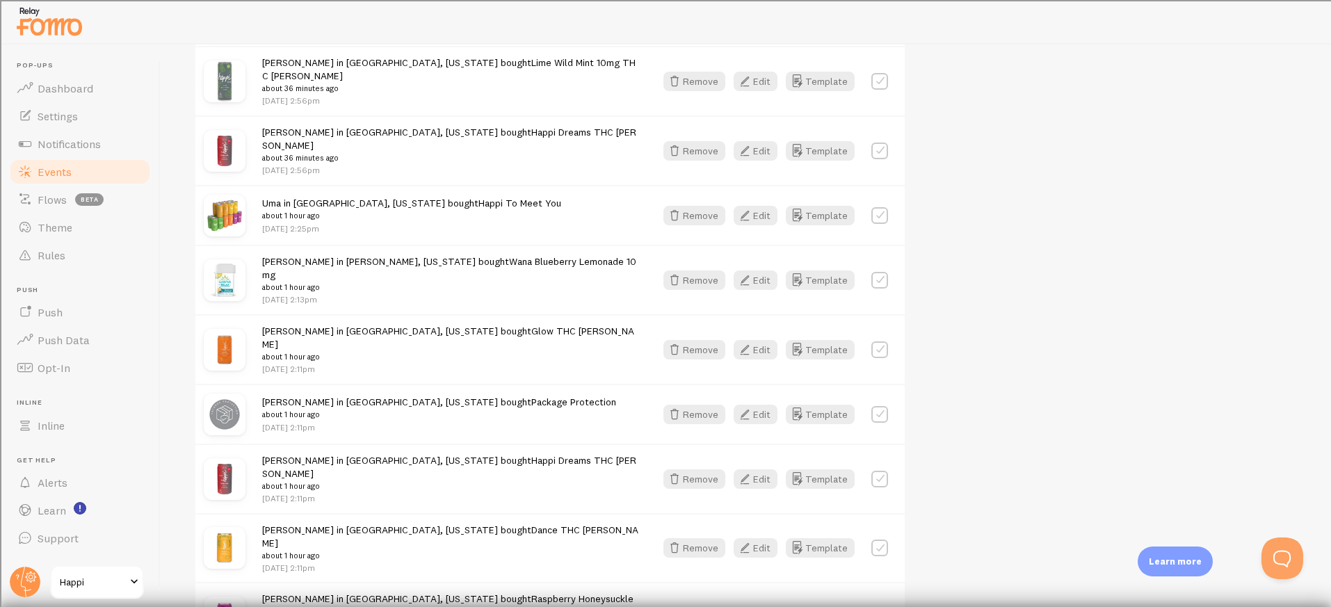
scroll to position [488, 0]
click at [879, 405] on label at bounding box center [879, 413] width 17 height 17
checkbox input "true"
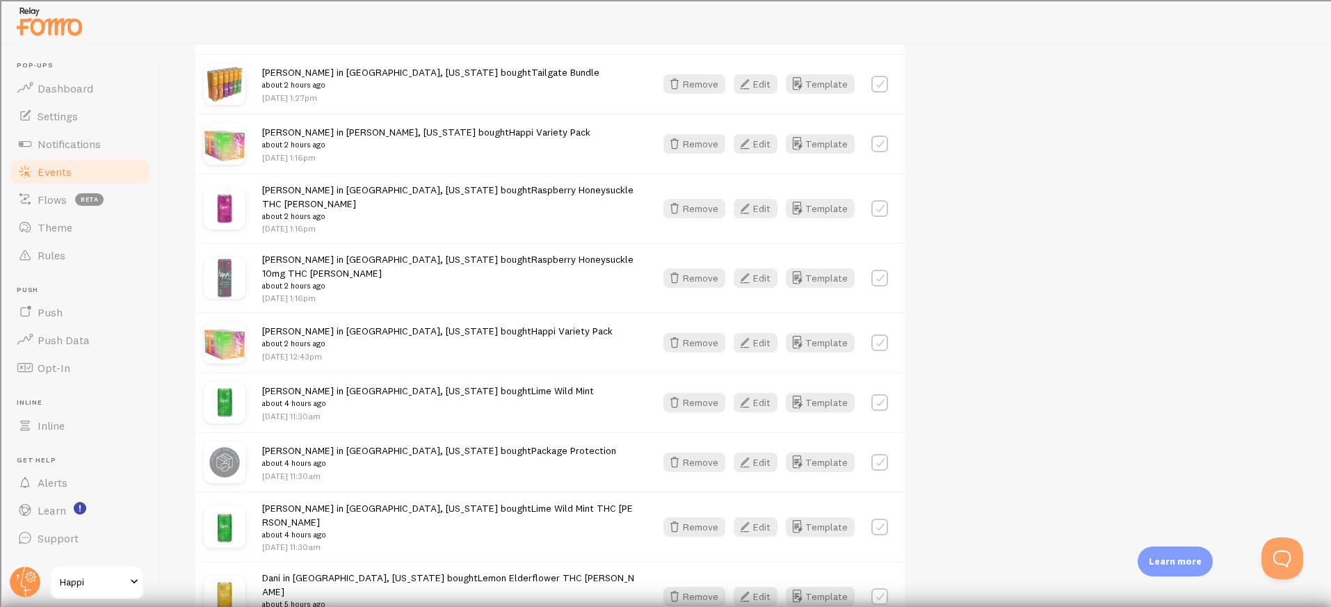
scroll to position [1097, 0]
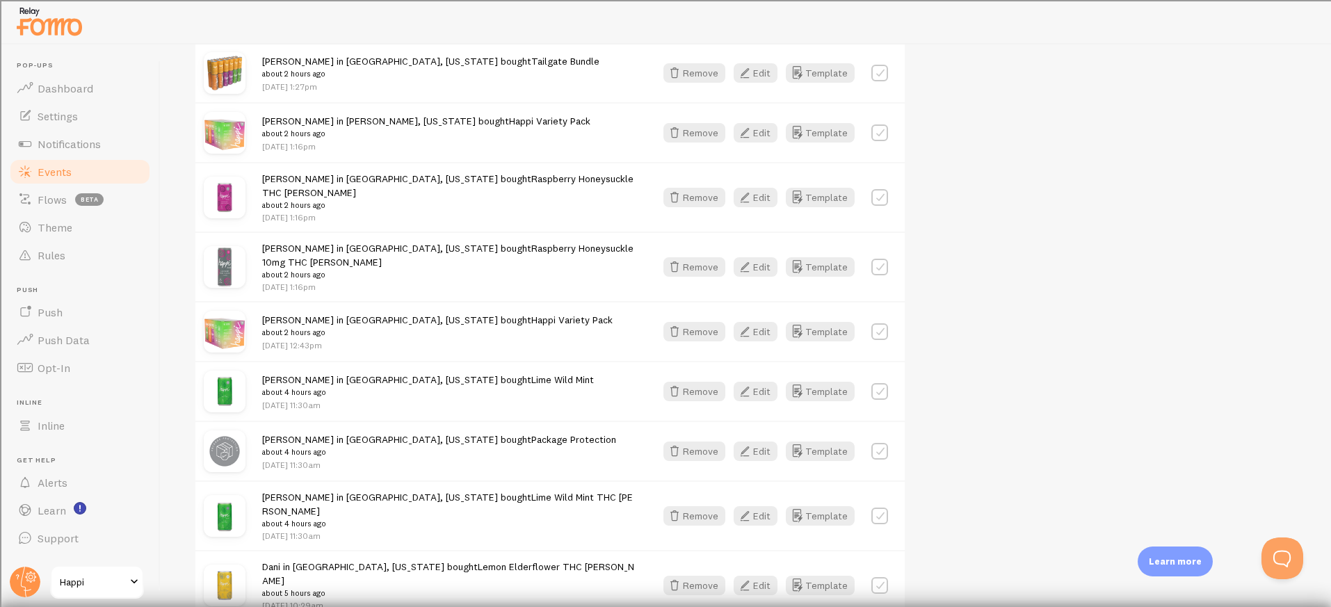
click at [878, 443] on label at bounding box center [879, 451] width 17 height 17
checkbox input "true"
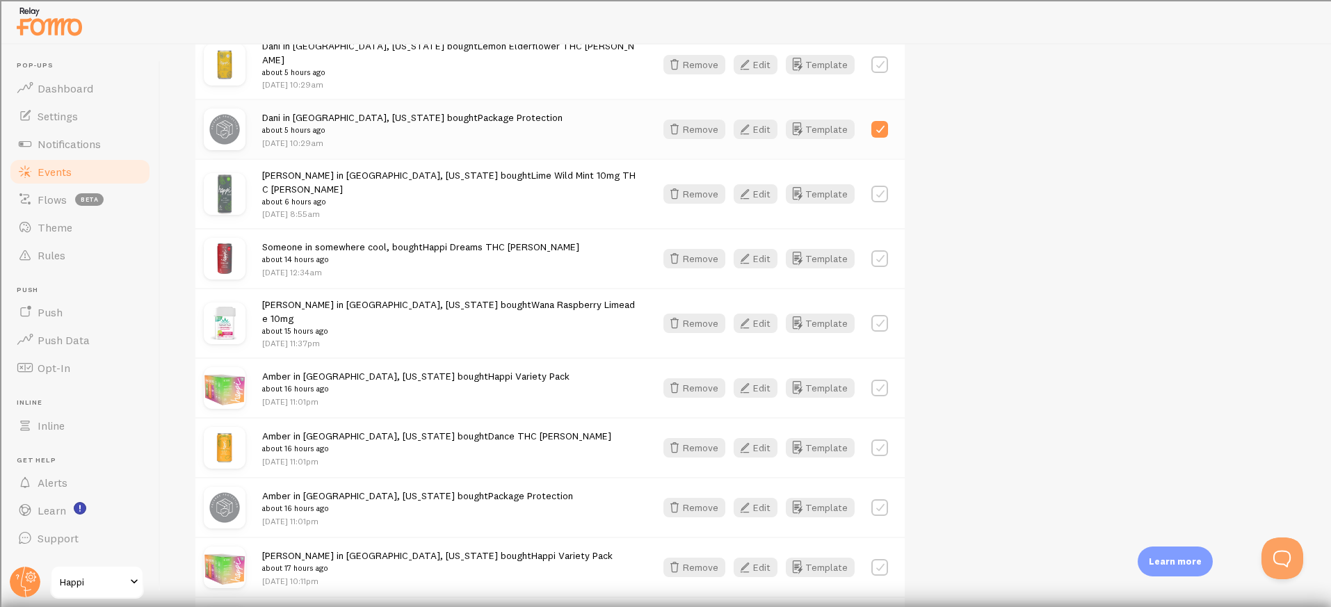
scroll to position [1635, 0]
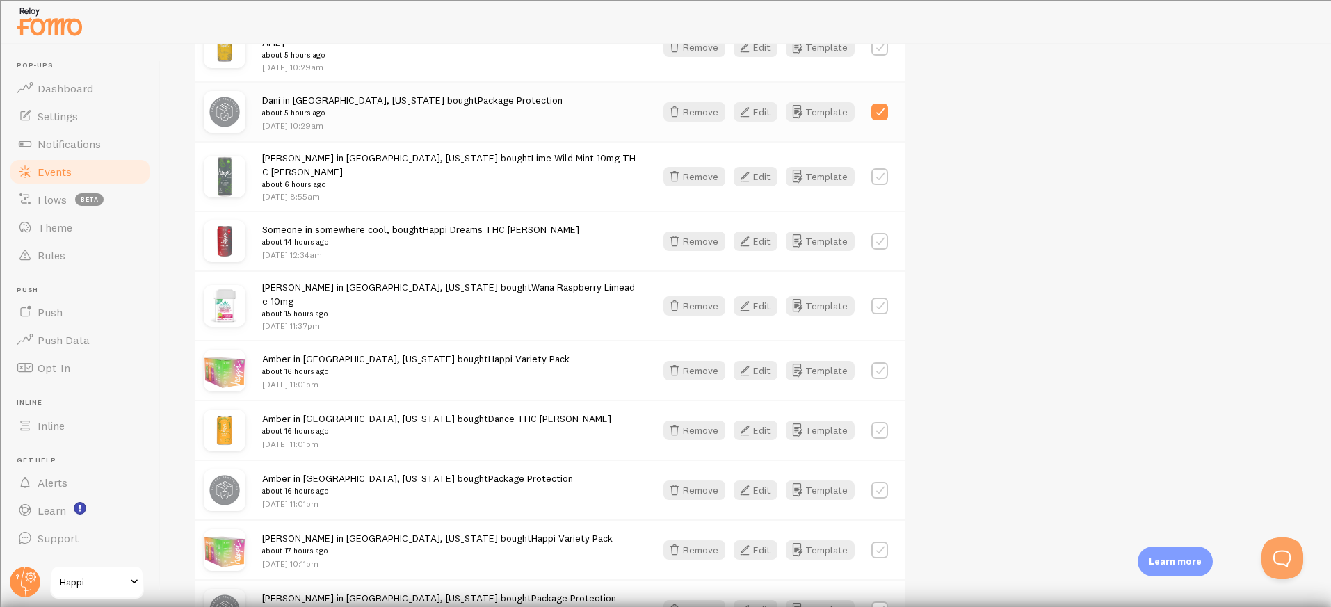
click at [880, 482] on label at bounding box center [879, 490] width 17 height 17
checkbox input "true"
click at [878, 602] on label at bounding box center [879, 610] width 17 height 17
checkbox input "true"
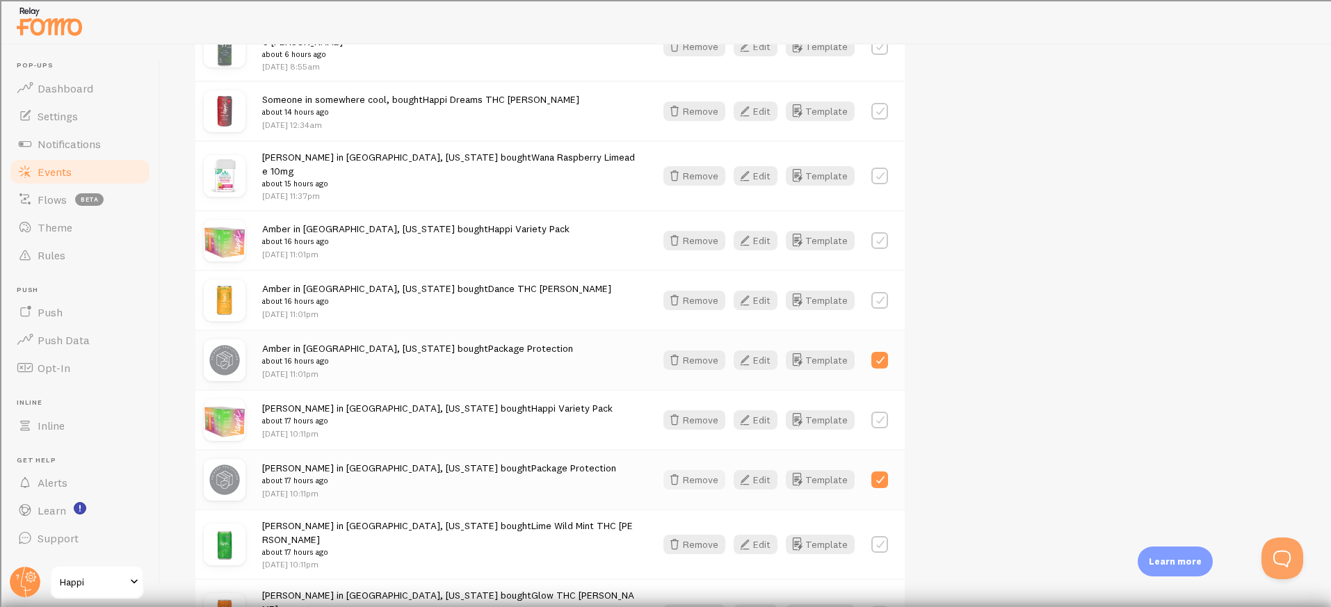
scroll to position [1790, 0]
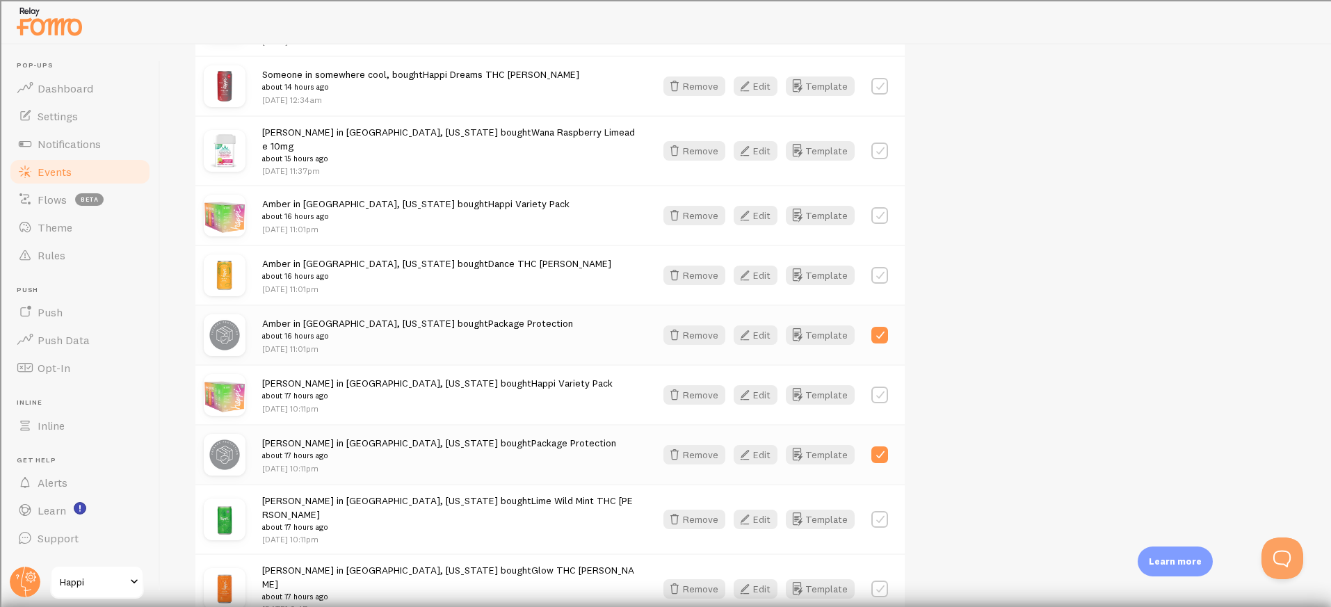
checkbox input "false"
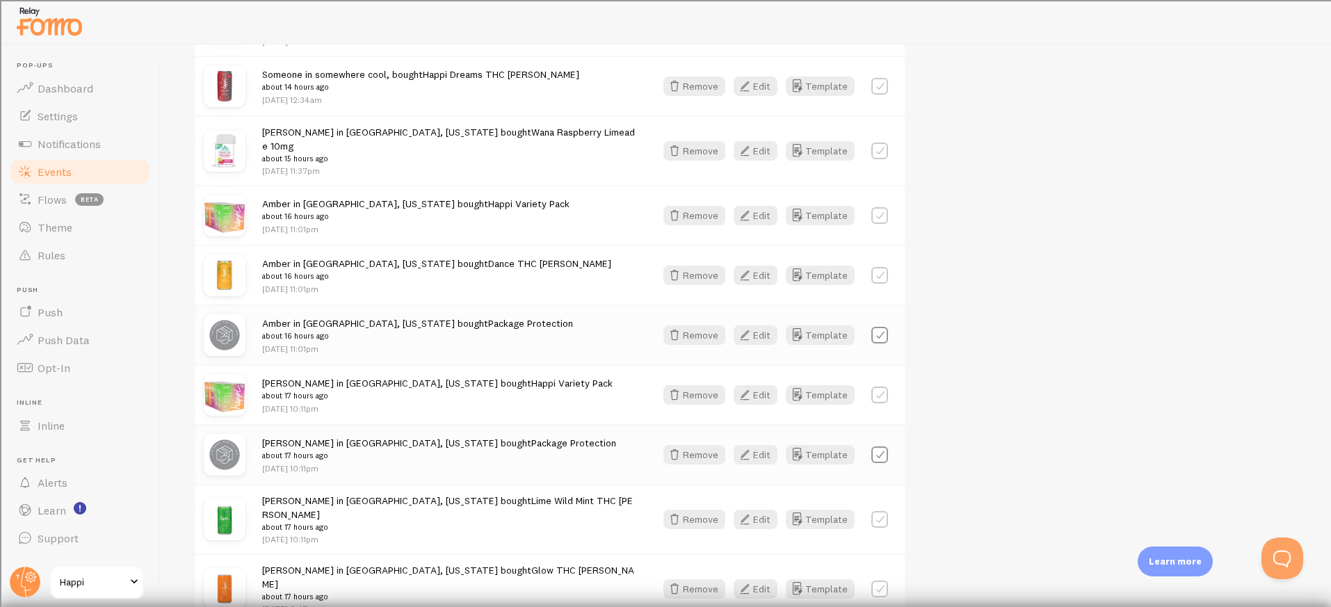
checkbox input "false"
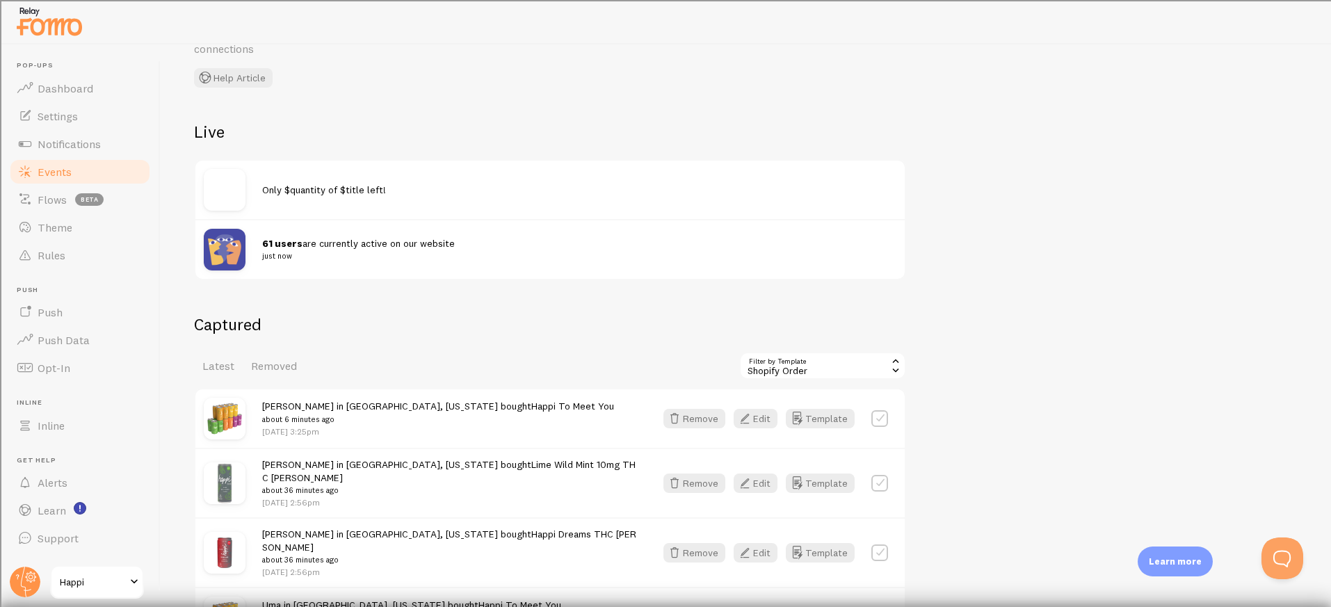
scroll to position [0, 0]
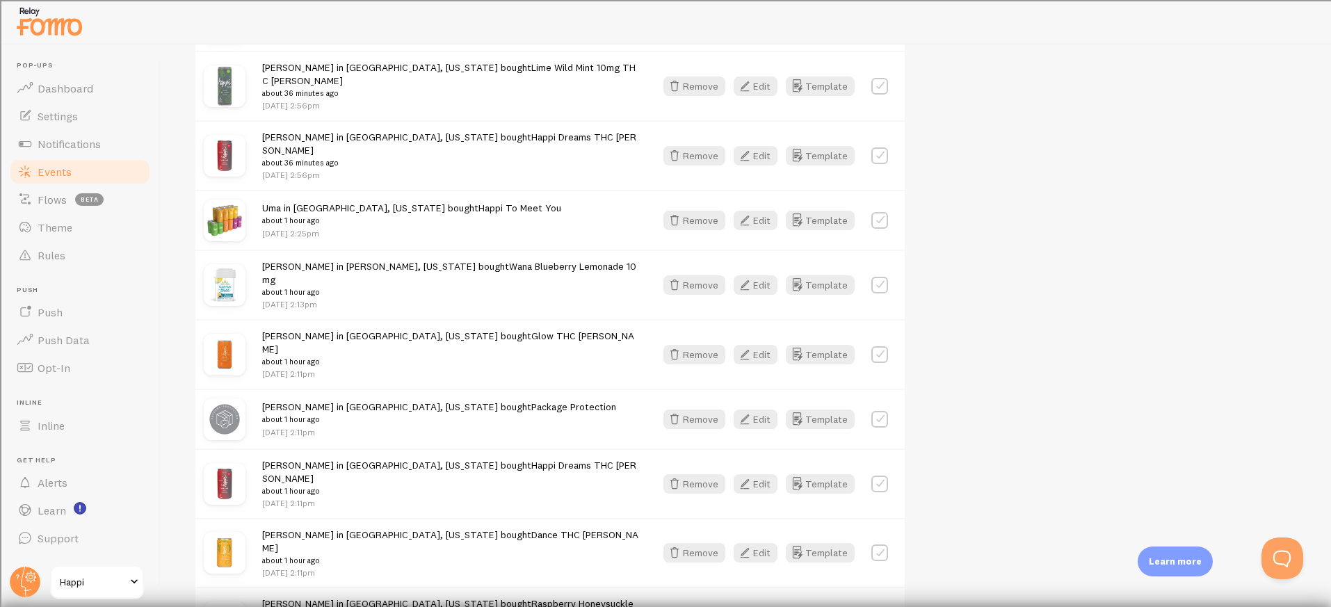
click at [874, 411] on label at bounding box center [879, 419] width 17 height 17
checkbox input "true"
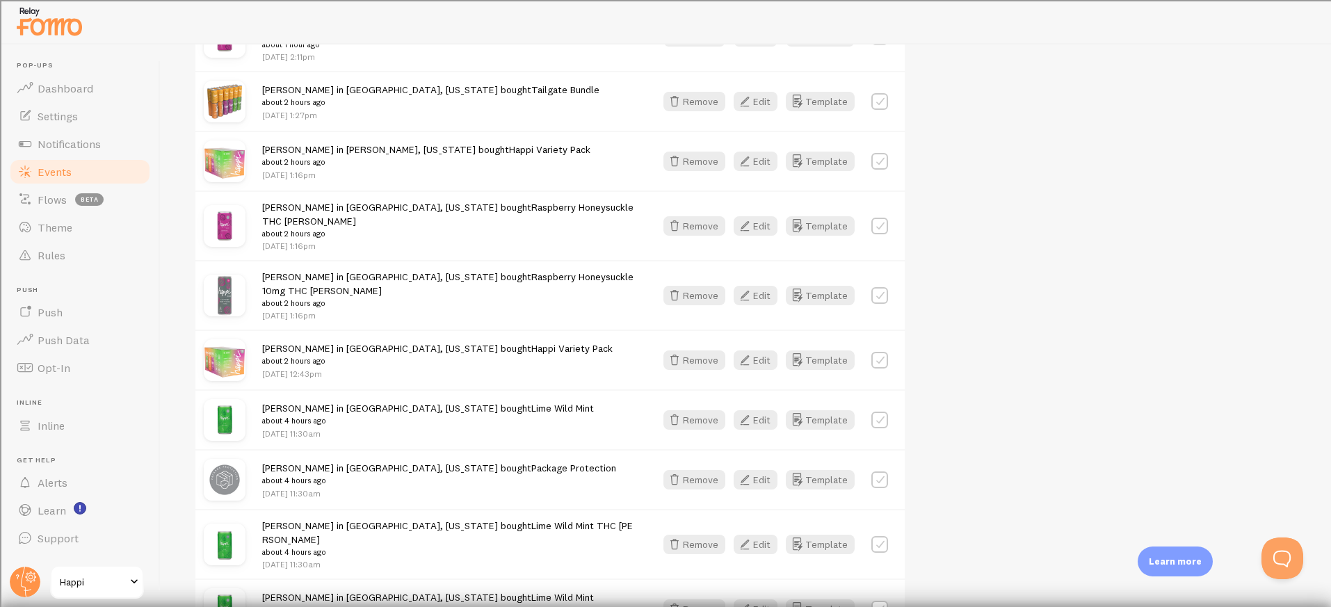
click at [876, 471] on label at bounding box center [879, 479] width 17 height 17
checkbox input "true"
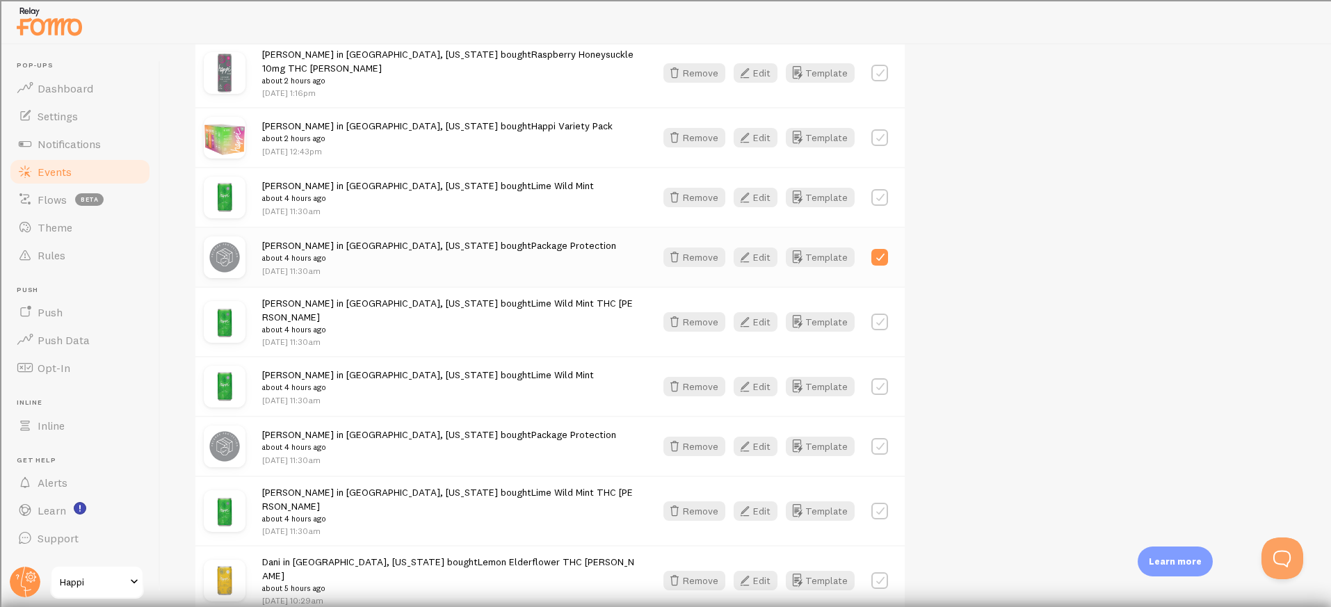
scroll to position [1337, 0]
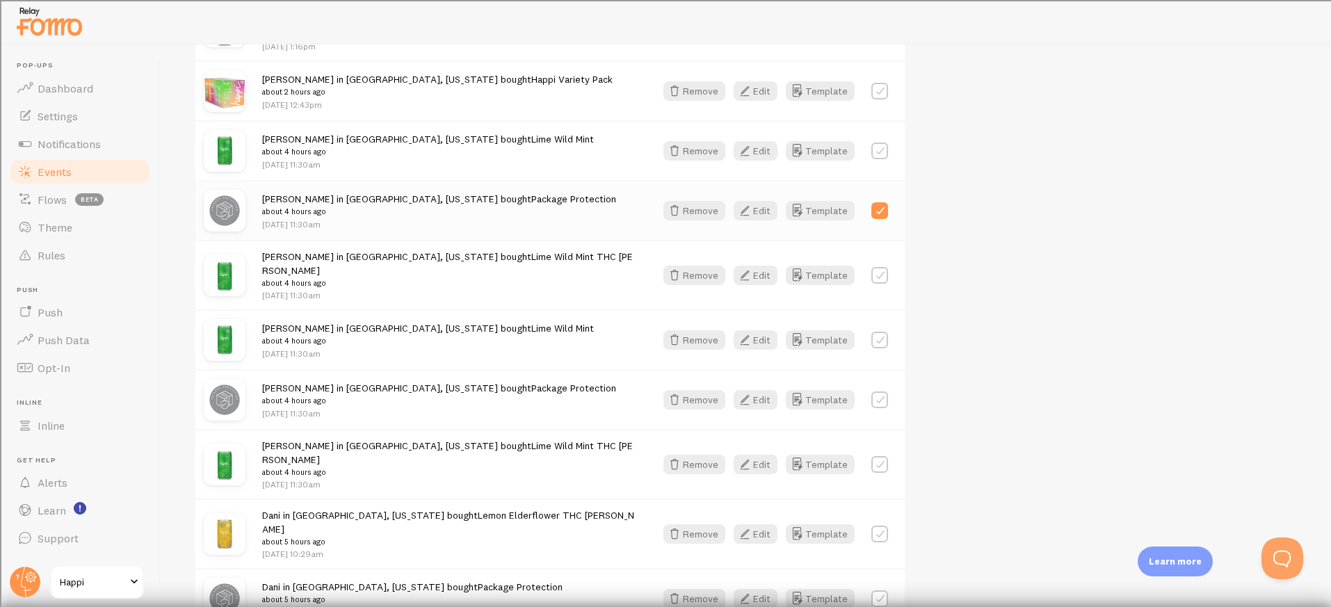
click at [882, 392] on label at bounding box center [879, 400] width 17 height 17
checkbox input "true"
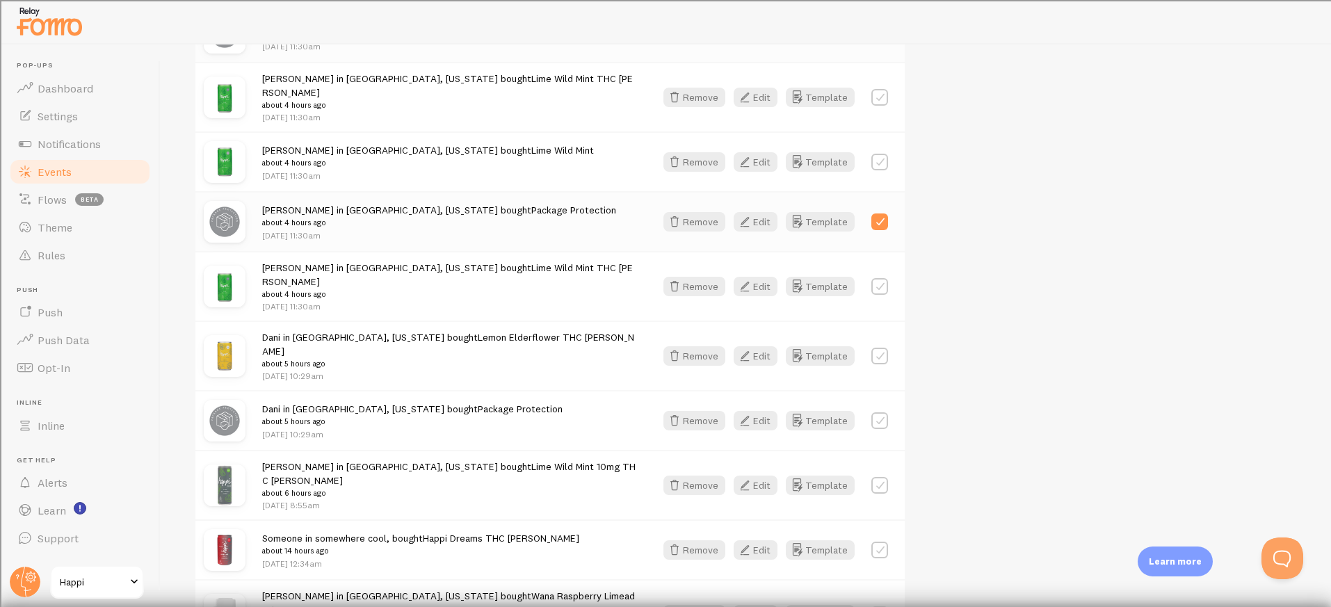
click at [882, 412] on label at bounding box center [879, 420] width 17 height 17
checkbox input "true"
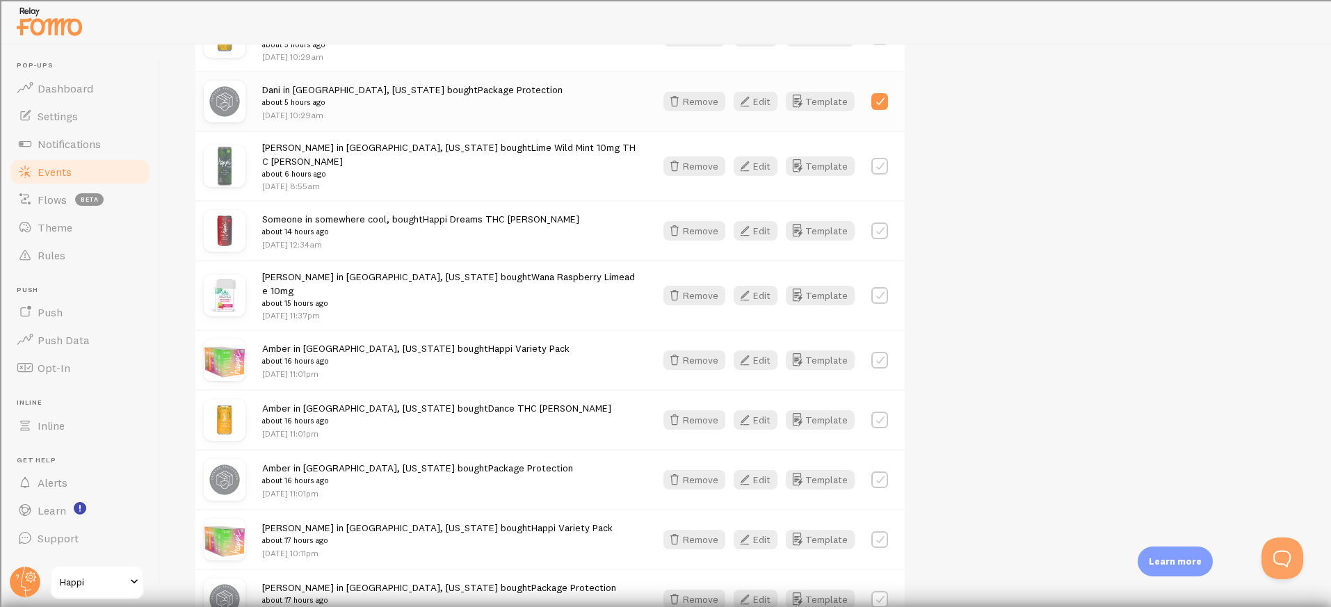
click at [879, 471] on label at bounding box center [879, 479] width 17 height 17
checkbox input "true"
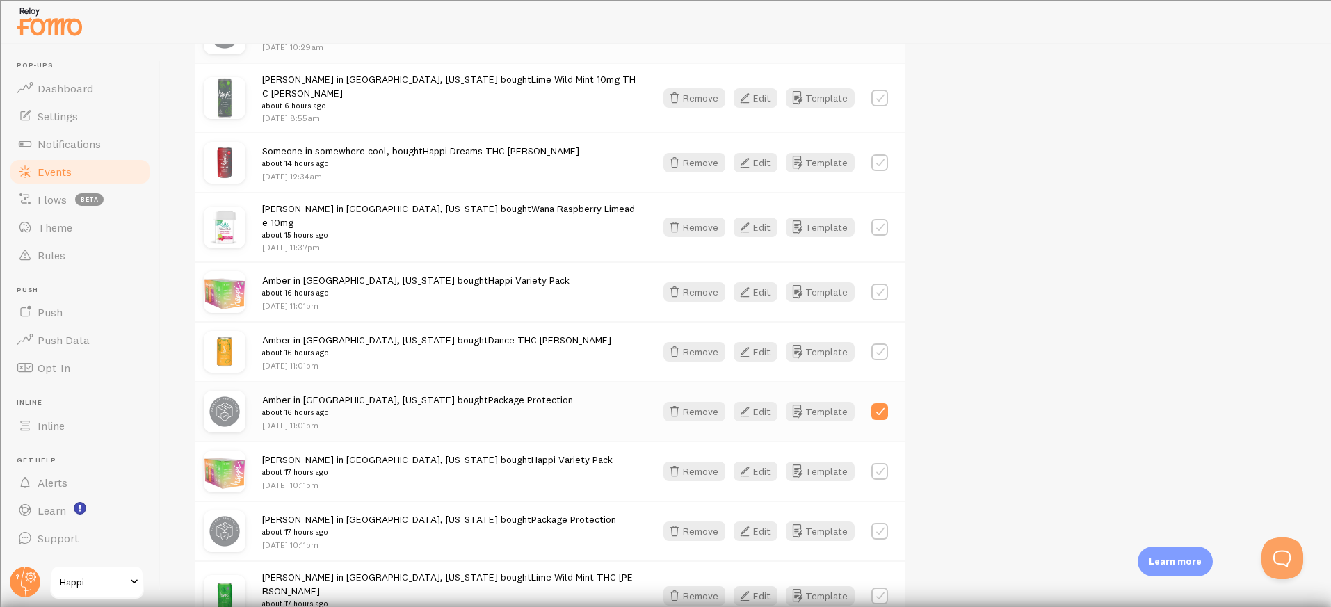
scroll to position [1968, 0]
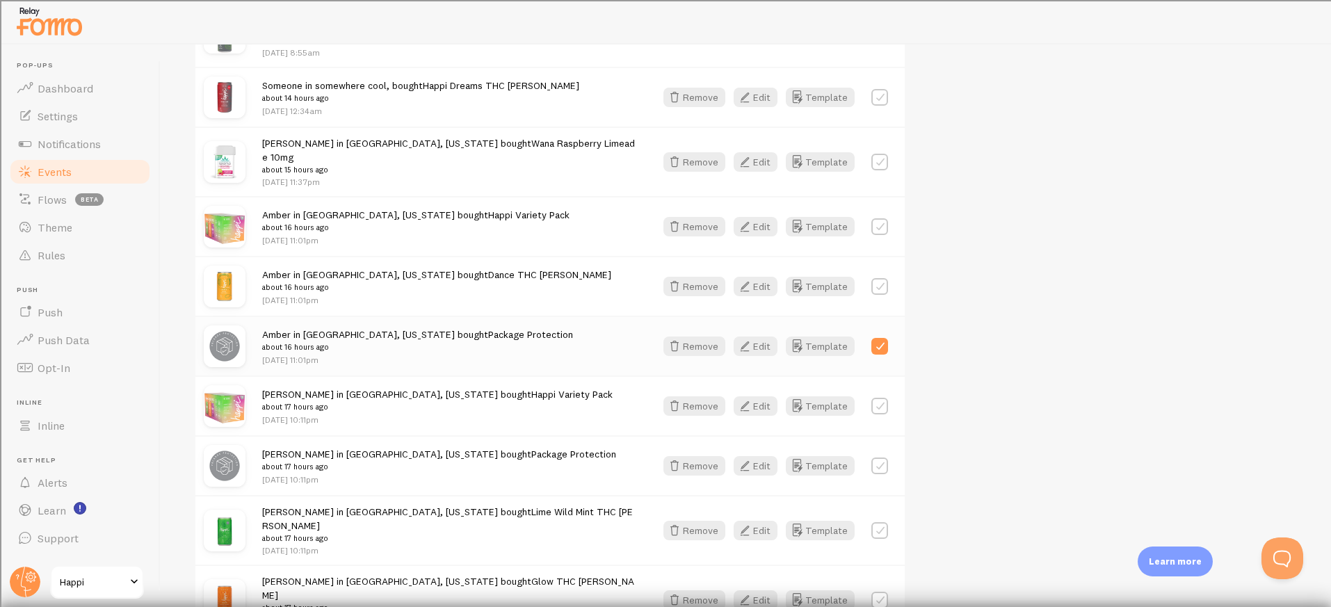
click at [879, 458] on label at bounding box center [879, 466] width 17 height 17
checkbox input "true"
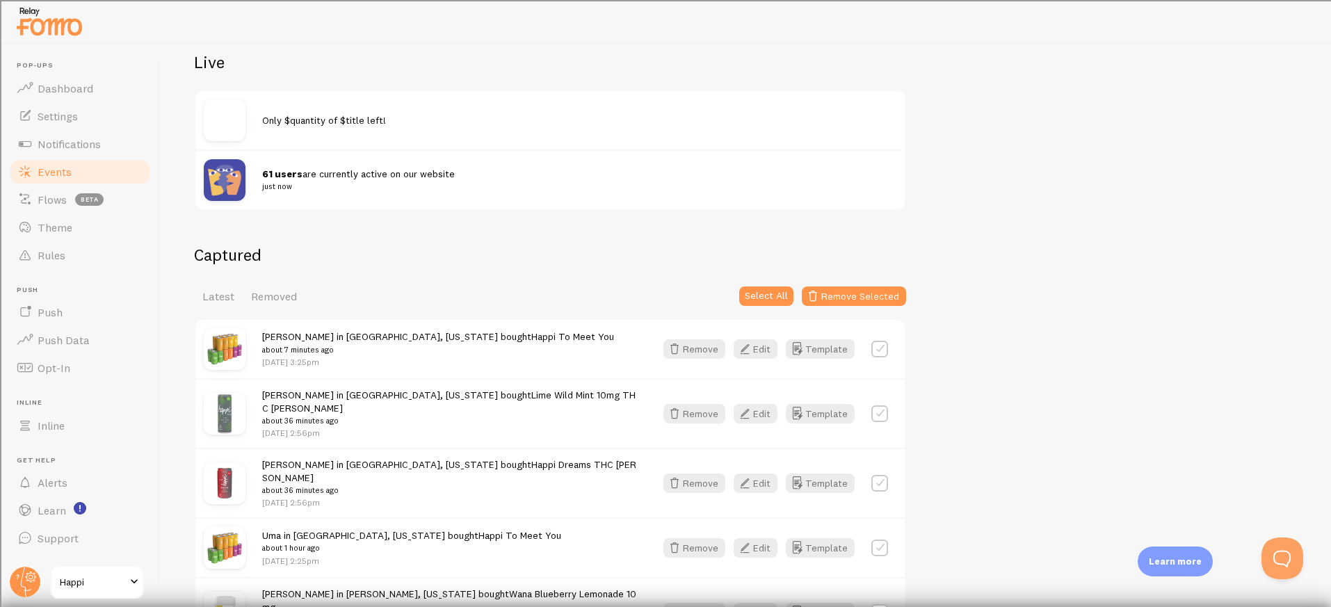
scroll to position [129, 0]
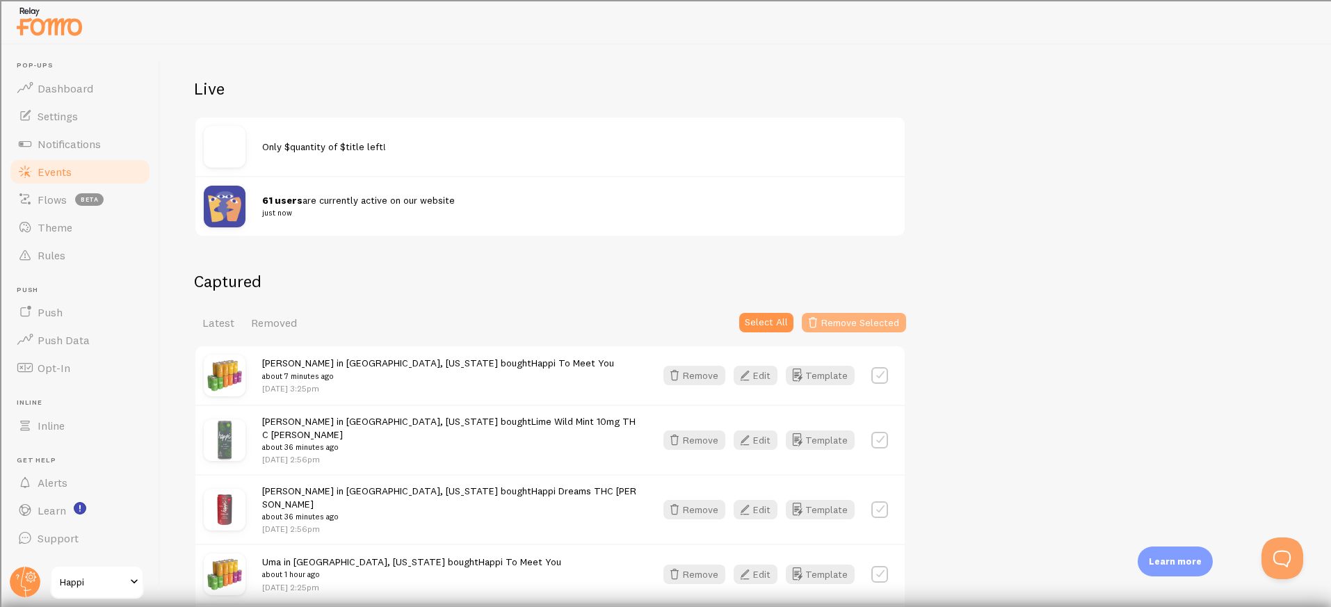
click at [843, 321] on button "Remove Selected" at bounding box center [854, 322] width 104 height 19
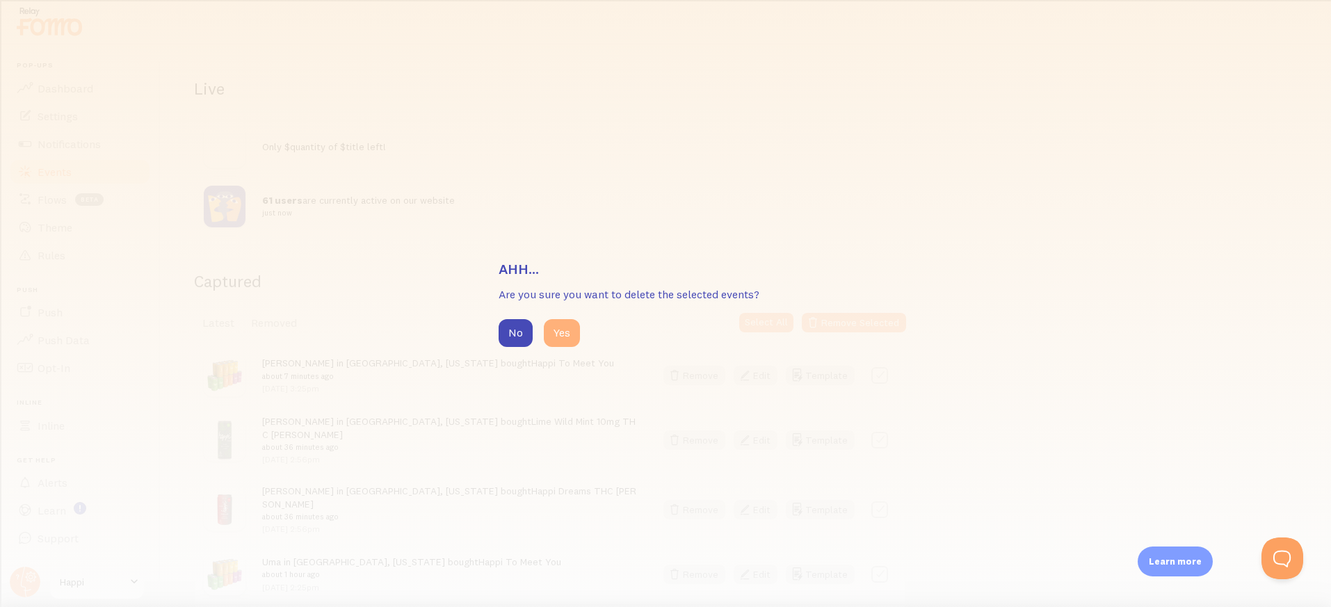
click at [572, 337] on button "Yes" at bounding box center [562, 333] width 36 height 28
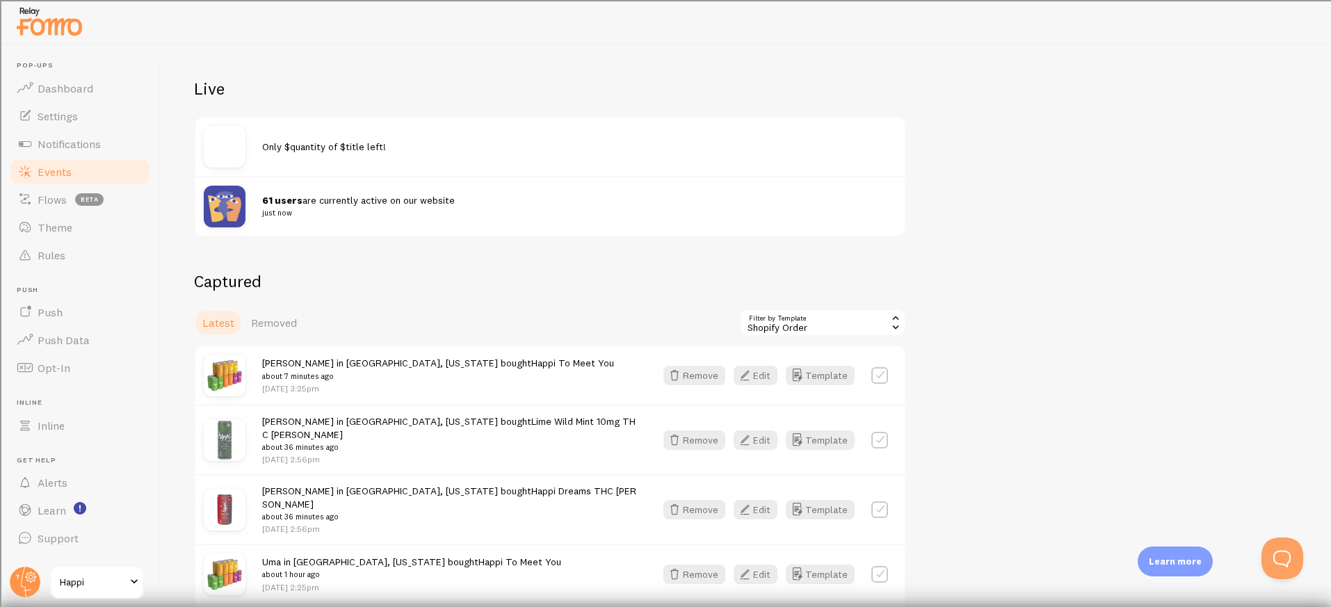
click at [227, 318] on span "Latest" at bounding box center [218, 323] width 32 height 14
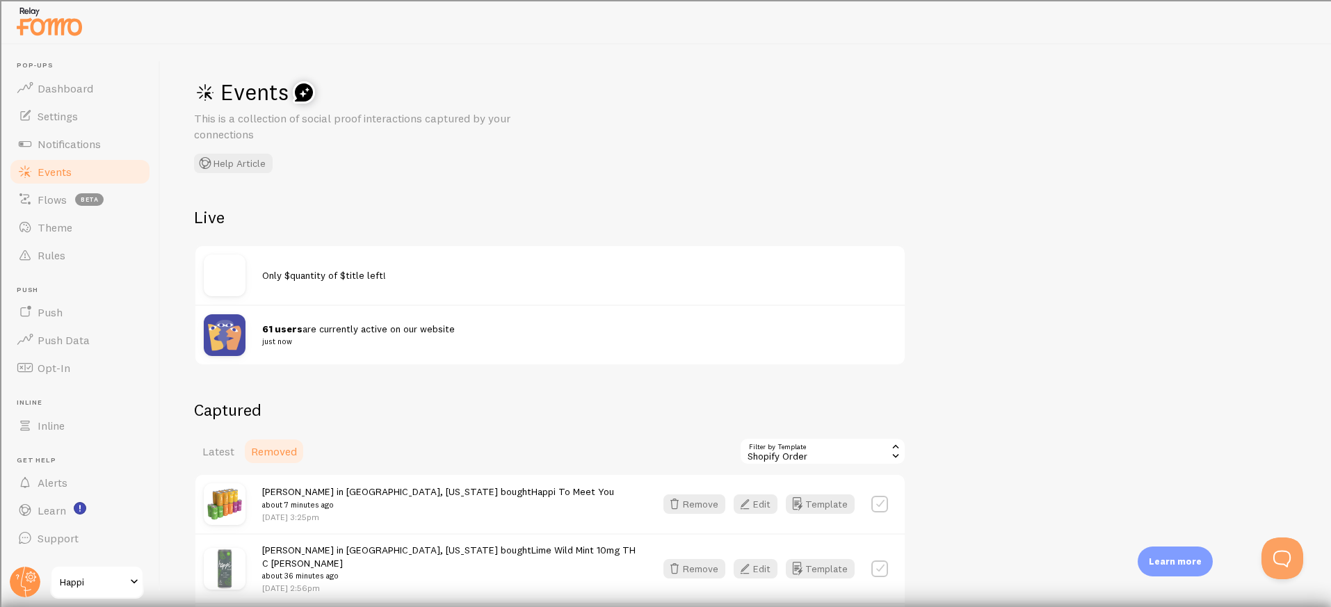
click at [288, 449] on span "Removed" at bounding box center [274, 451] width 46 height 14
click at [265, 452] on span "Removed" at bounding box center [274, 451] width 46 height 14
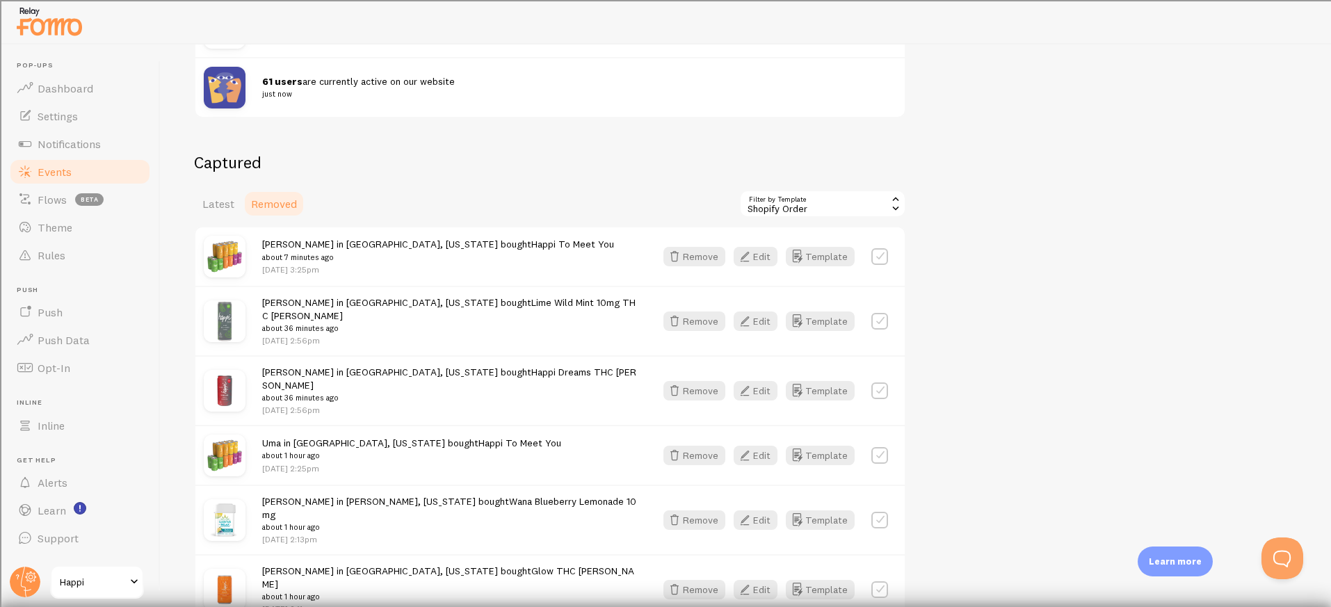
scroll to position [225, 0]
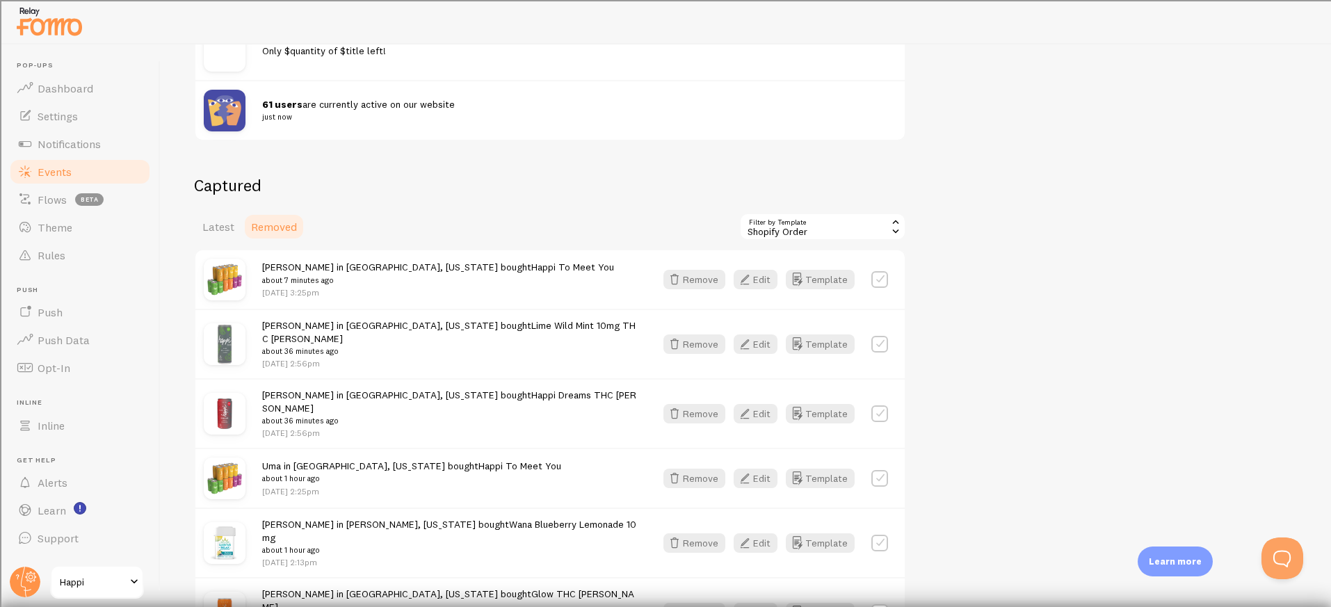
click at [279, 228] on span "Removed" at bounding box center [274, 227] width 46 height 14
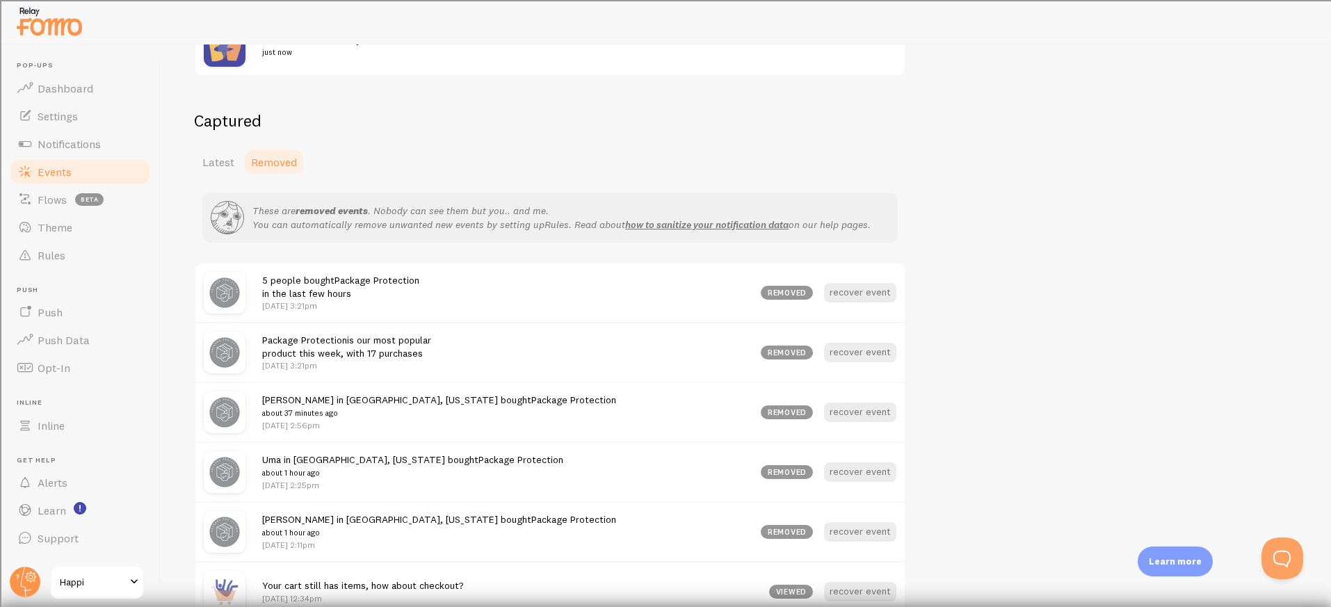
scroll to position [373, 0]
click at [217, 161] on span "Latest" at bounding box center [218, 161] width 32 height 14
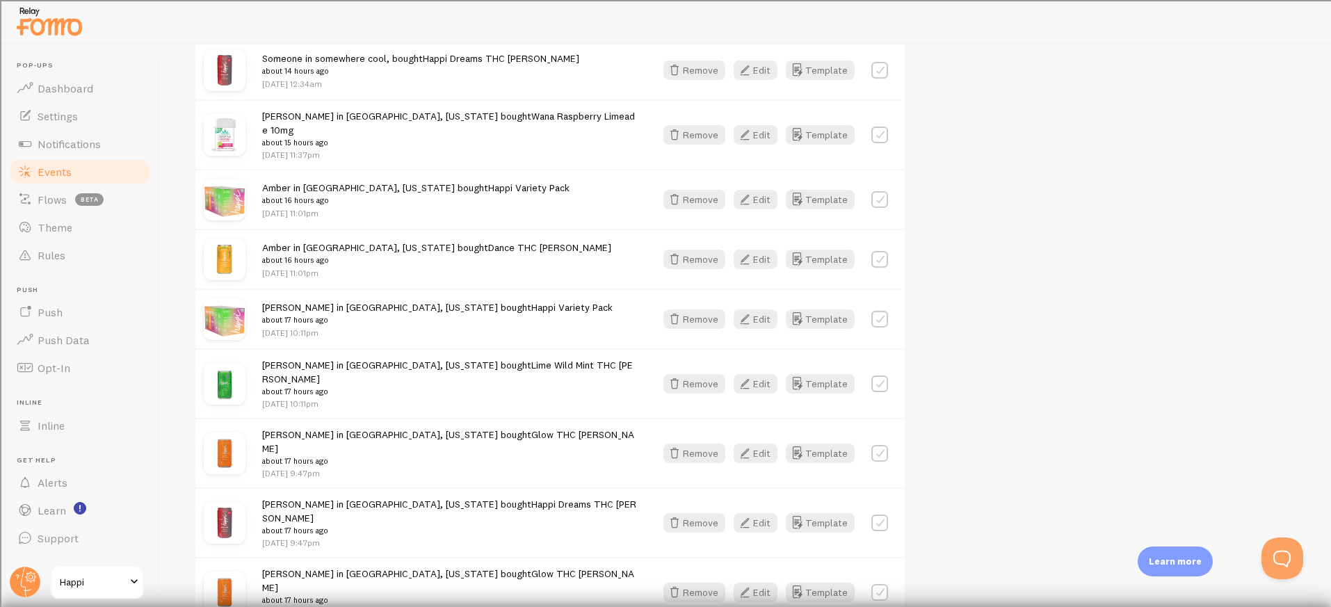
scroll to position [1873, 0]
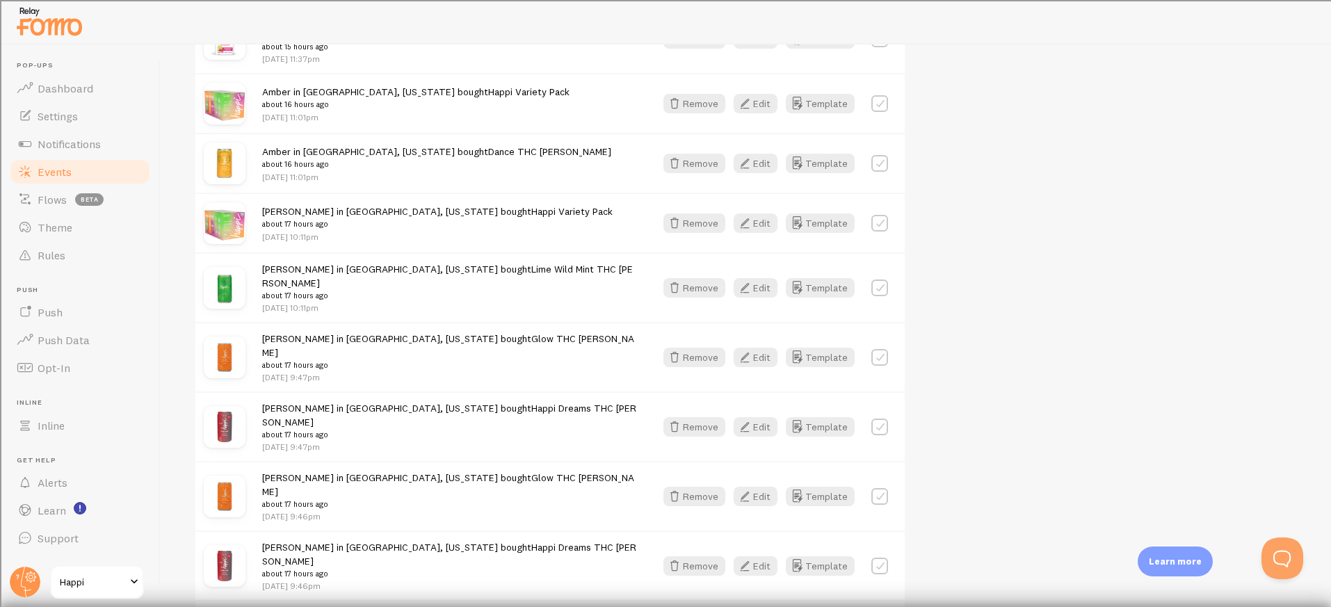
scroll to position [2051, 0]
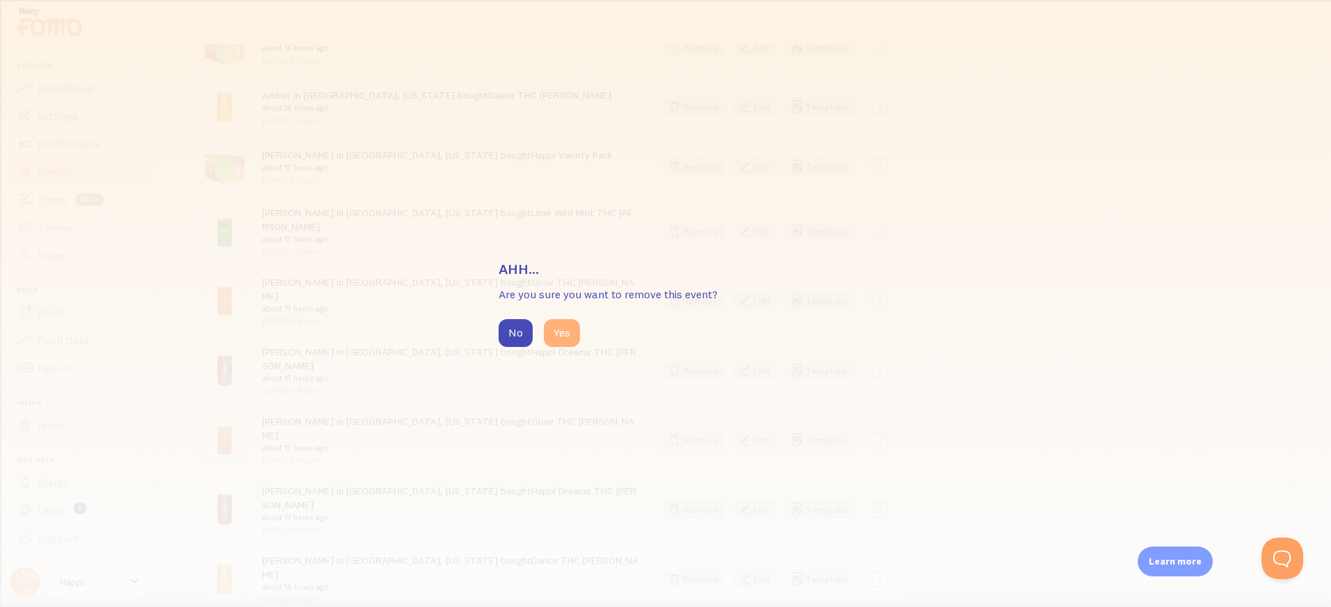
click at [556, 328] on button "Yes" at bounding box center [562, 333] width 36 height 28
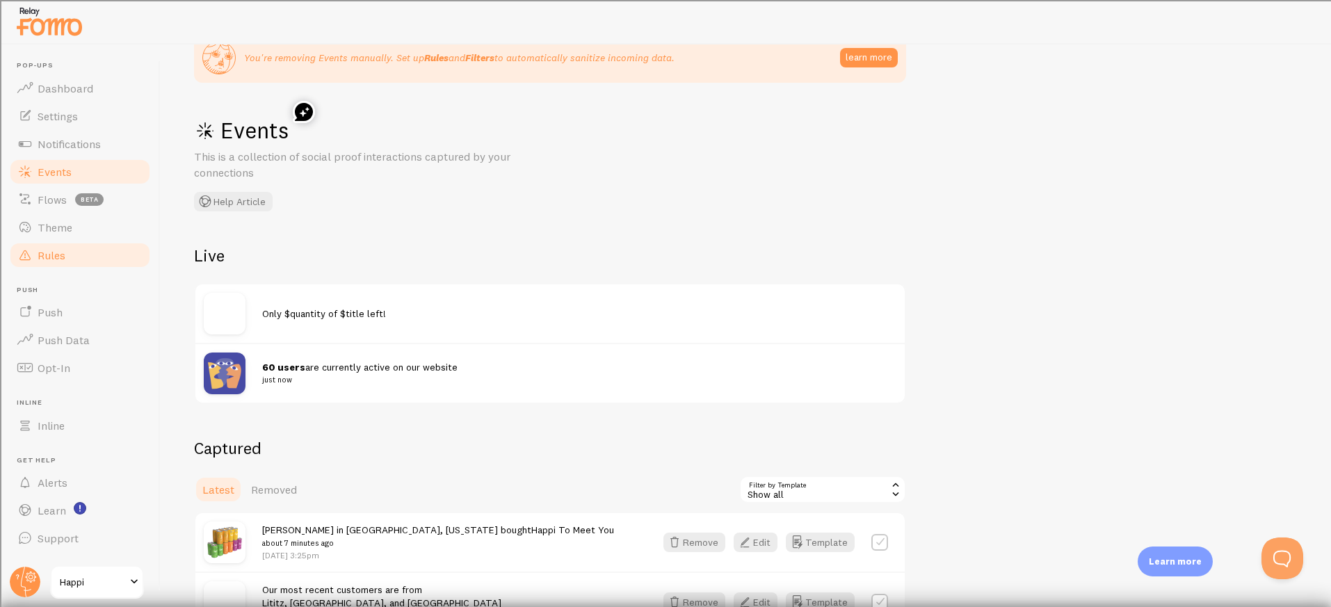
scroll to position [40, 0]
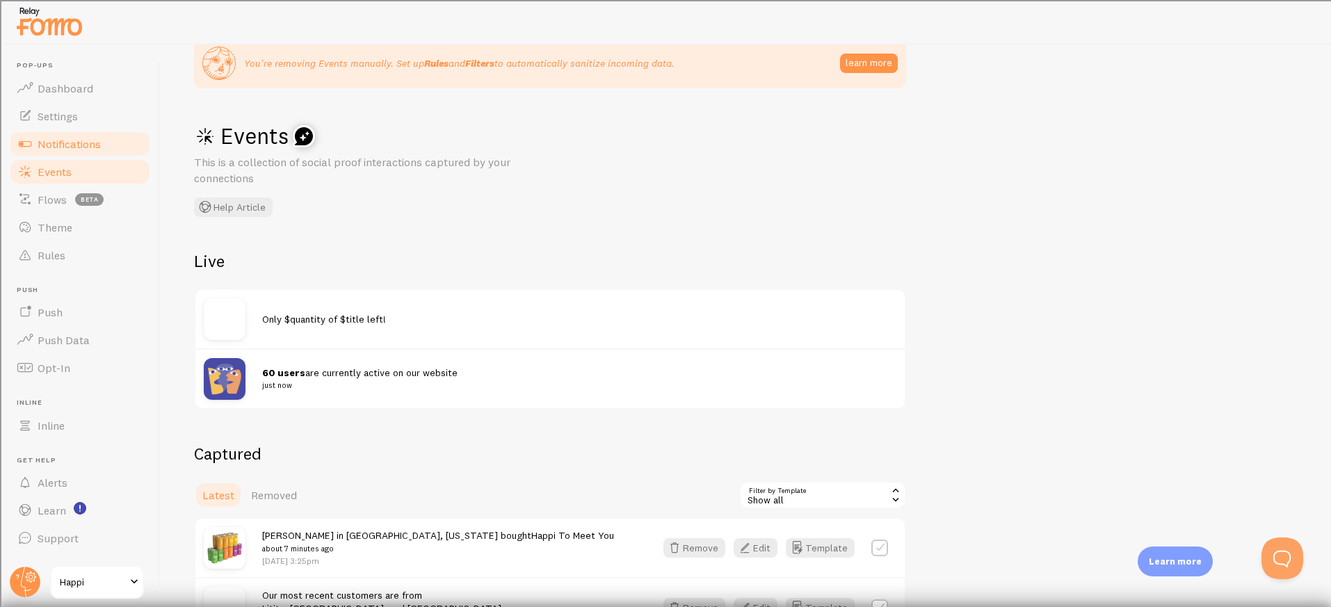
click at [61, 139] on span "Notifications" at bounding box center [69, 144] width 63 height 14
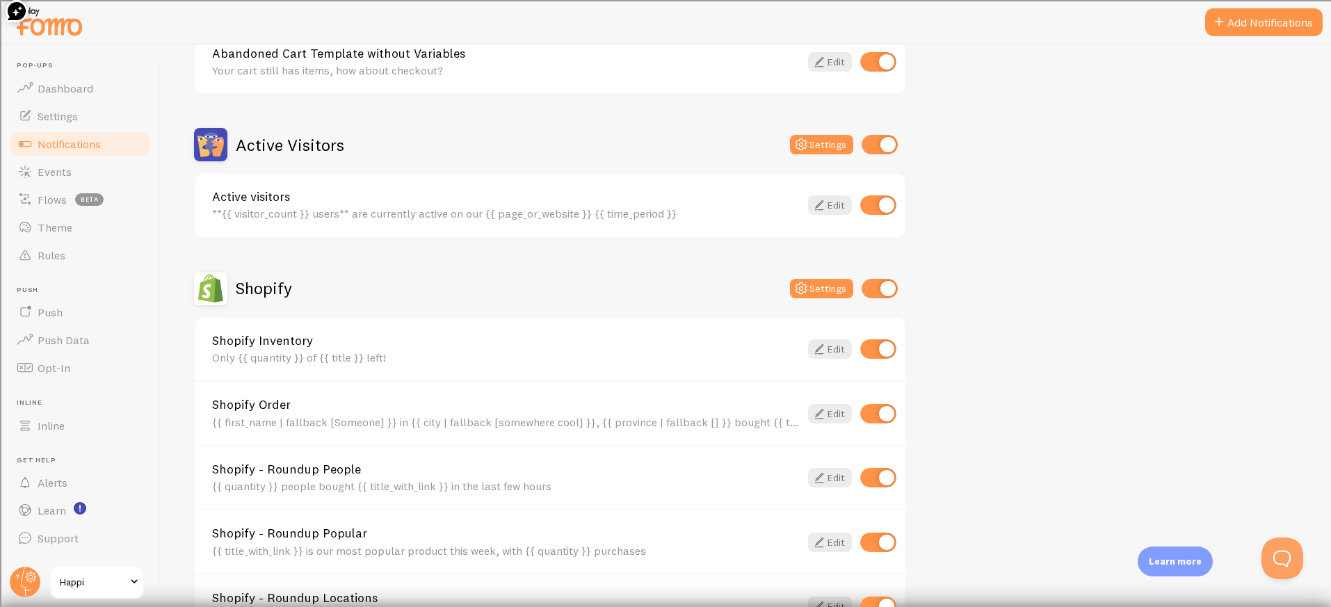
scroll to position [513, 0]
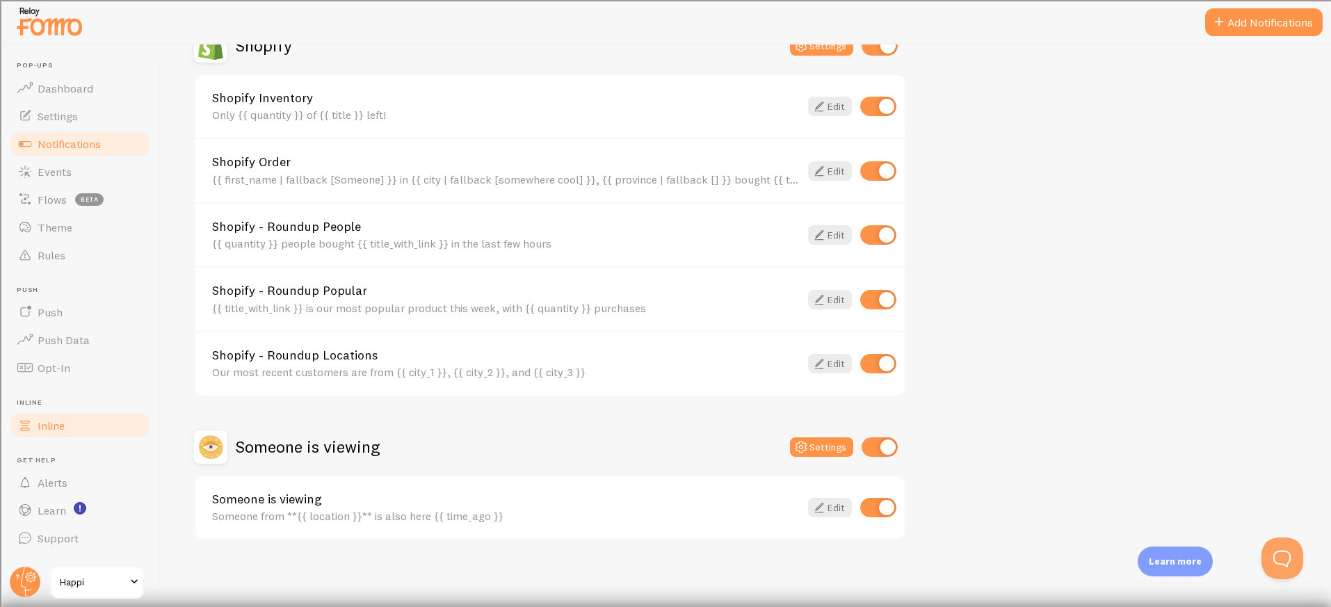
click at [45, 437] on link "Inline" at bounding box center [79, 426] width 143 height 28
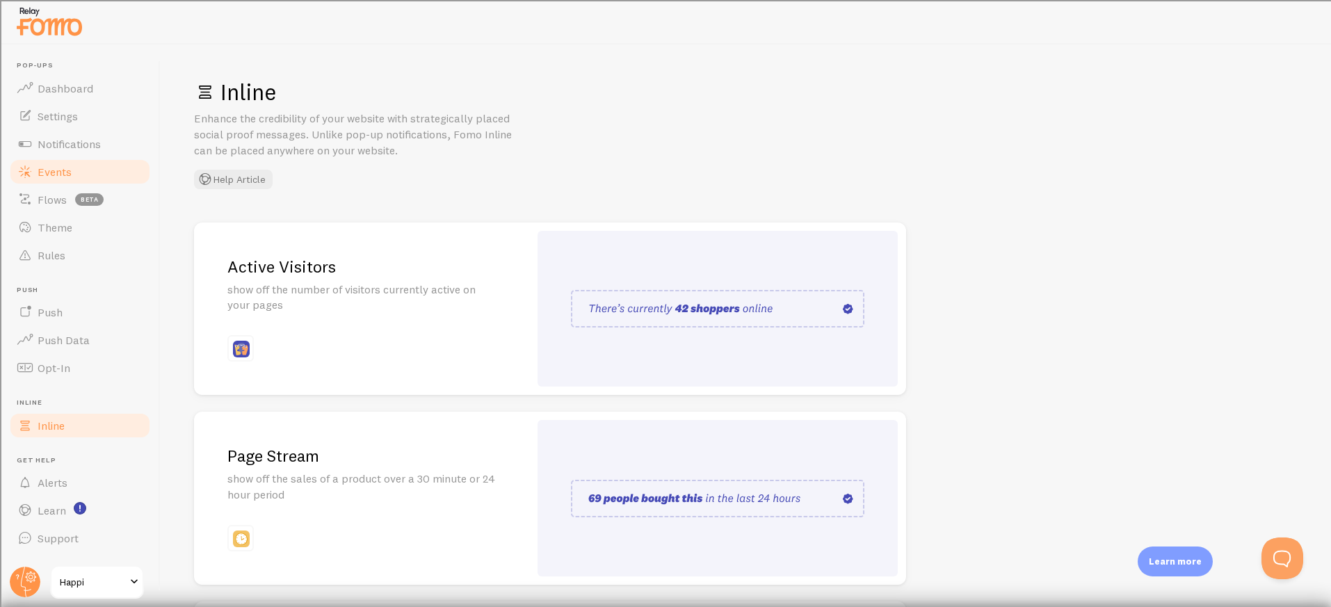
click at [56, 166] on span "Events" at bounding box center [55, 172] width 34 height 14
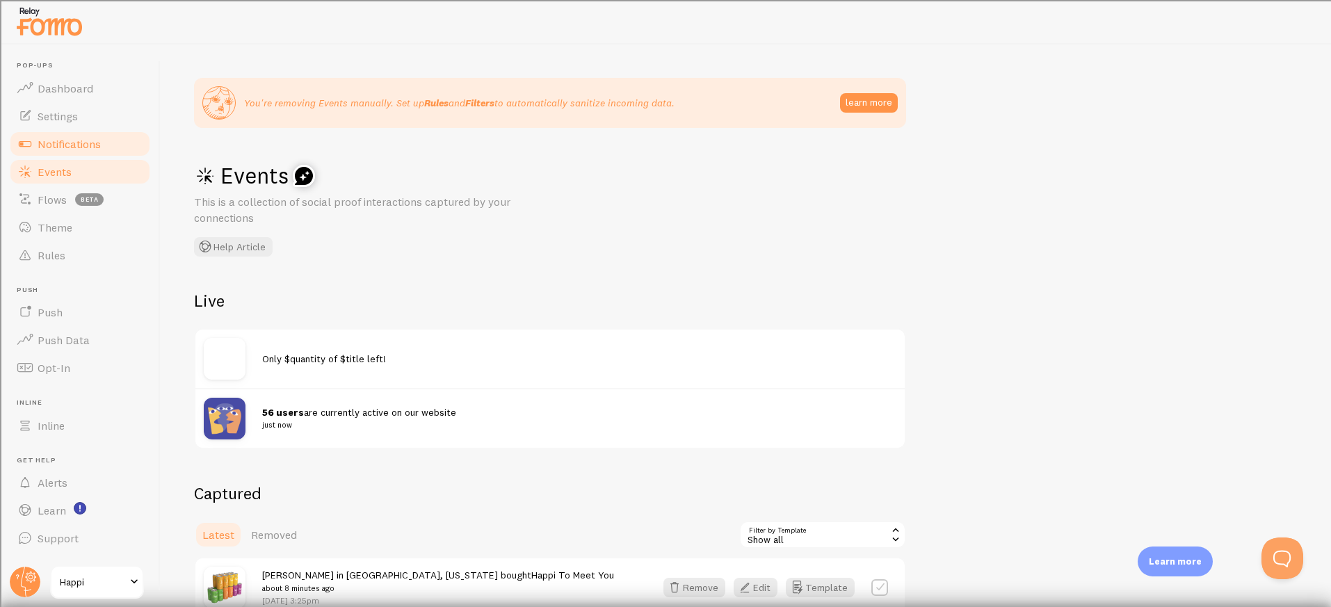
click at [79, 137] on span "Notifications" at bounding box center [69, 144] width 63 height 14
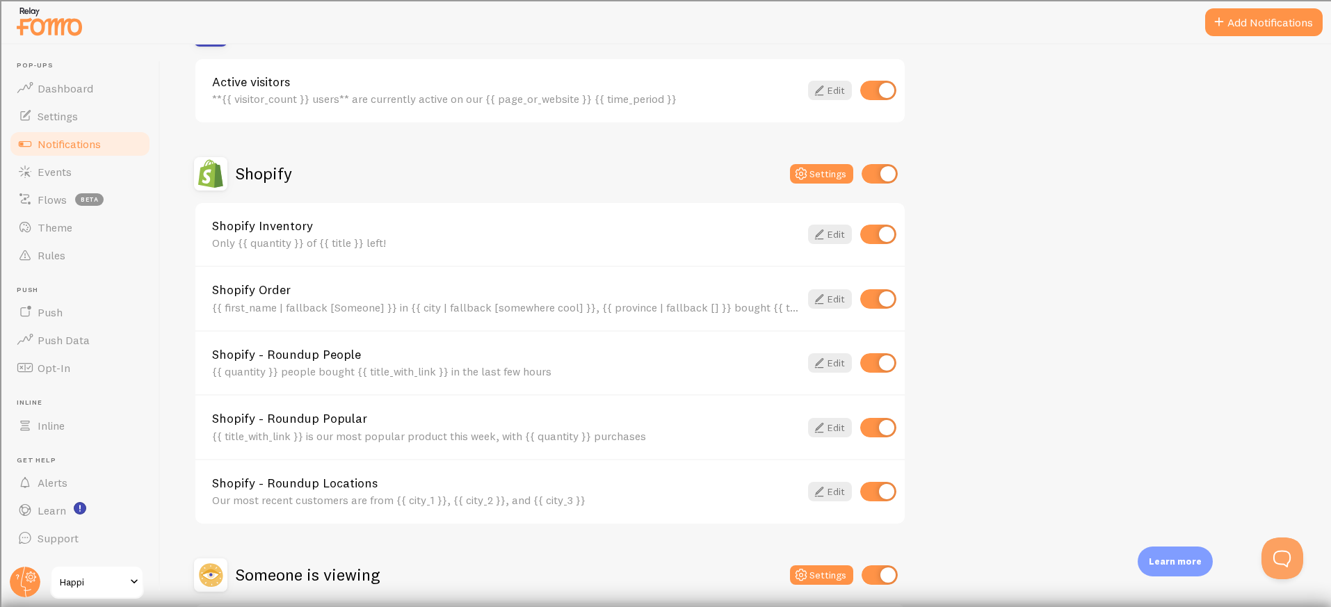
scroll to position [377, 0]
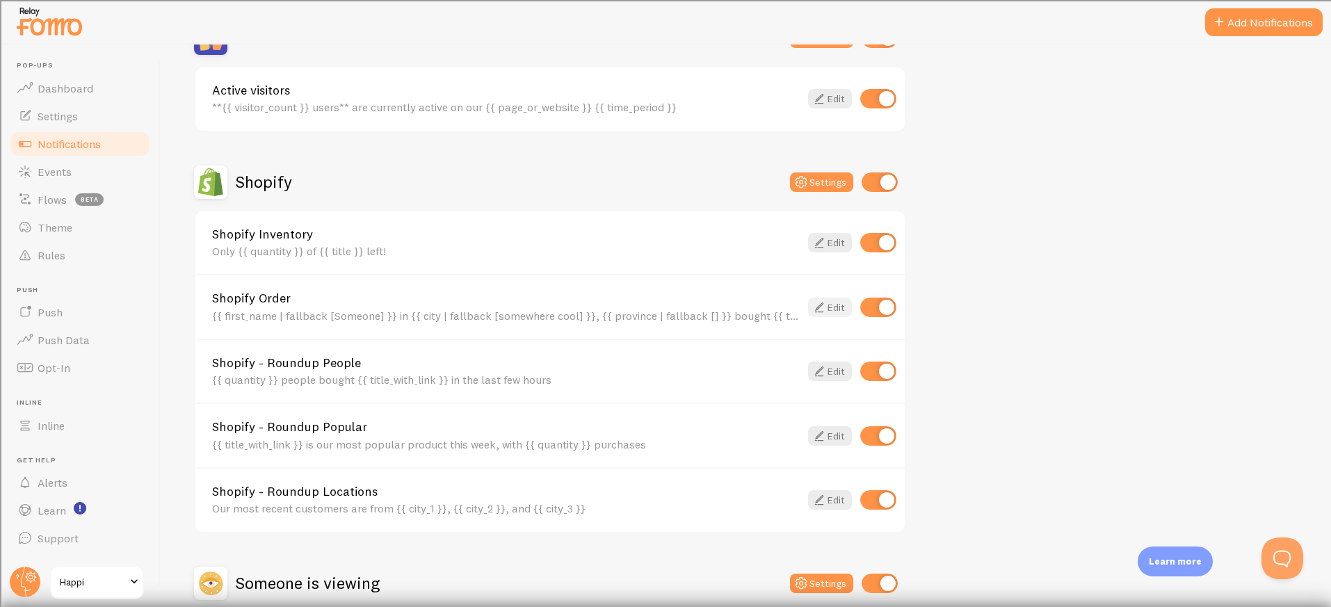
click at [846, 302] on link "Edit" at bounding box center [830, 307] width 44 height 19
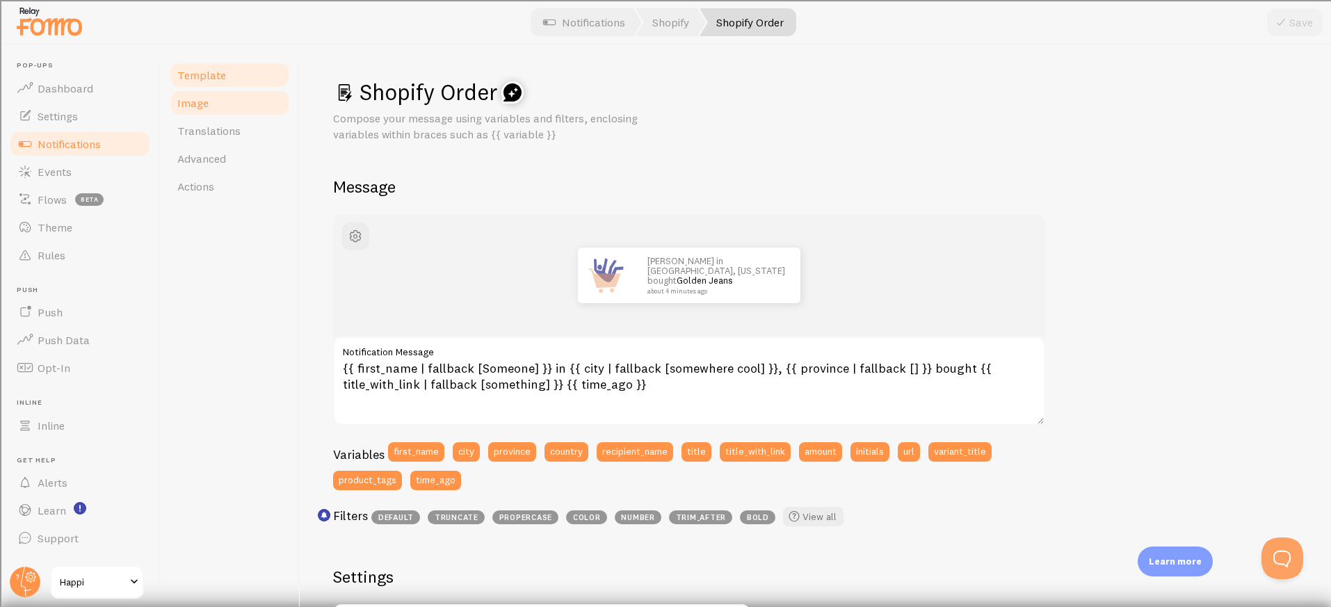
click at [199, 111] on link "Image" at bounding box center [230, 103] width 122 height 28
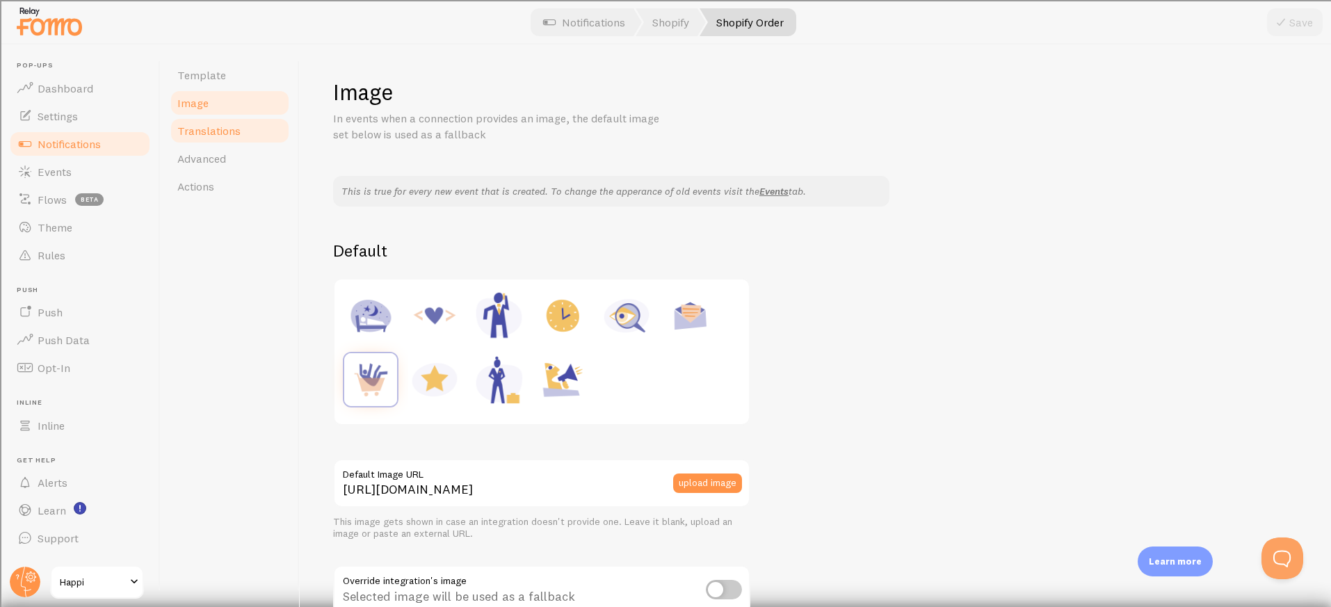
click at [197, 137] on span "Translations" at bounding box center [208, 131] width 63 height 14
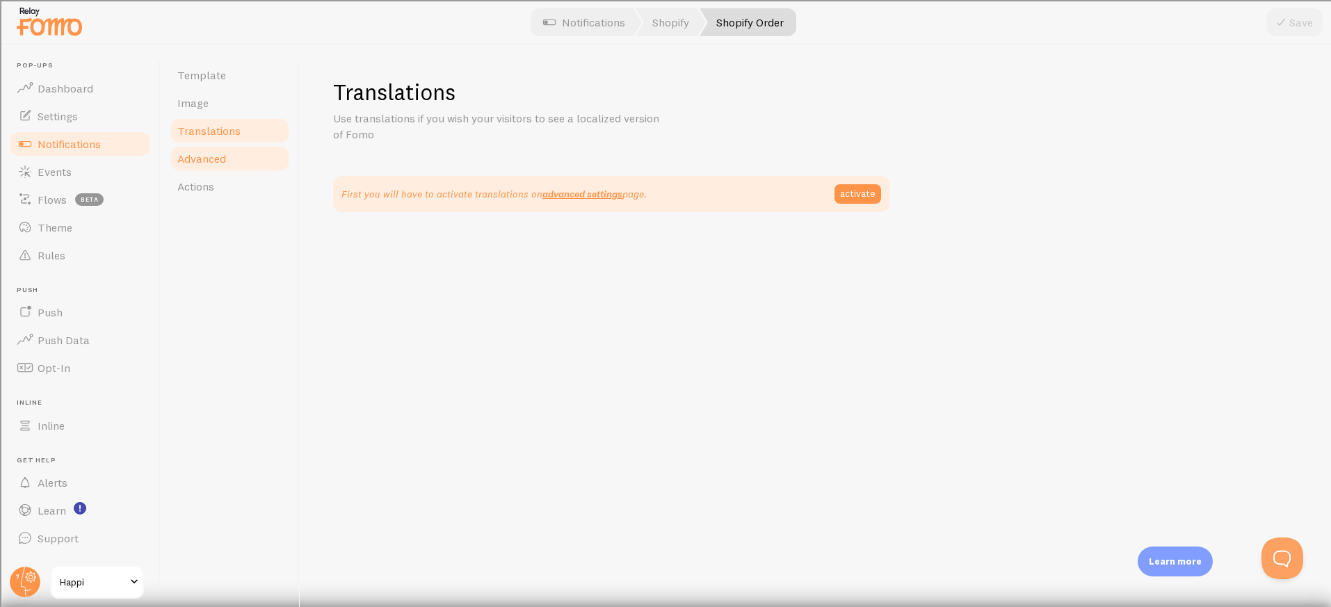
click at [189, 158] on span "Advanced" at bounding box center [201, 159] width 49 height 14
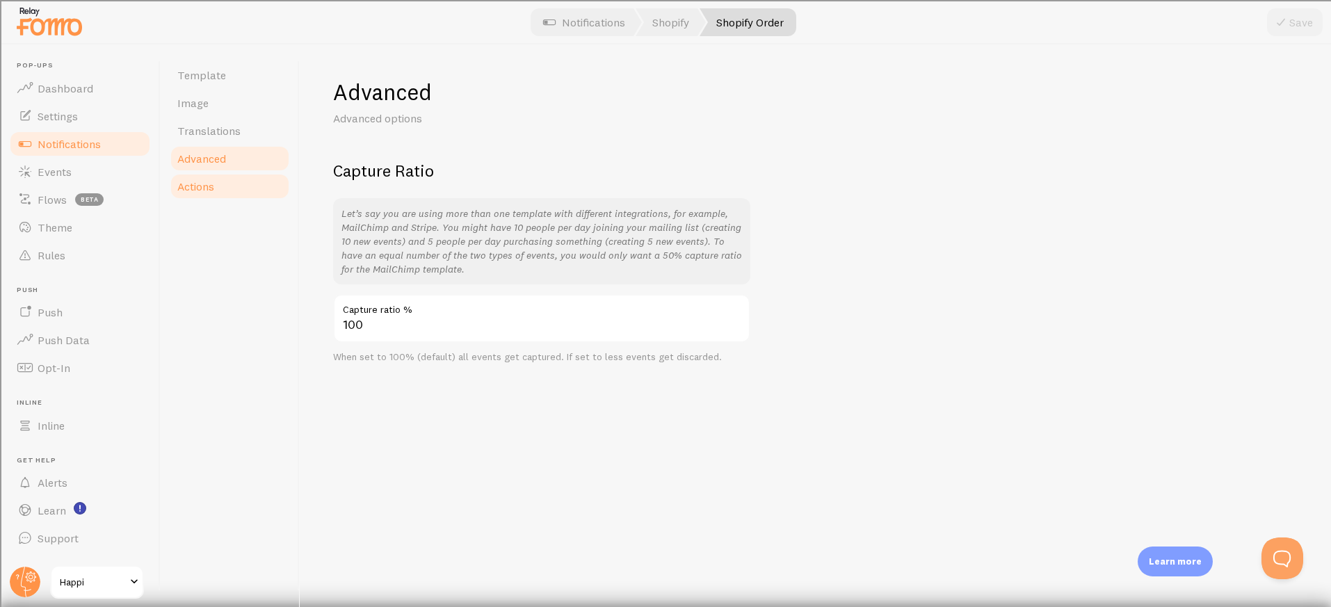
click at [182, 186] on span "Actions" at bounding box center [195, 186] width 37 height 14
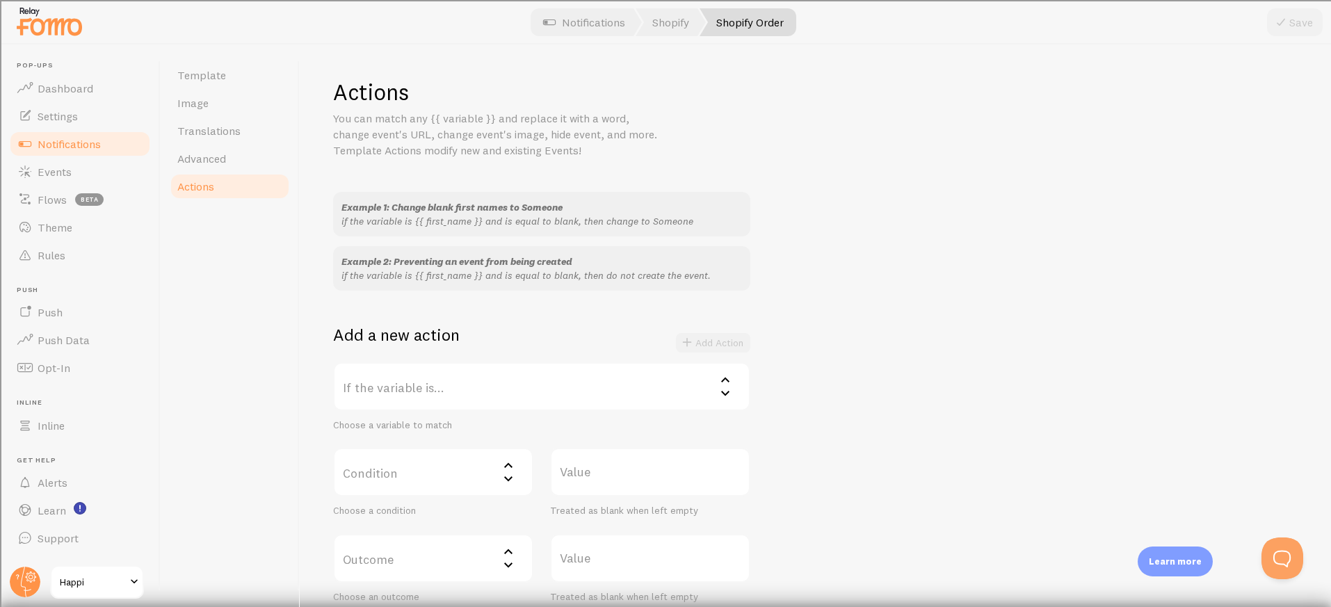
click at [405, 372] on label "If the variable is..." at bounding box center [541, 386] width 417 height 49
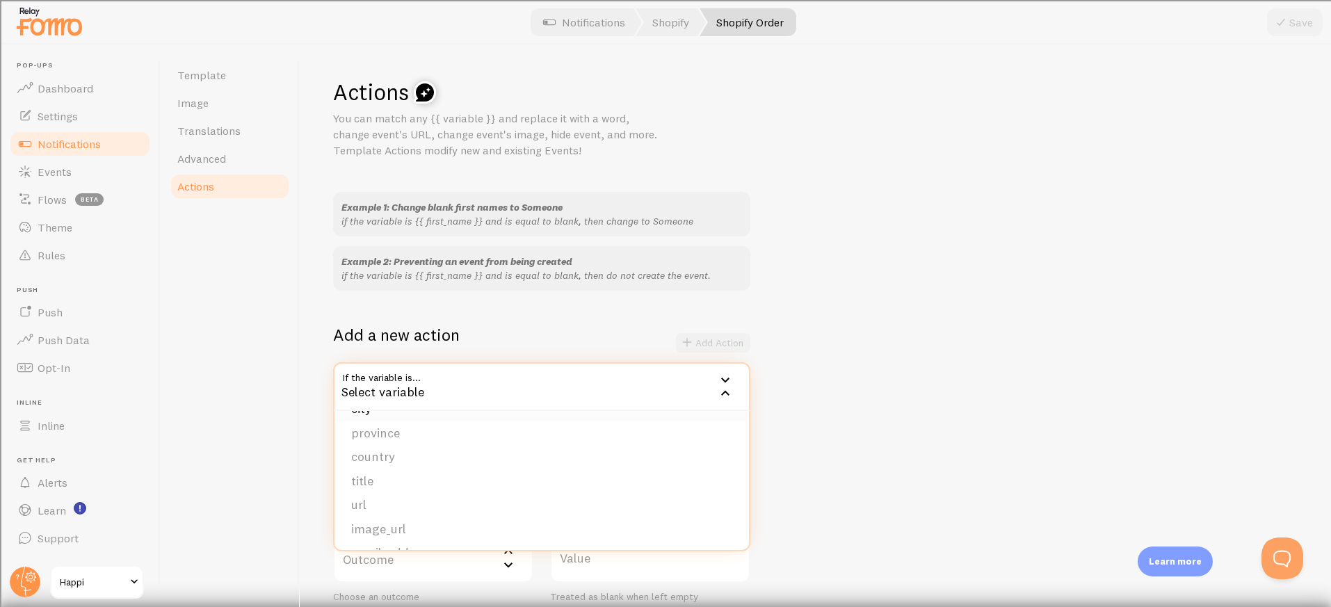
scroll to position [54, 0]
click at [387, 473] on li "title" at bounding box center [541, 474] width 414 height 24
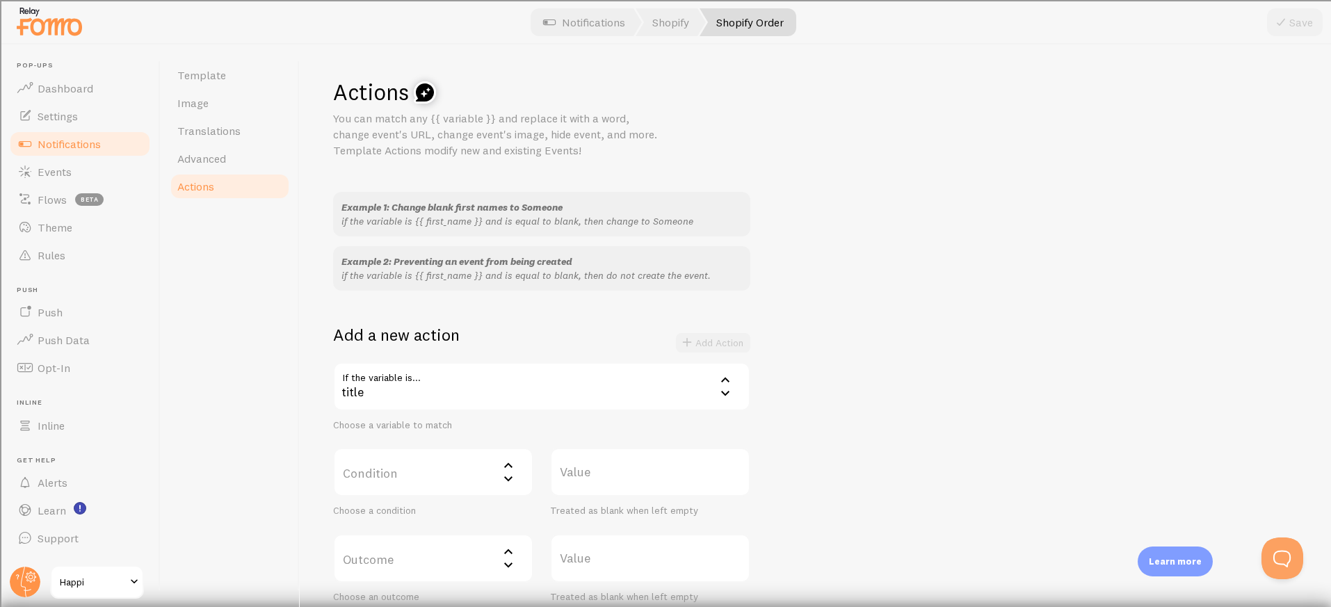
click at [385, 461] on label "Condition" at bounding box center [433, 472] width 200 height 49
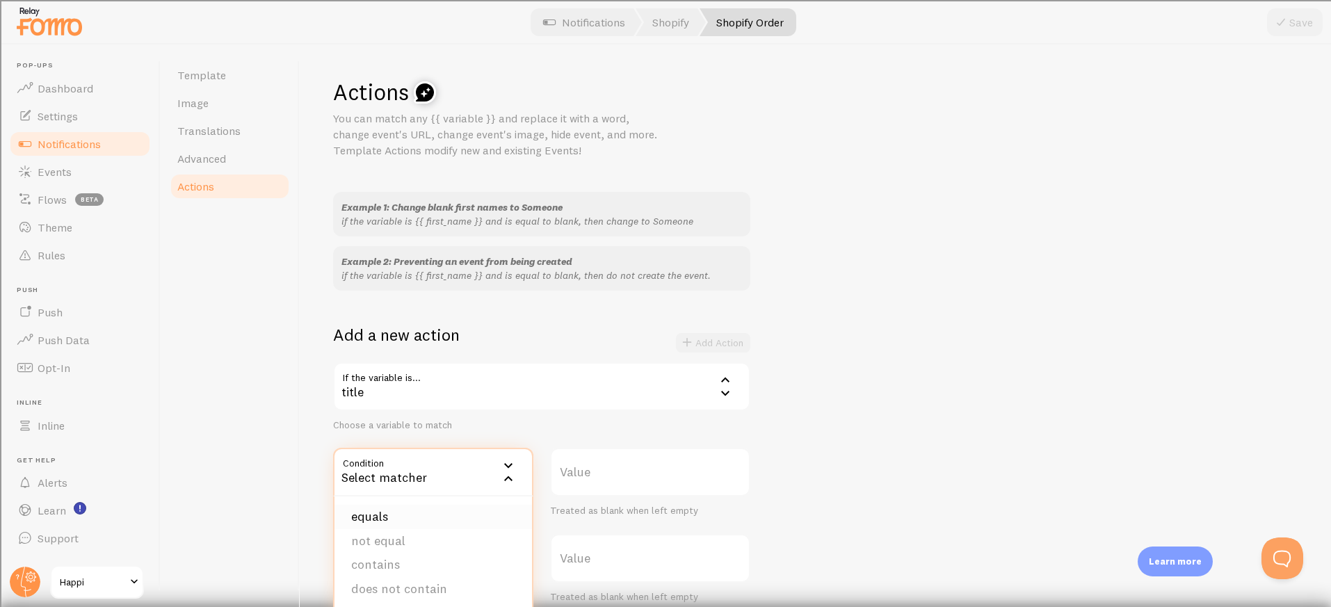
click at [379, 515] on li "equals" at bounding box center [432, 517] width 197 height 24
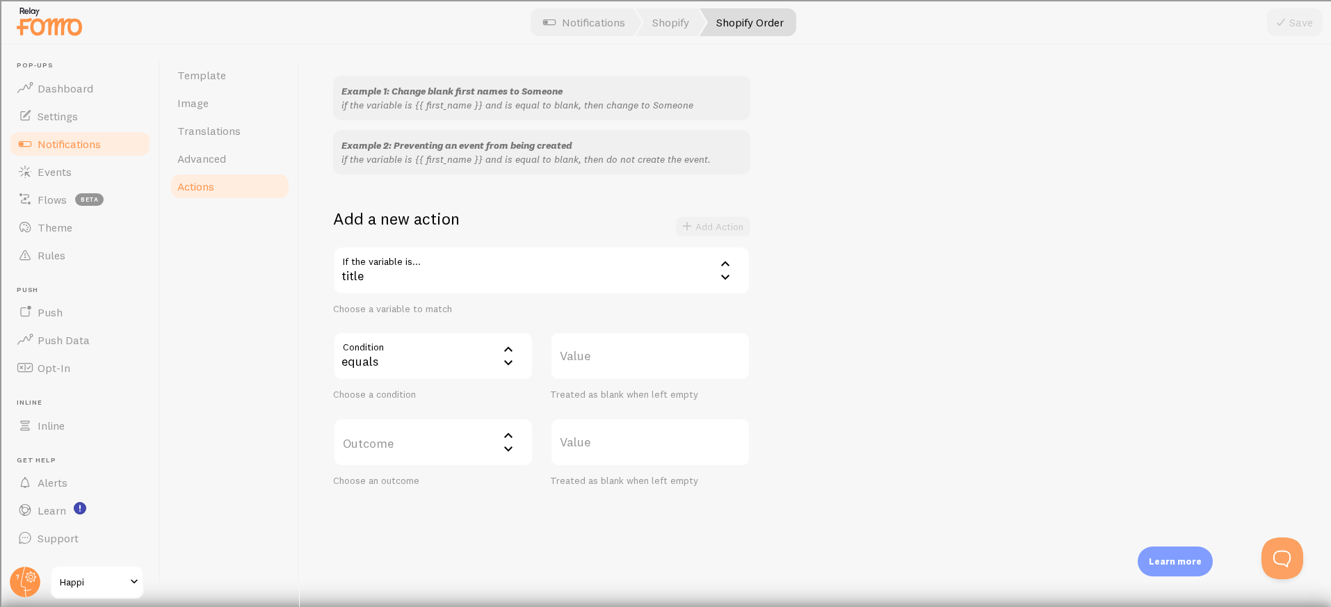
click at [632, 365] on label "Value" at bounding box center [650, 356] width 200 height 49
click at [632, 365] on input "Value" at bounding box center [650, 356] width 200 height 49
click at [399, 444] on label "Outcome" at bounding box center [433, 442] width 200 height 49
click at [395, 481] on li "do not create event" at bounding box center [432, 487] width 197 height 24
click at [584, 362] on label "Value" at bounding box center [650, 356] width 200 height 49
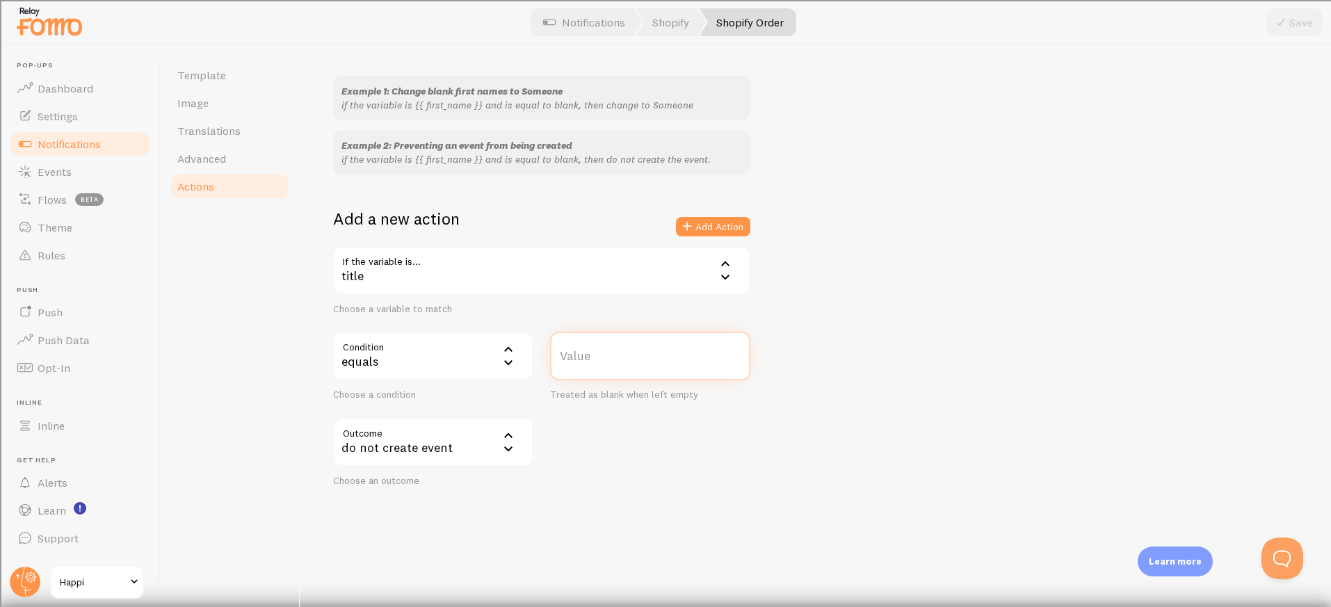
click at [584, 362] on input "Value" at bounding box center [650, 356] width 200 height 49
click at [487, 359] on div "equals" at bounding box center [433, 356] width 200 height 49
click at [415, 442] on li "contains" at bounding box center [432, 449] width 197 height 24
click at [577, 364] on label "Value" at bounding box center [650, 356] width 200 height 49
click at [577, 364] on input "Value" at bounding box center [650, 356] width 200 height 49
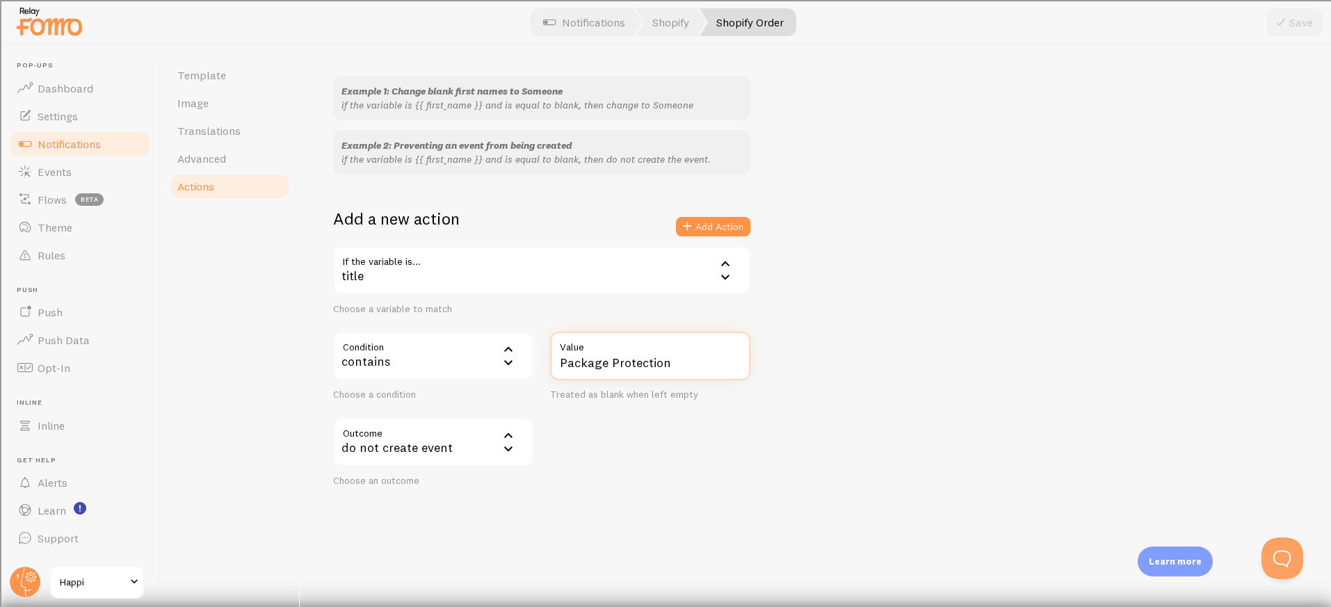
type input "Package Protection"
click at [802, 286] on div "Example 1: Change blank first names to Someone if the variable is {{ first_name…" at bounding box center [815, 281] width 965 height 411
click at [692, 218] on icon at bounding box center [687, 226] width 17 height 17
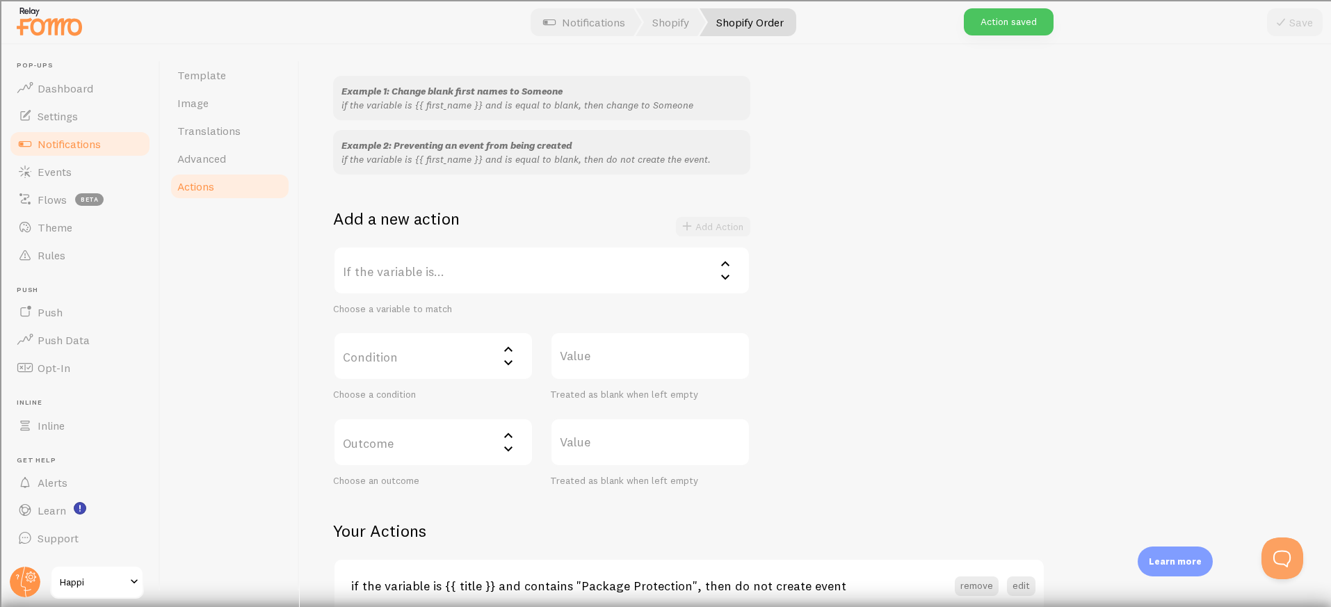
scroll to position [190, 0]
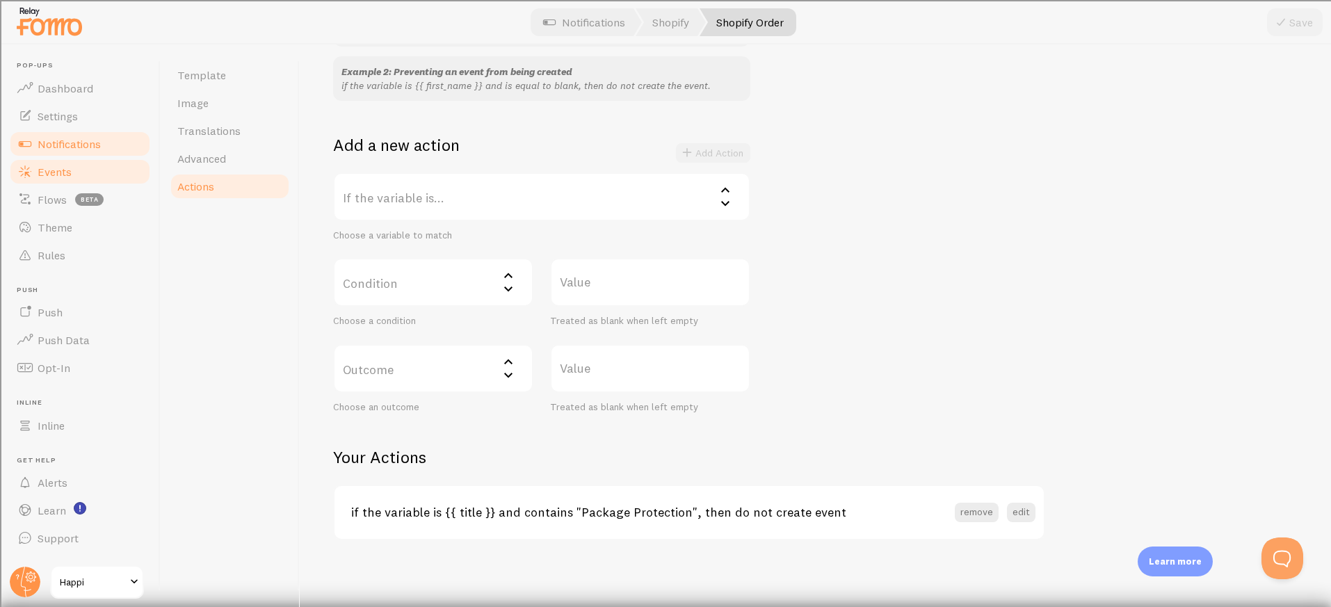
click at [49, 169] on span "Events" at bounding box center [55, 172] width 34 height 14
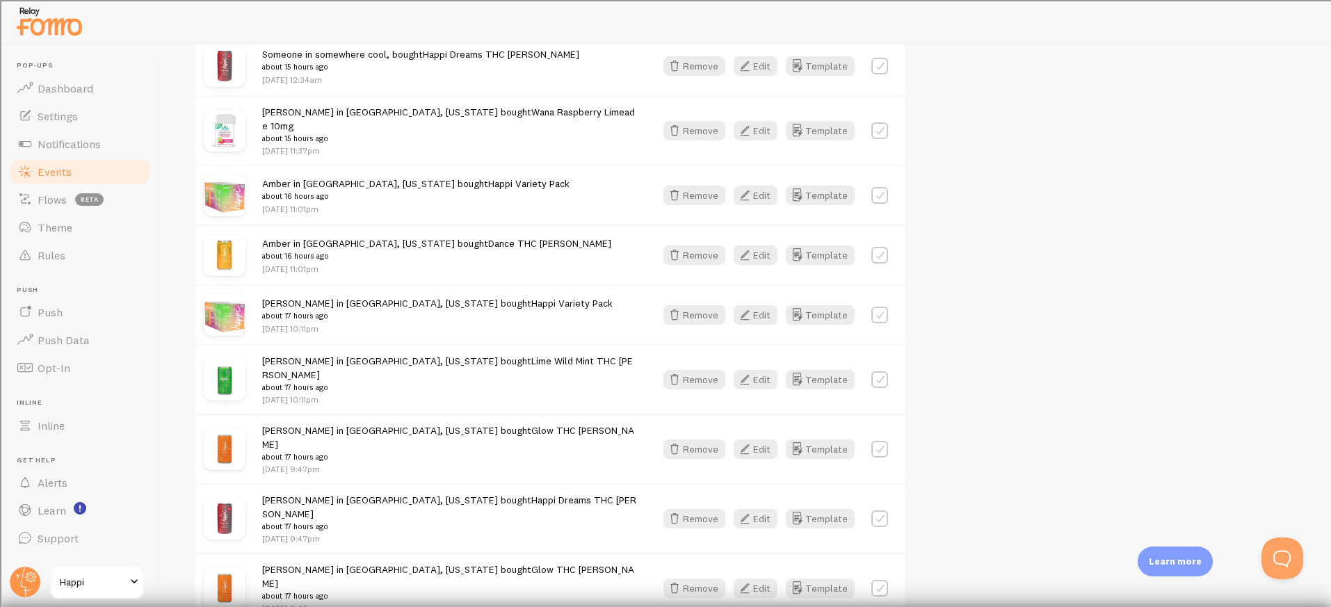
scroll to position [1873, 0]
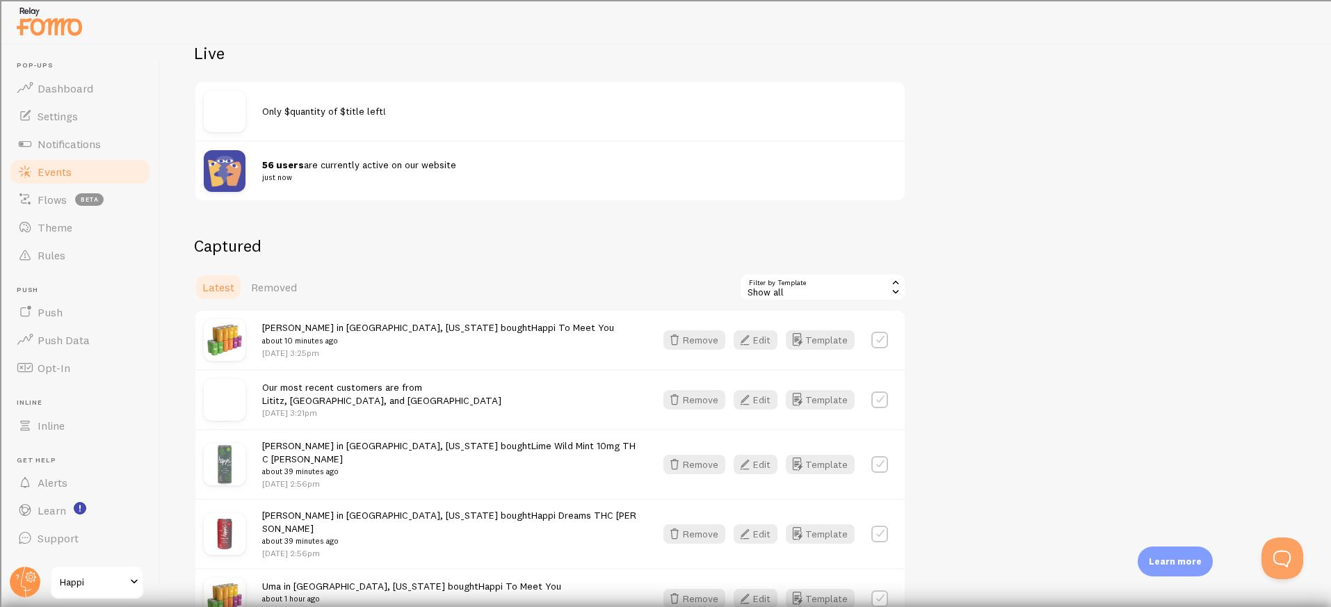
scroll to position [245, 0]
click at [756, 406] on button "Edit" at bounding box center [756, 401] width 44 height 19
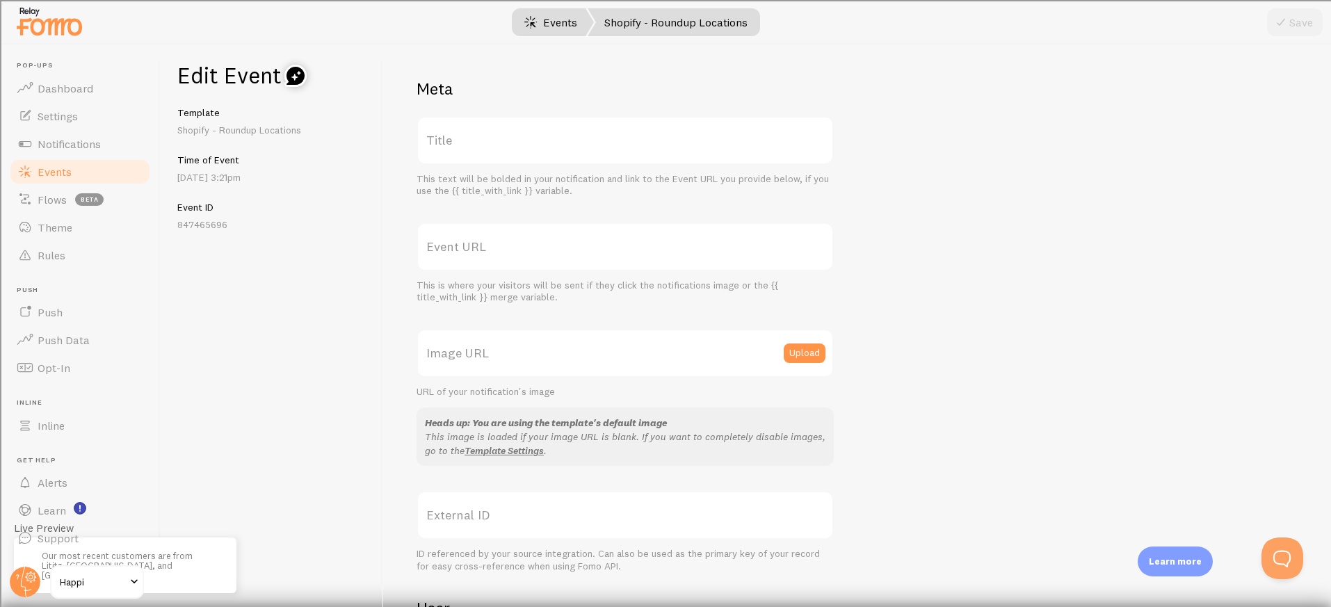
click at [550, 19] on link "Events" at bounding box center [551, 22] width 86 height 28
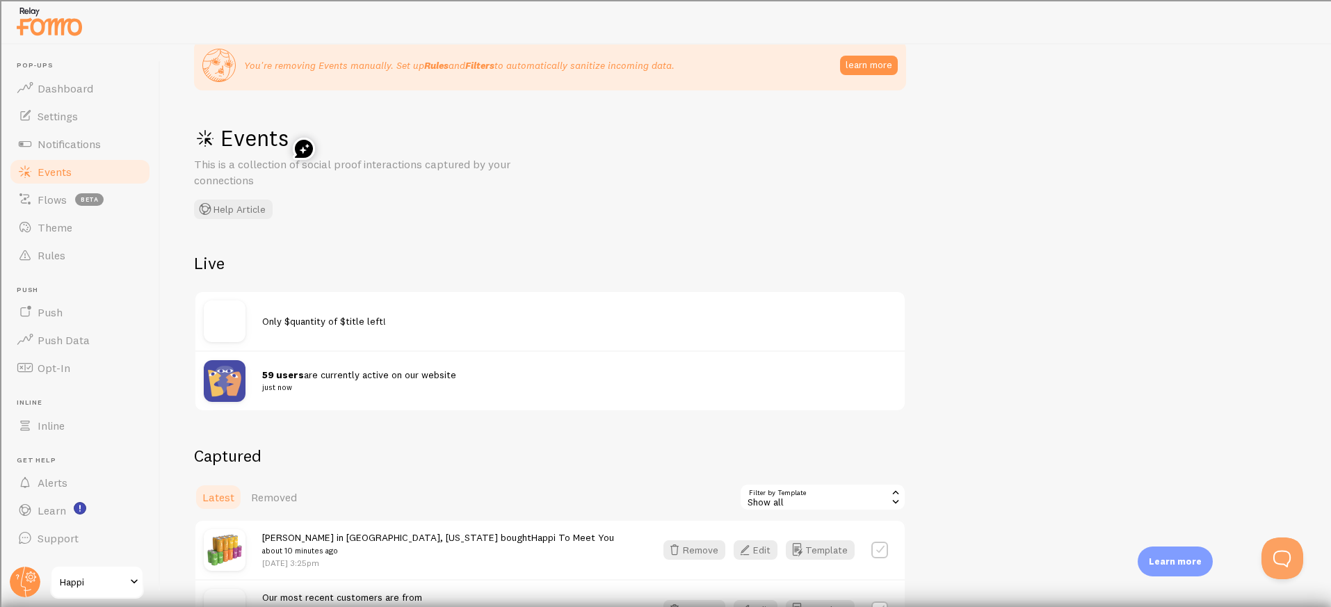
scroll to position [48, 0]
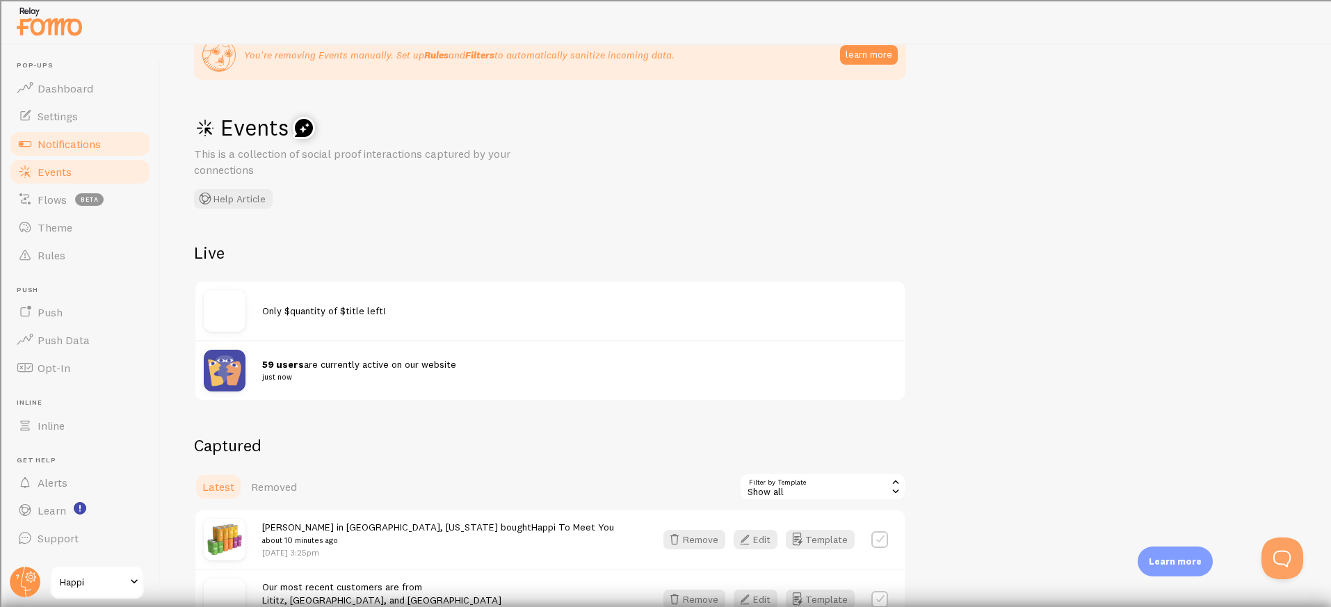
click at [71, 147] on span "Notifications" at bounding box center [69, 144] width 63 height 14
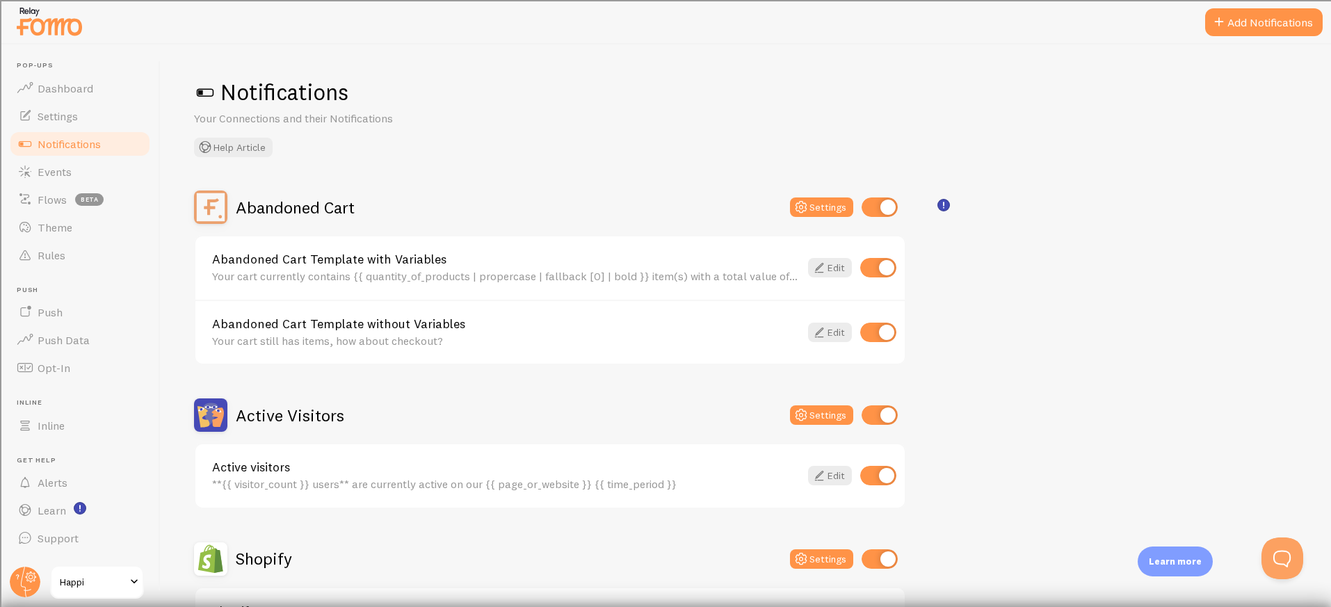
scroll to position [513, 0]
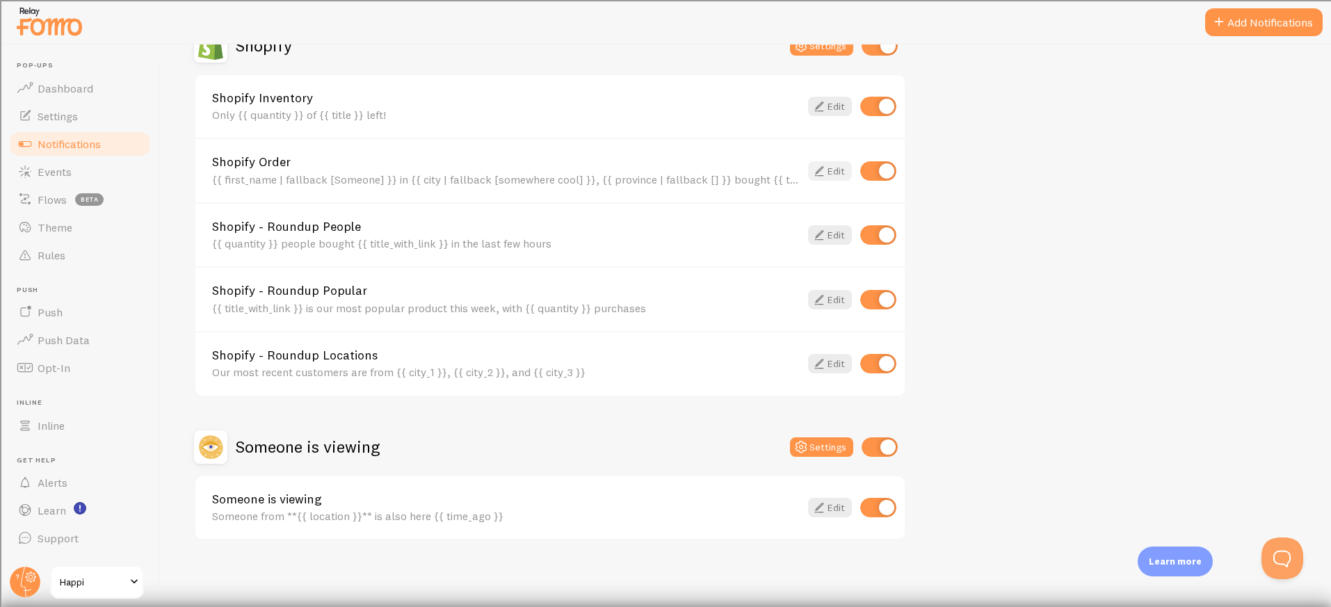
click at [826, 171] on icon at bounding box center [819, 171] width 17 height 17
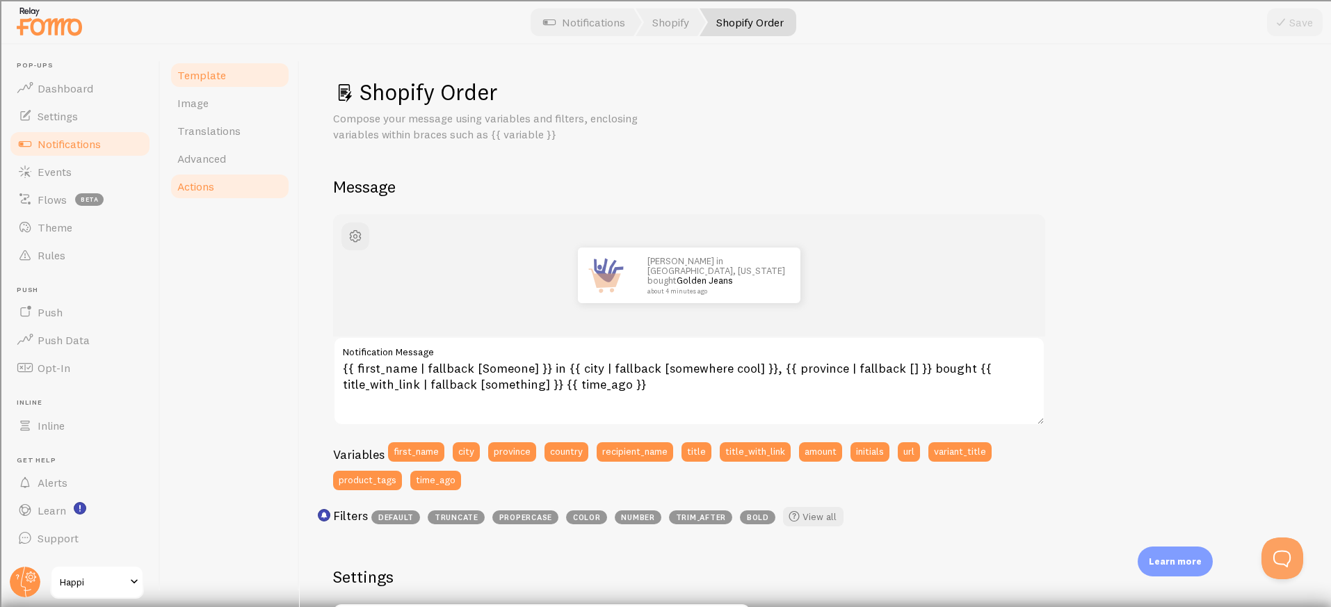
click at [200, 179] on span "Actions" at bounding box center [195, 186] width 37 height 14
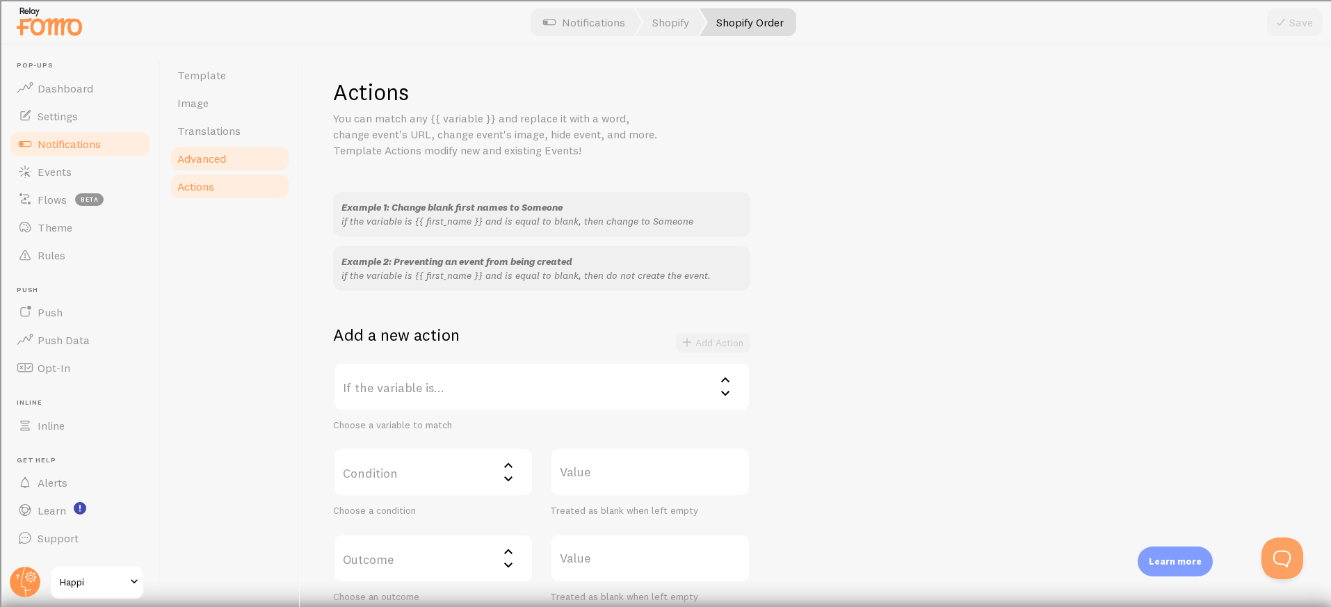
click at [202, 154] on span "Advanced" at bounding box center [201, 159] width 49 height 14
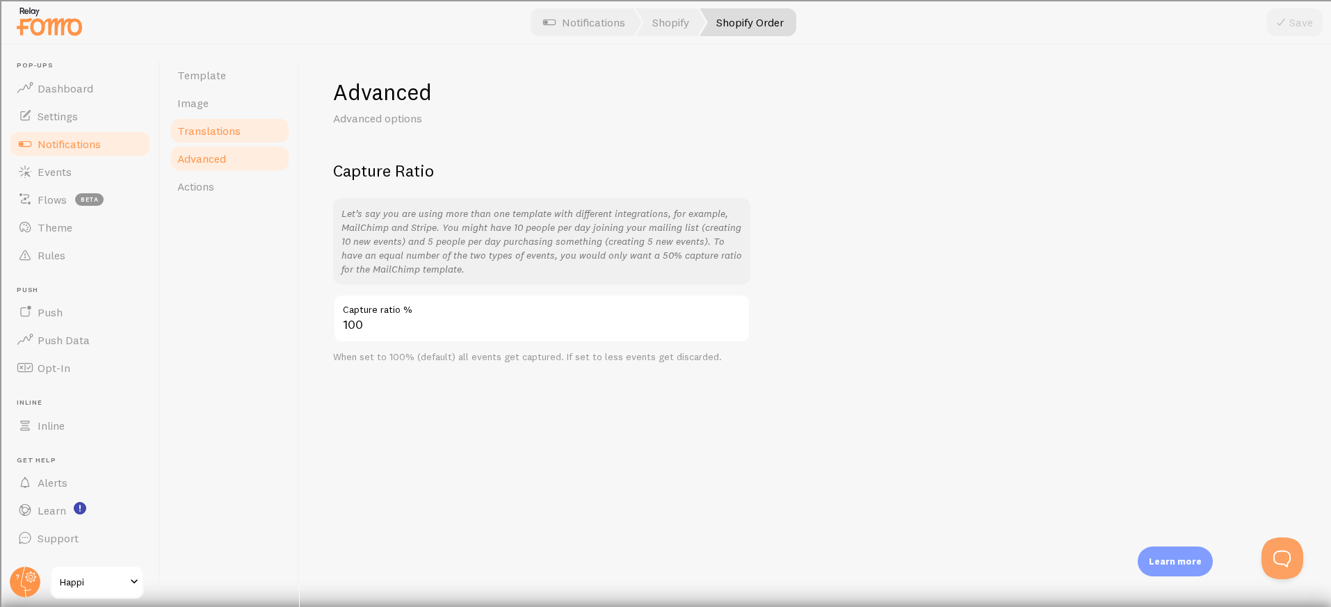
click at [202, 133] on span "Translations" at bounding box center [208, 131] width 63 height 14
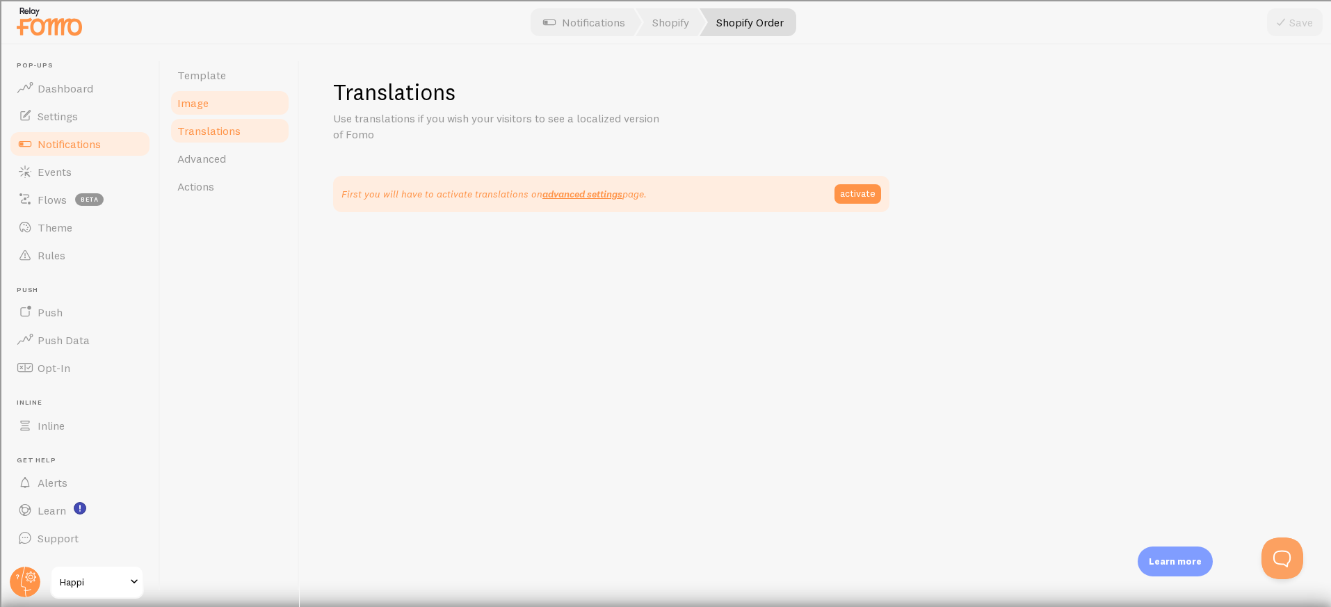
click at [197, 108] on span "Image" at bounding box center [192, 103] width 31 height 14
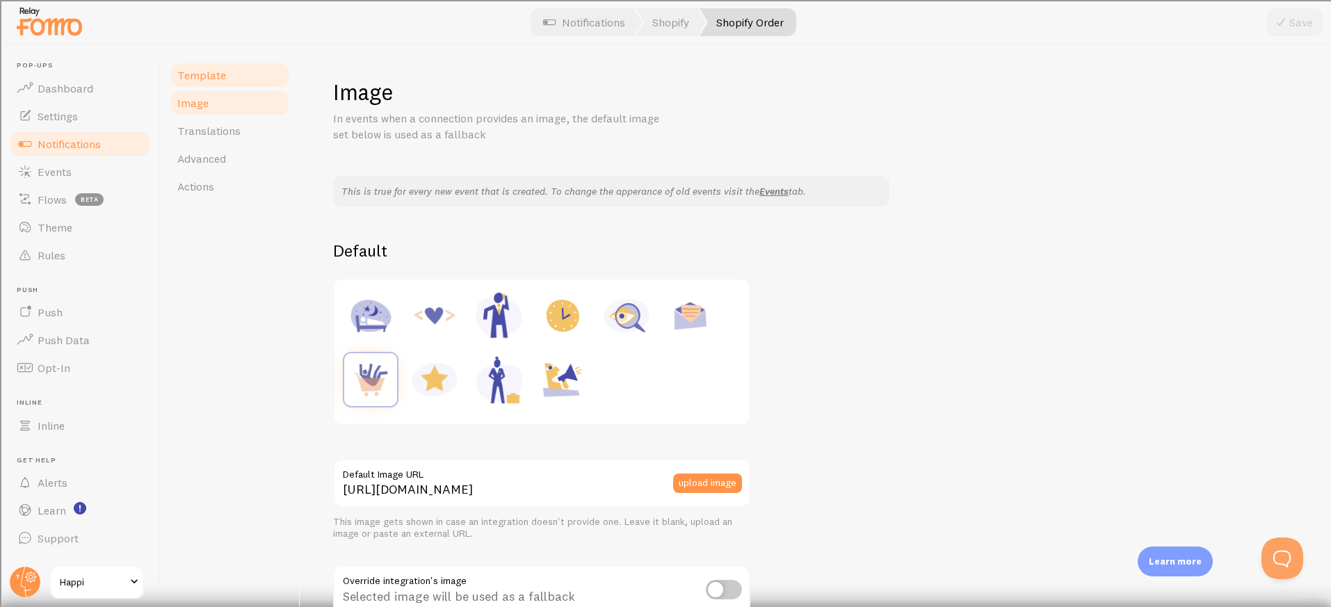
click at [198, 76] on span "Template" at bounding box center [201, 75] width 49 height 14
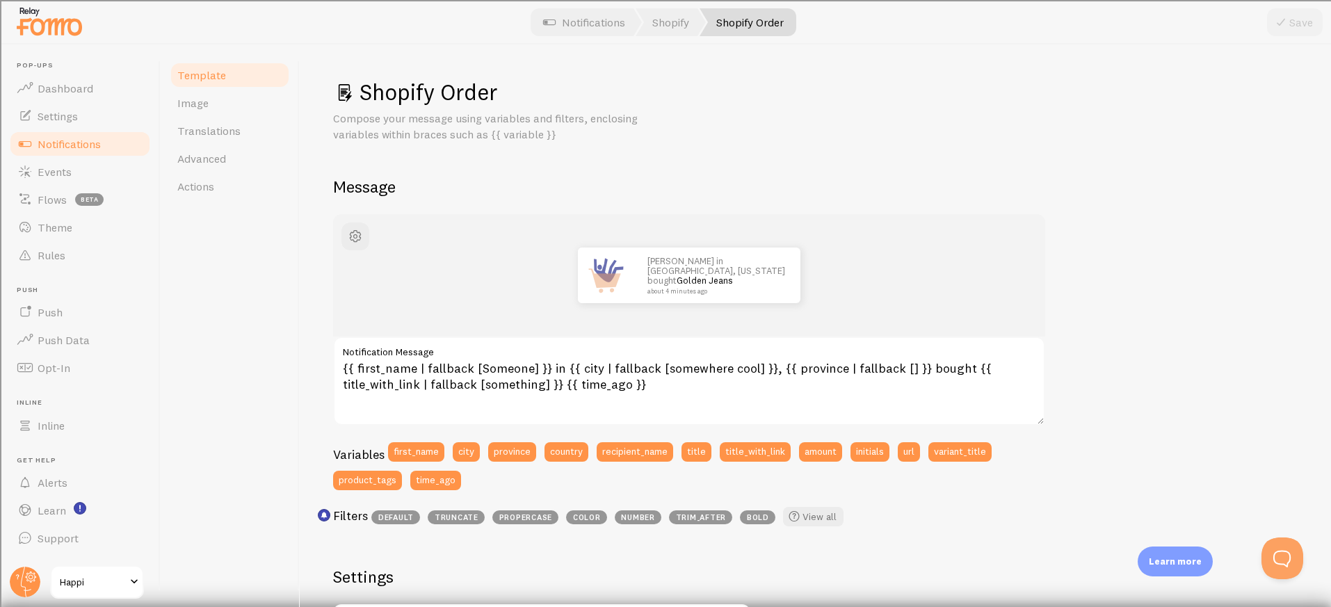
click at [76, 147] on span "Notifications" at bounding box center [69, 144] width 63 height 14
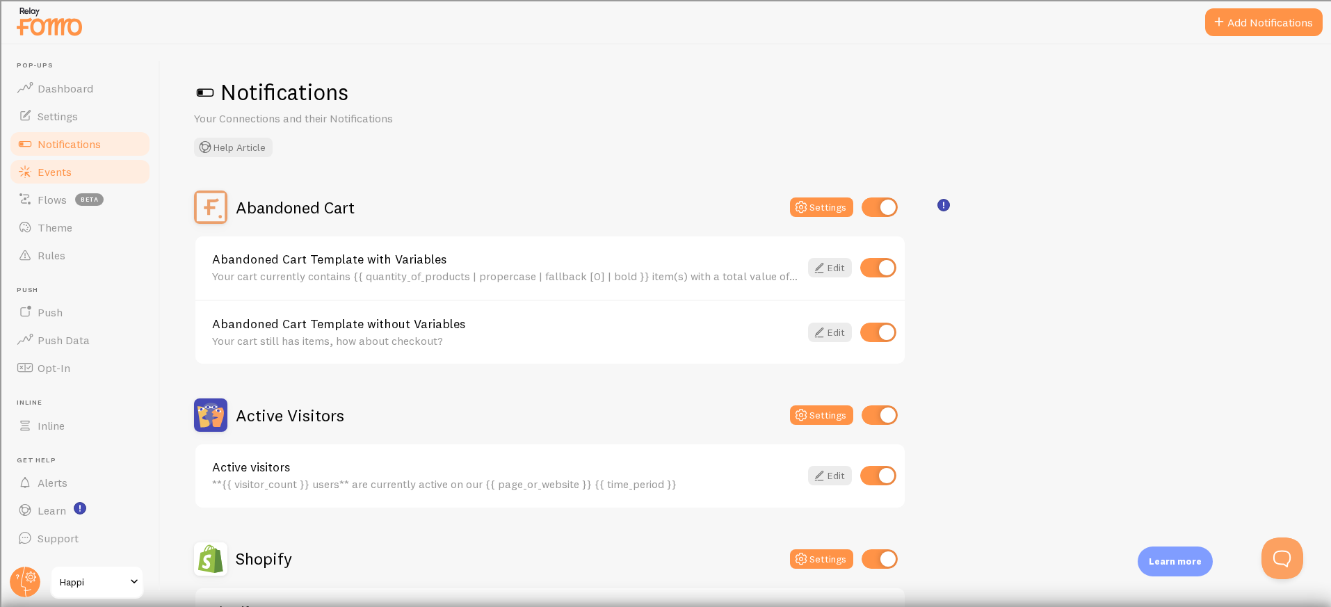
click at [60, 170] on span "Events" at bounding box center [55, 172] width 34 height 14
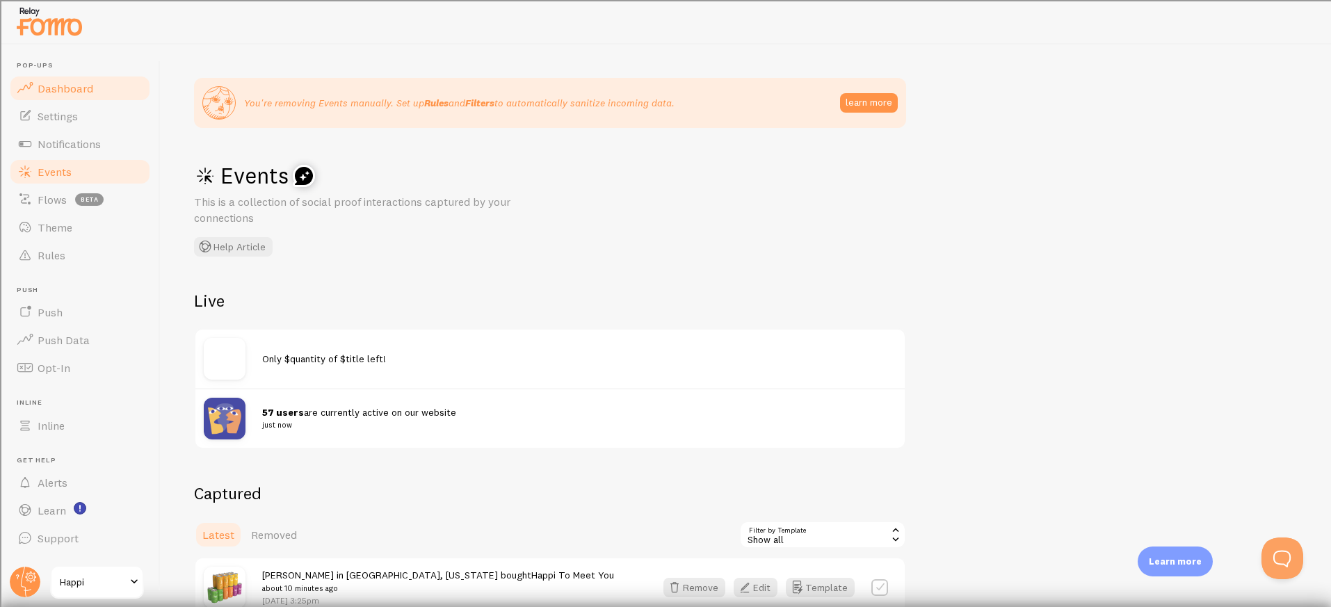
click at [59, 88] on span "Dashboard" at bounding box center [66, 88] width 56 height 14
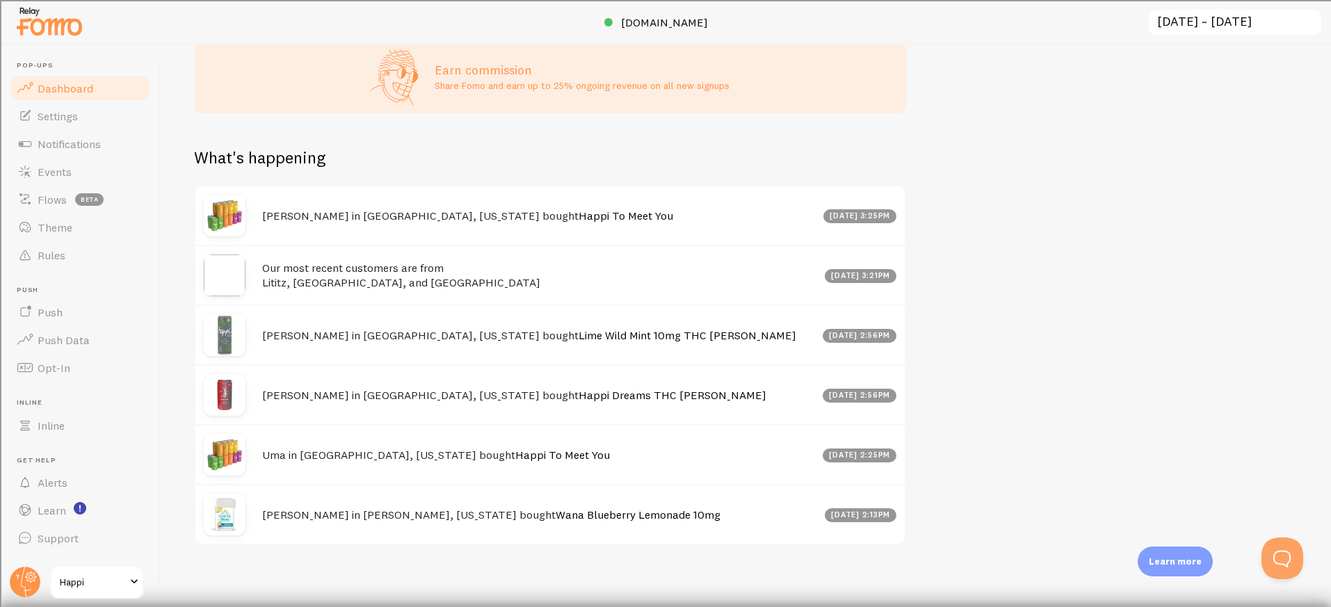
scroll to position [602, 0]
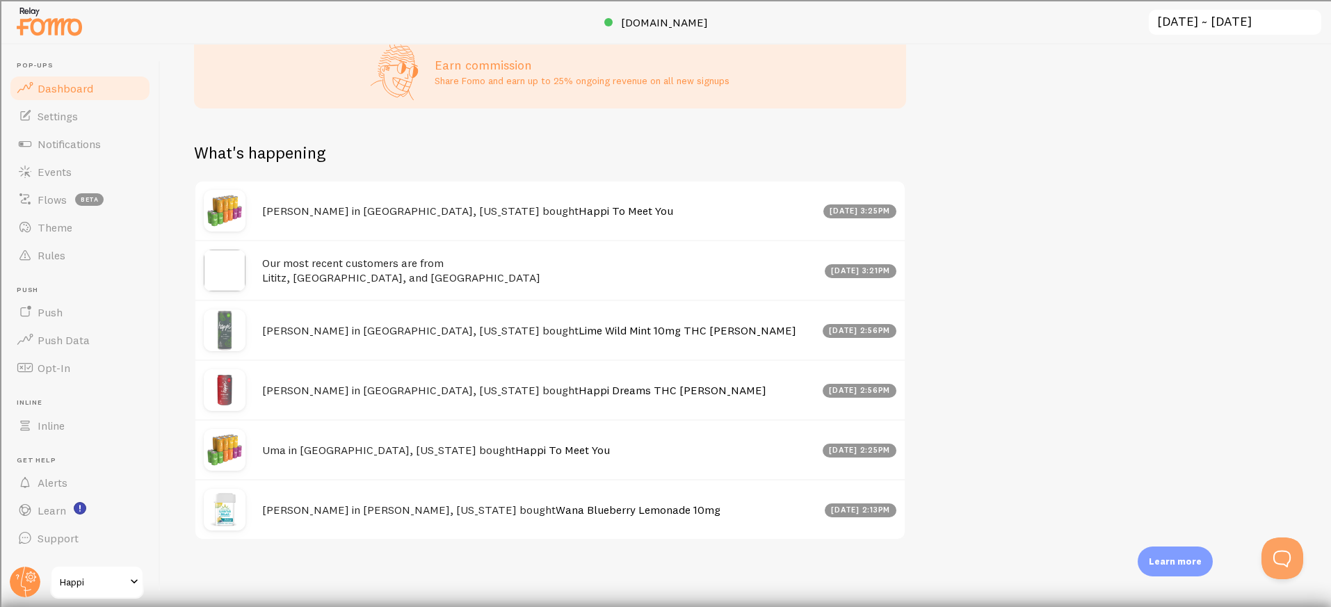
click at [113, 579] on span "Happi" at bounding box center [93, 582] width 66 height 17
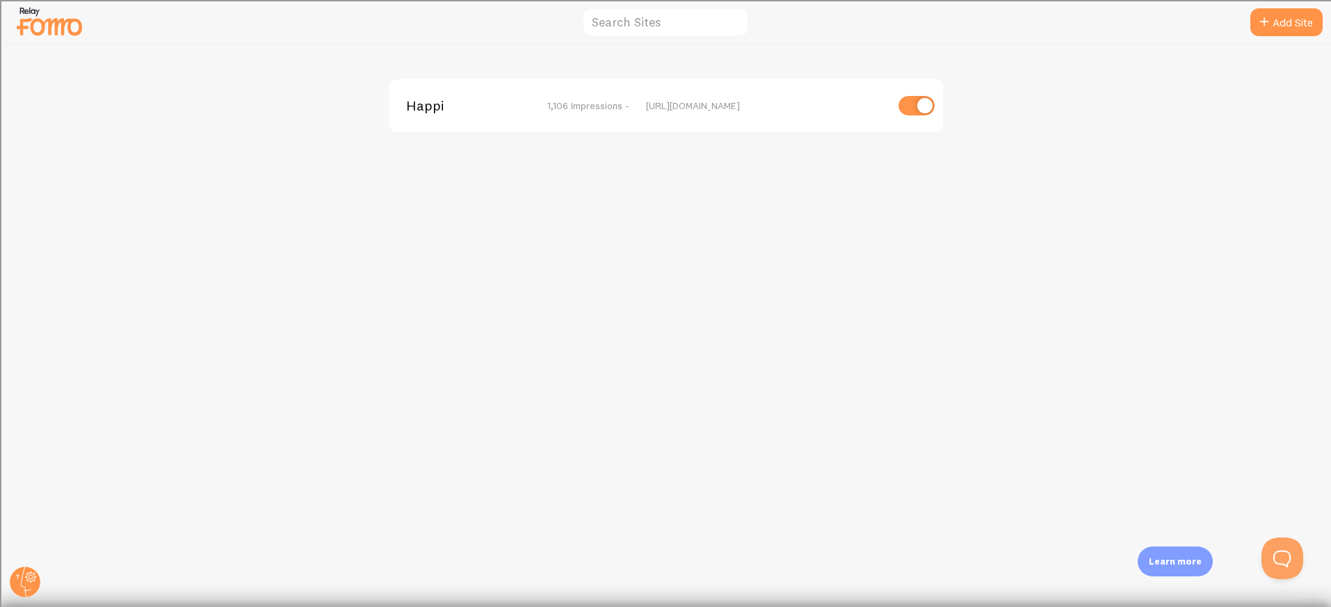
click at [924, 111] on input "checkbox" at bounding box center [916, 105] width 36 height 19
checkbox input "false"
